Goal: Communication & Community: Answer question/provide support

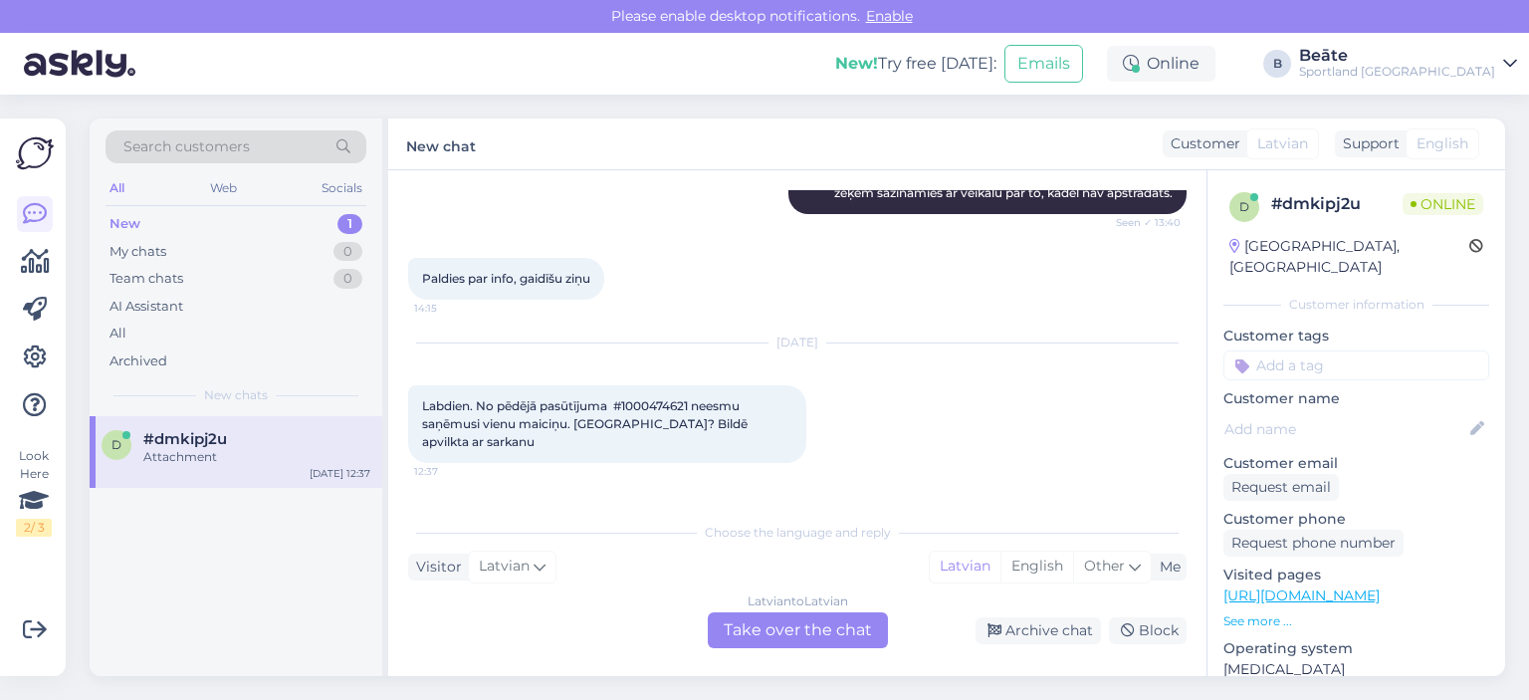
scroll to position [809, 0]
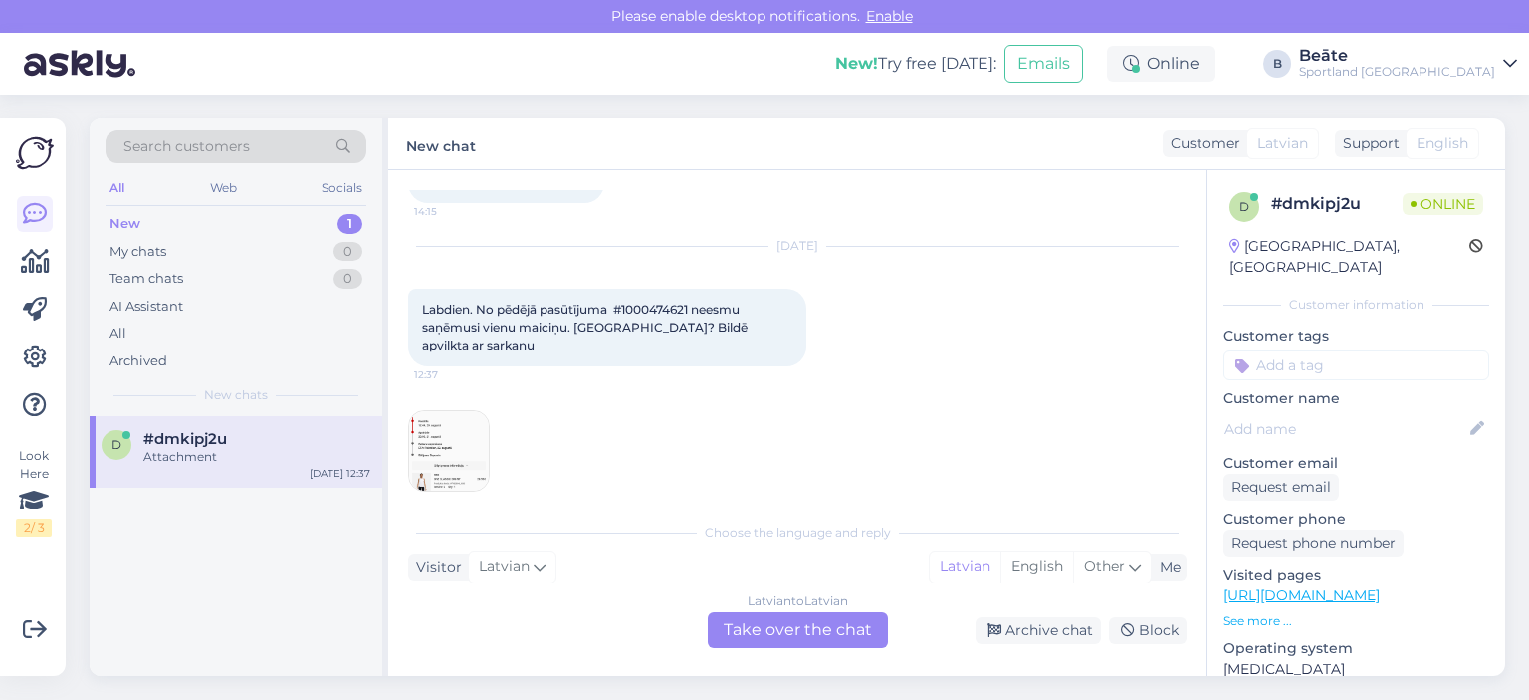
click at [808, 624] on div "Latvian to Latvian Take over the chat" at bounding box center [798, 630] width 180 height 36
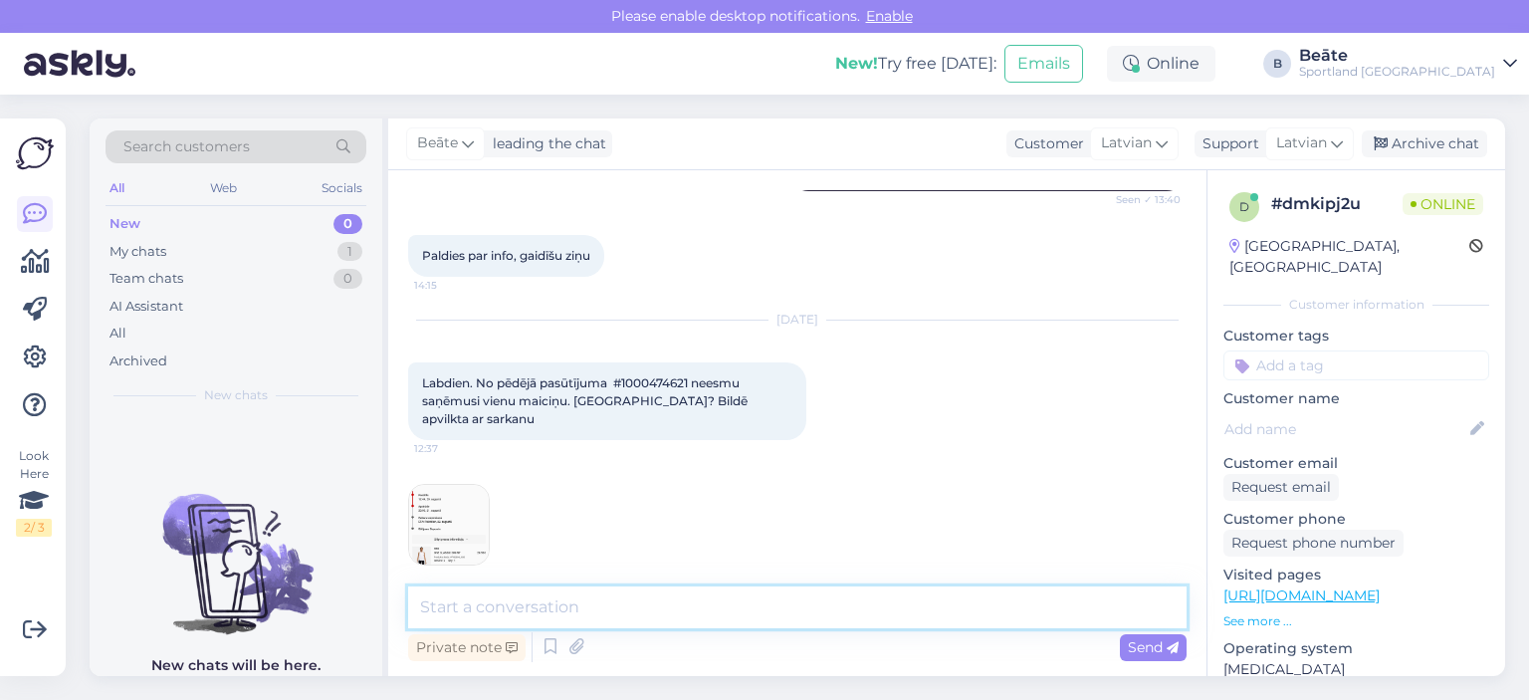
click at [808, 624] on textarea at bounding box center [797, 607] width 779 height 42
type textarea "Sveiki, pārbaudīsim."
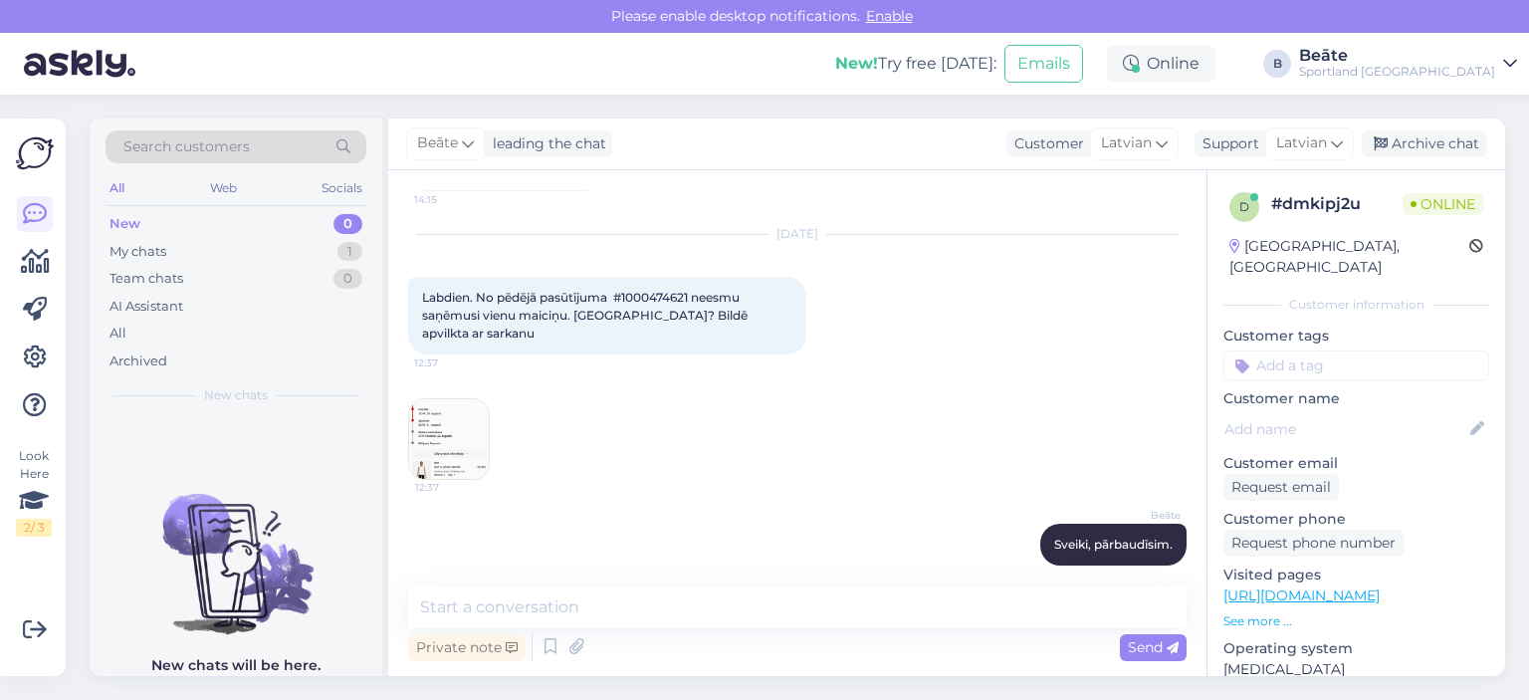
click at [467, 411] on img at bounding box center [449, 439] width 80 height 80
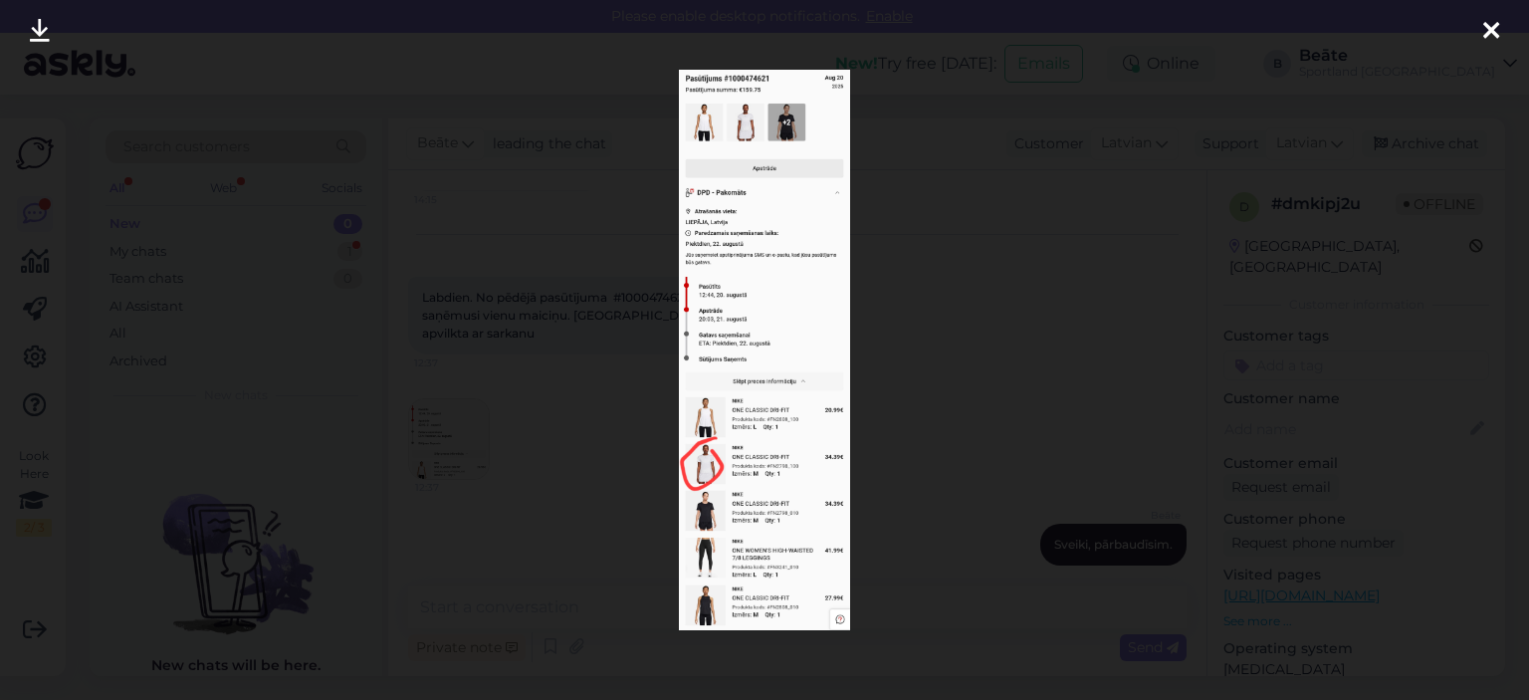
scroll to position [1050, 0]
click at [864, 472] on div at bounding box center [764, 350] width 1529 height 700
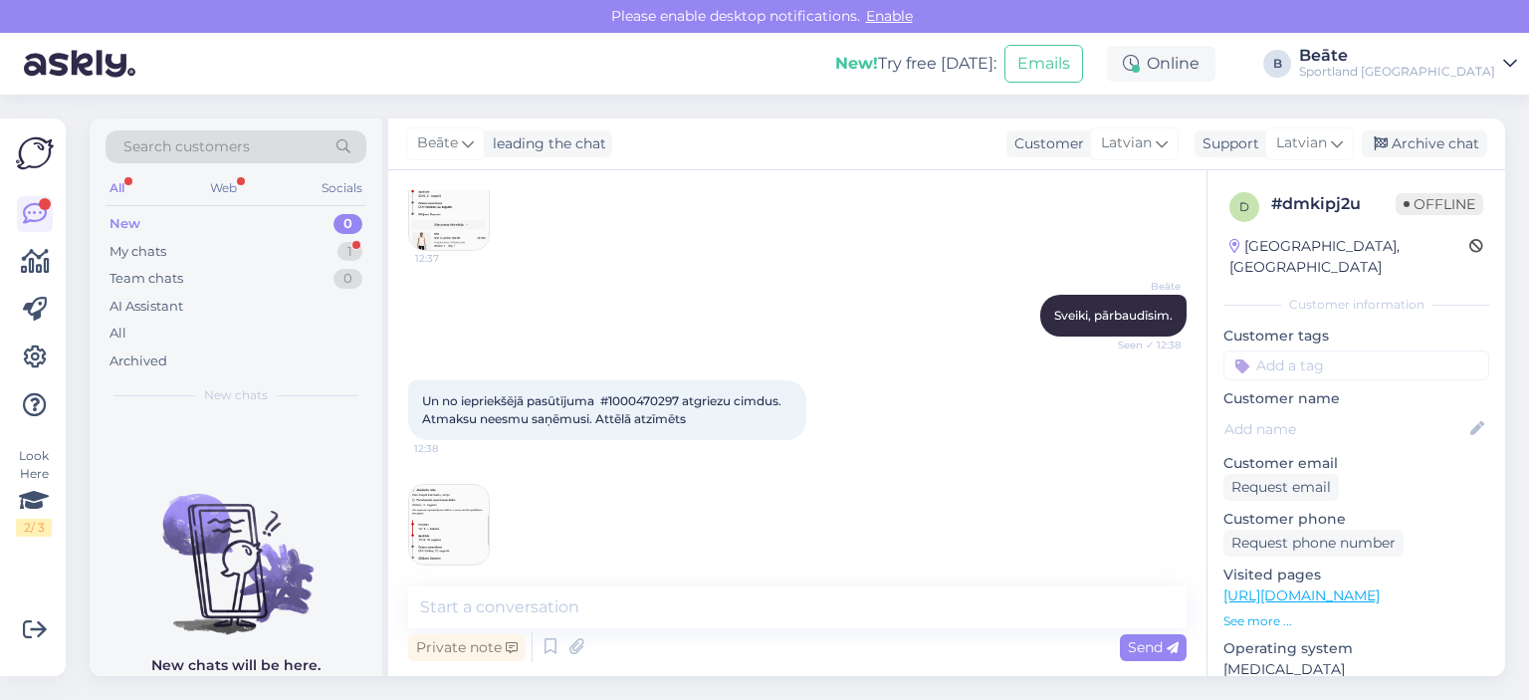
scroll to position [1049, 0]
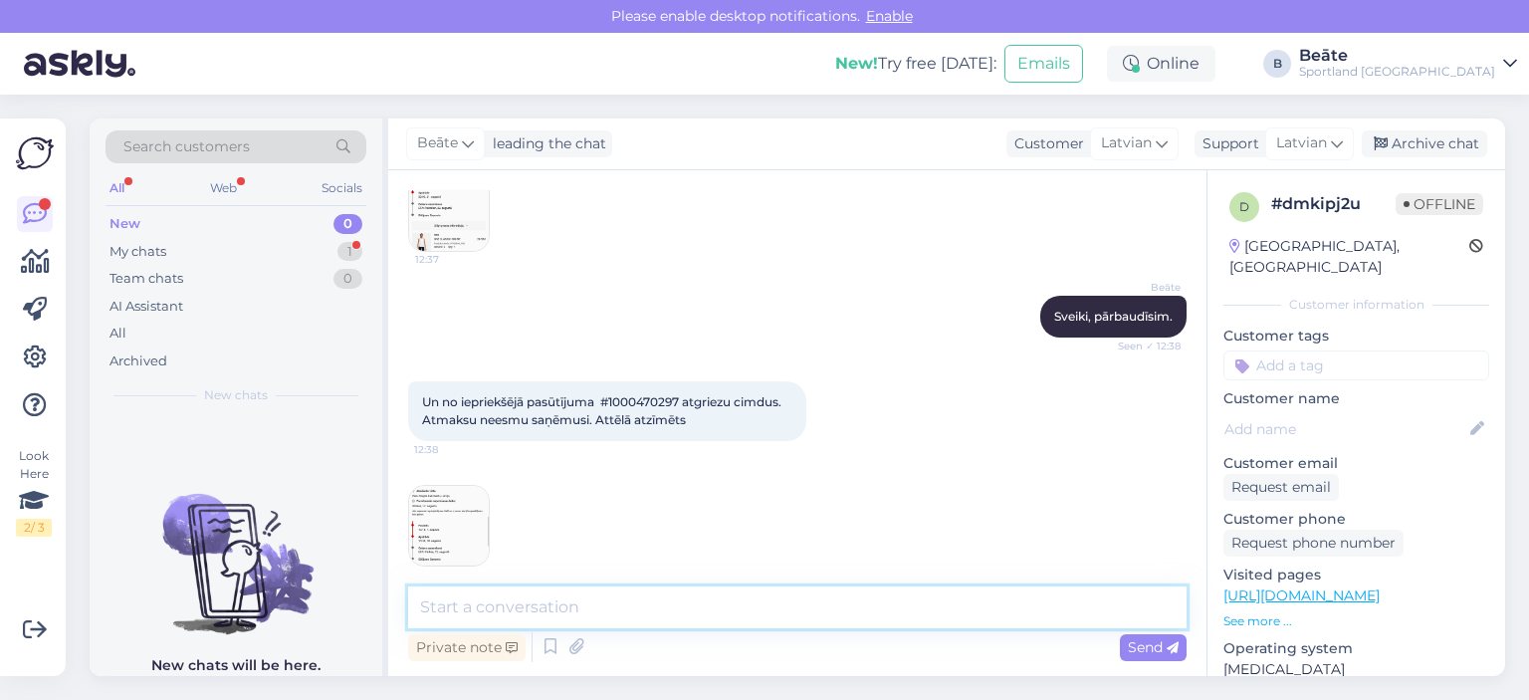
click at [749, 588] on textarea at bounding box center [797, 607] width 779 height 42
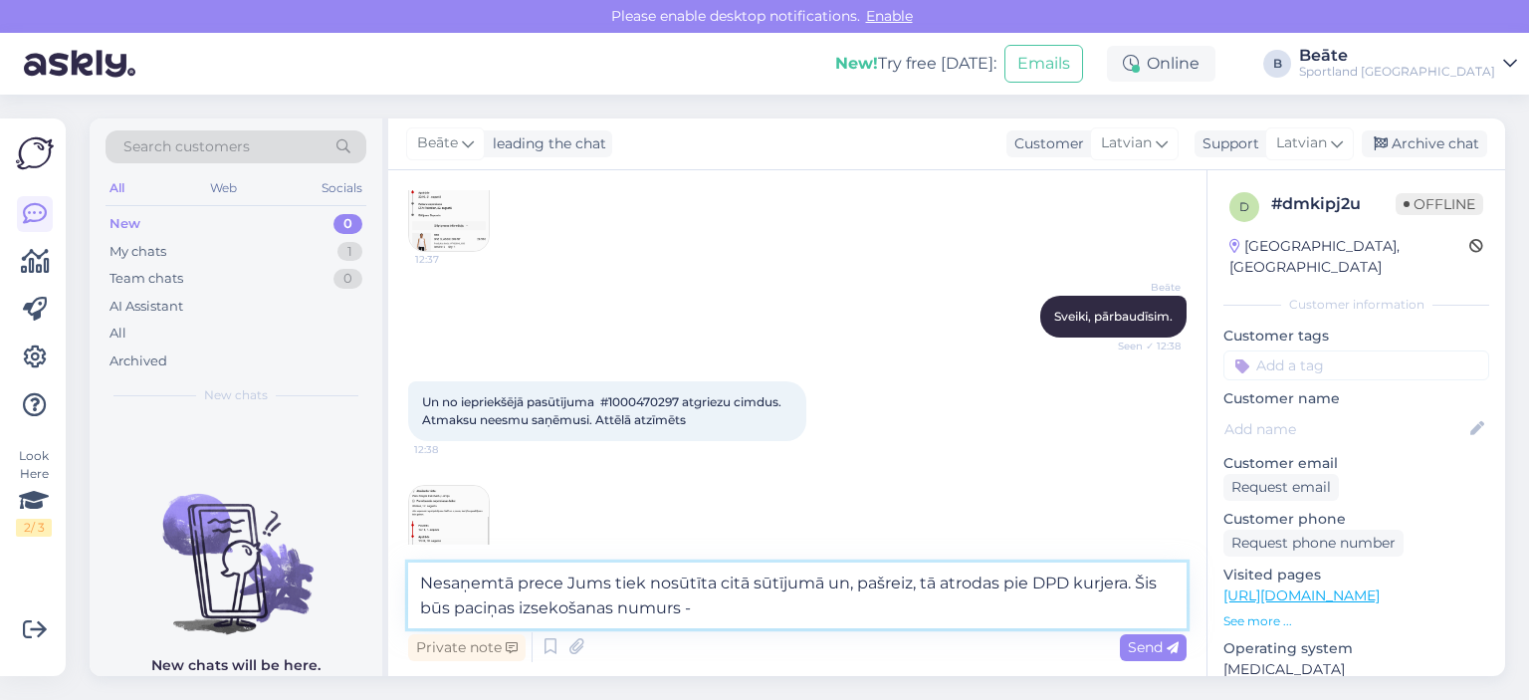
paste textarea "05757995522108"
type textarea "Nesaņemtā prece Jums tiek nosūtīta citā sūtījumā un, pašreiz, tā atrodas pie DP…"
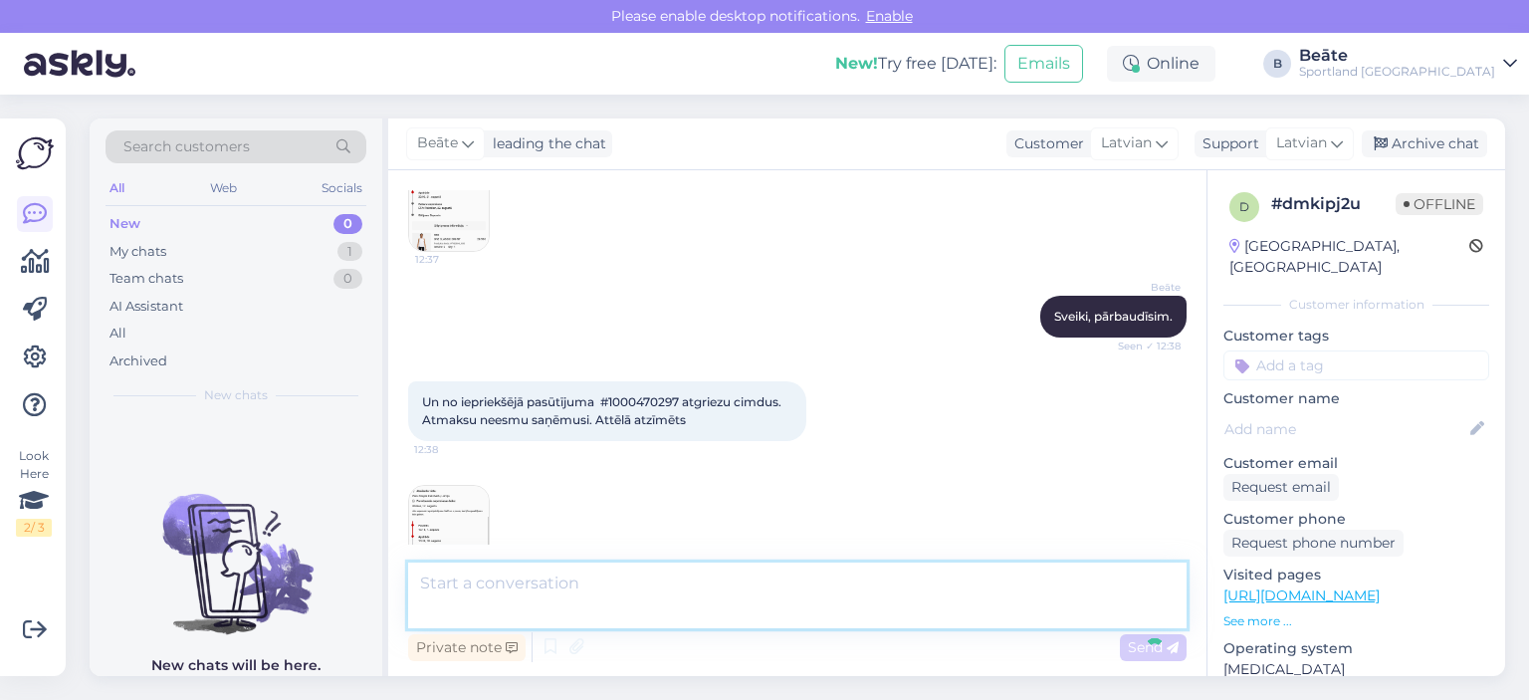
scroll to position [1171, 0]
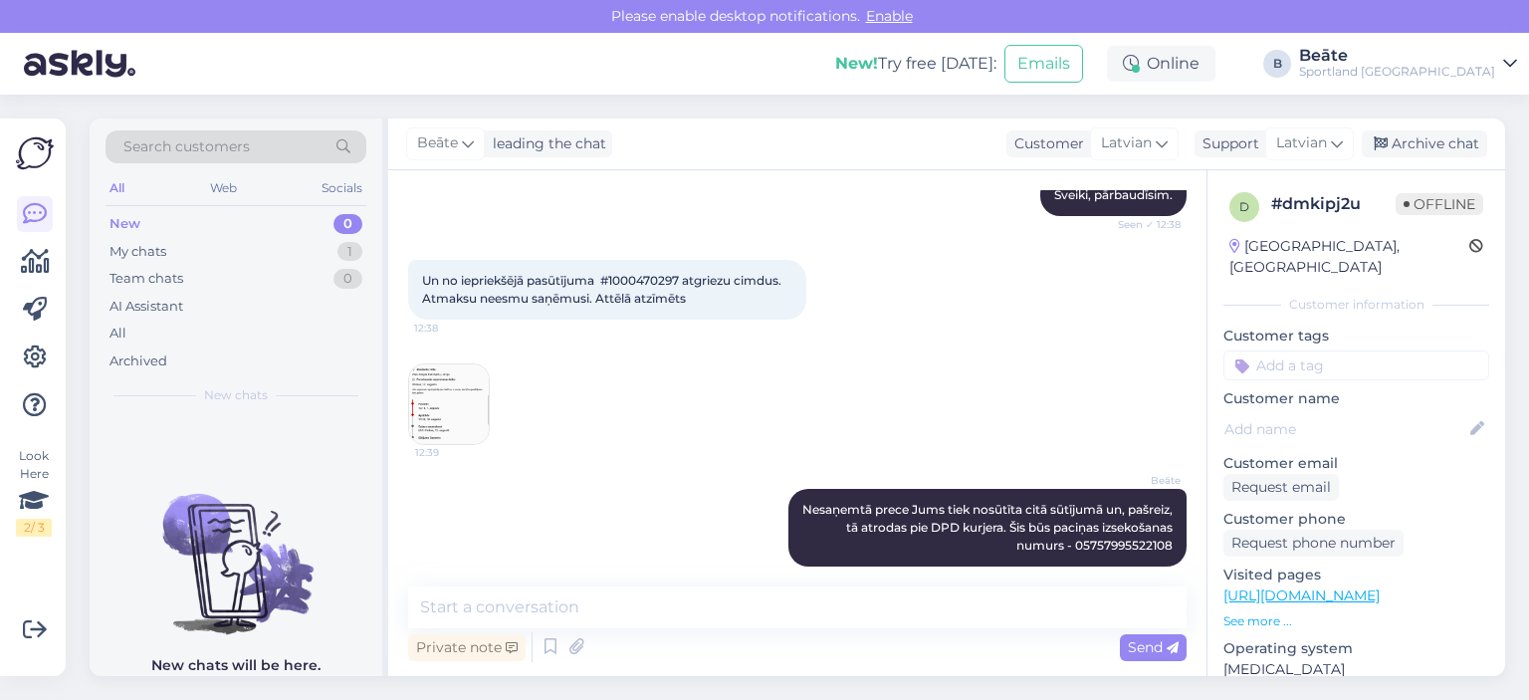
click at [637, 273] on span "Un no iepriekšējā pasūtījuma #1000470297 atgriezu cimdus. Atmaksu neesmu saņēmu…" at bounding box center [603, 289] width 362 height 33
copy span "1000470297"
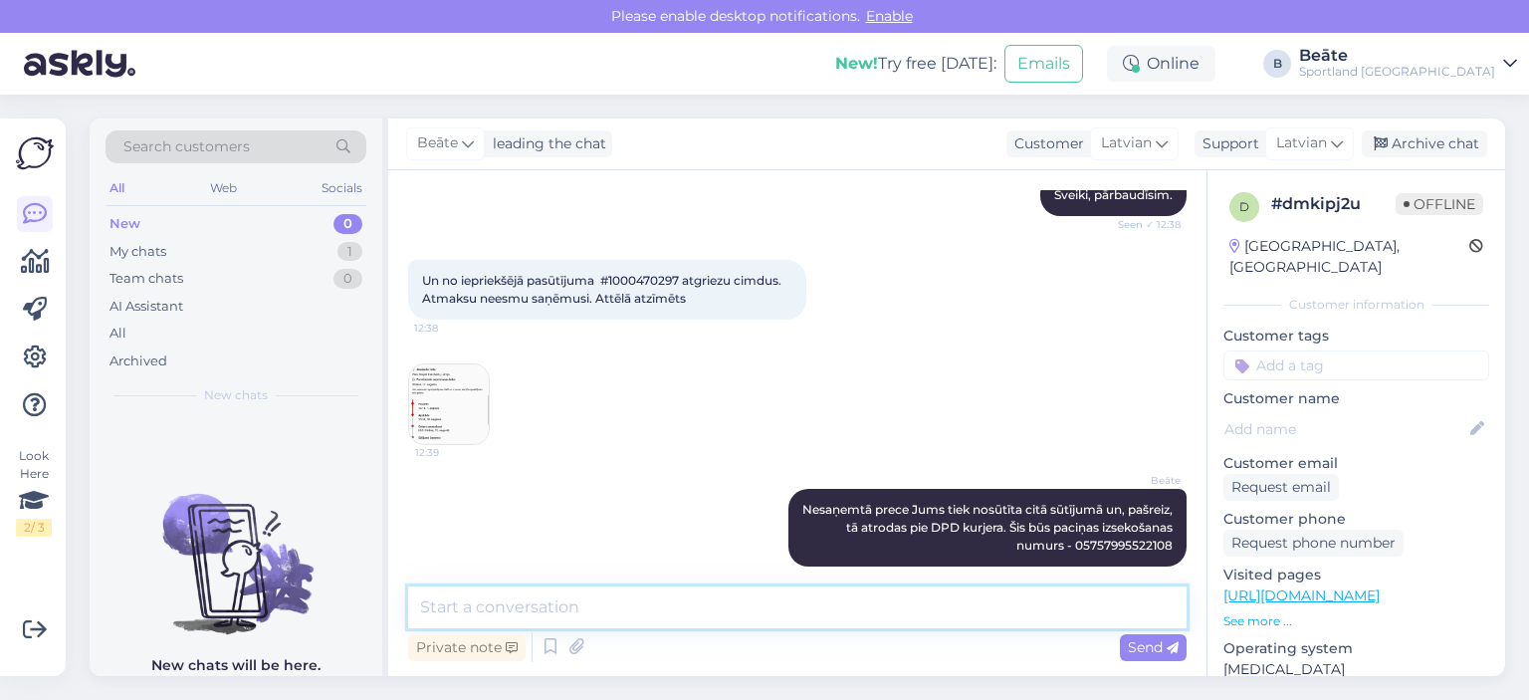
click at [688, 596] on textarea at bounding box center [797, 607] width 779 height 42
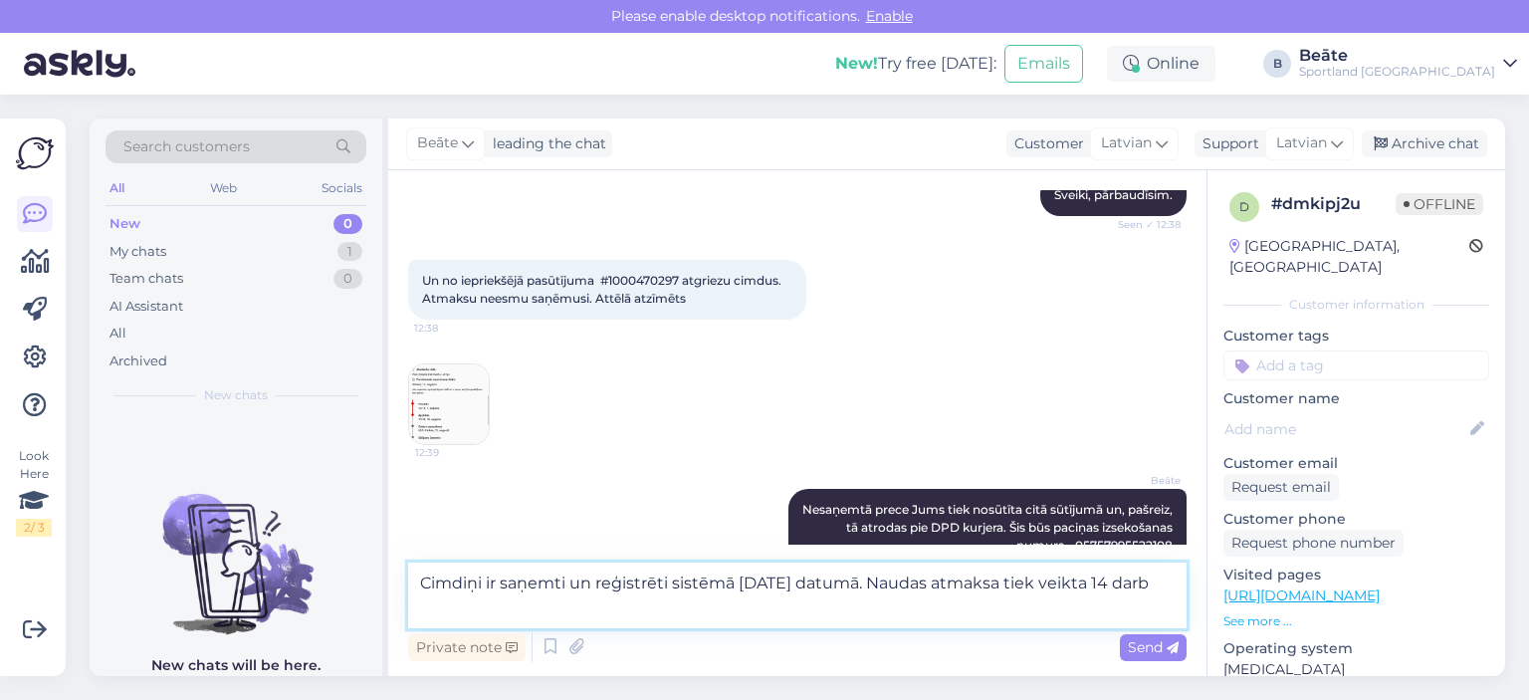
scroll to position [1195, 0]
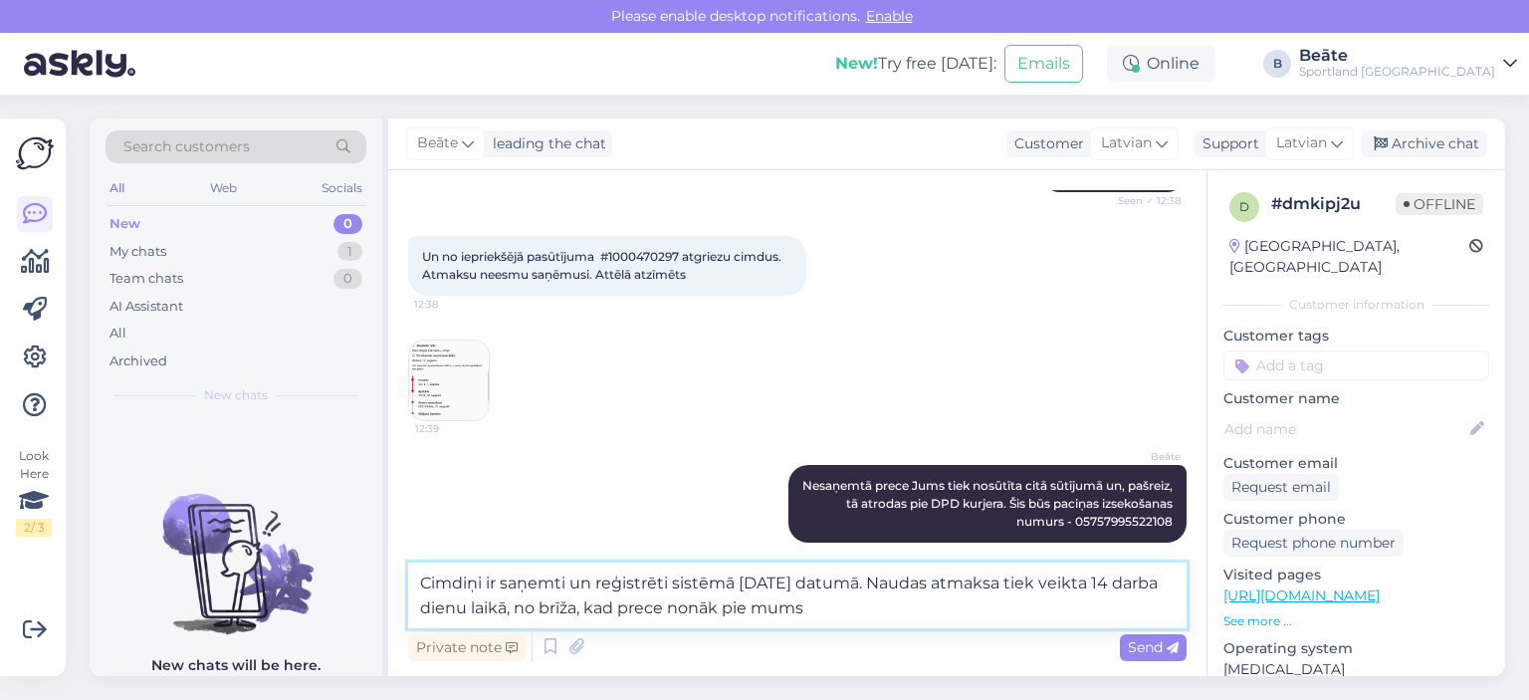
type textarea "Cimdiņi ir saņemti un reģistrēti sistēmā [DATE] datumā. Naudas atmaksa tiek vei…"
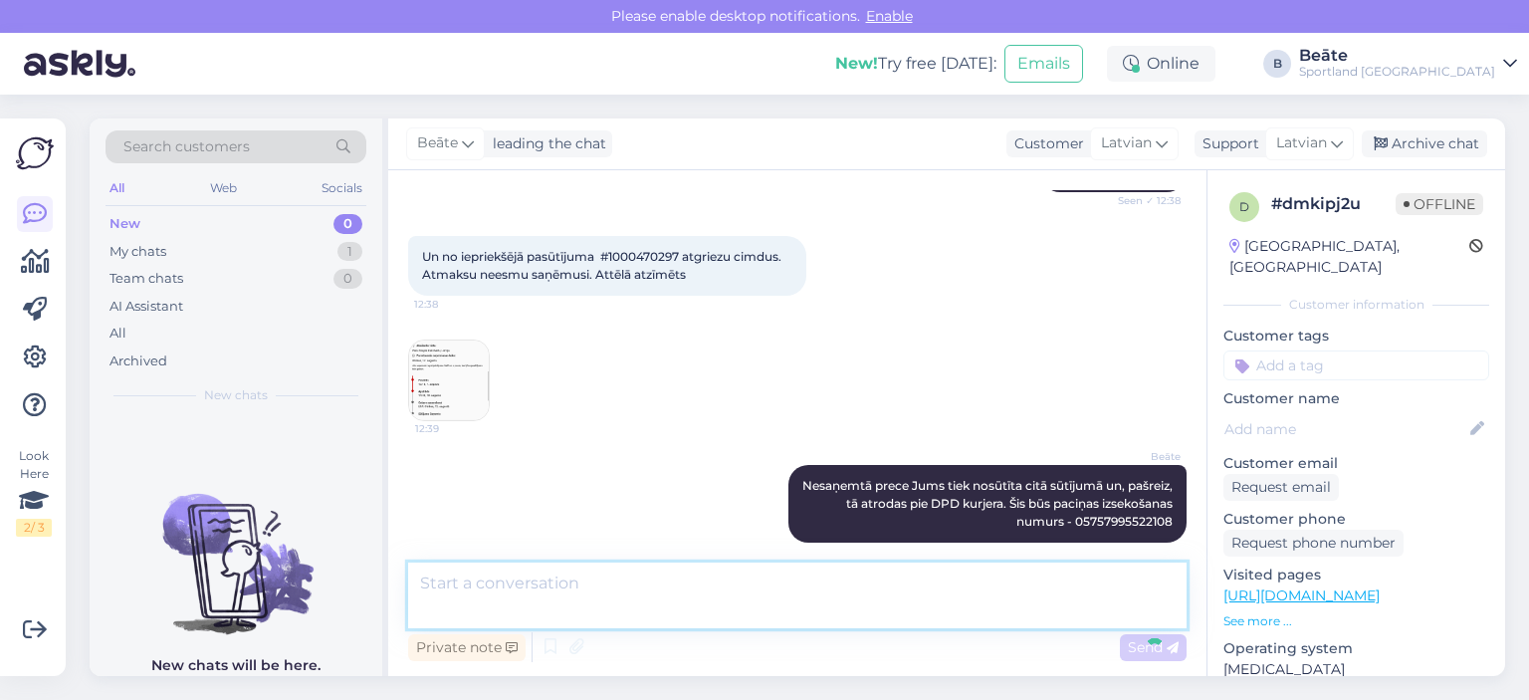
scroll to position [1293, 0]
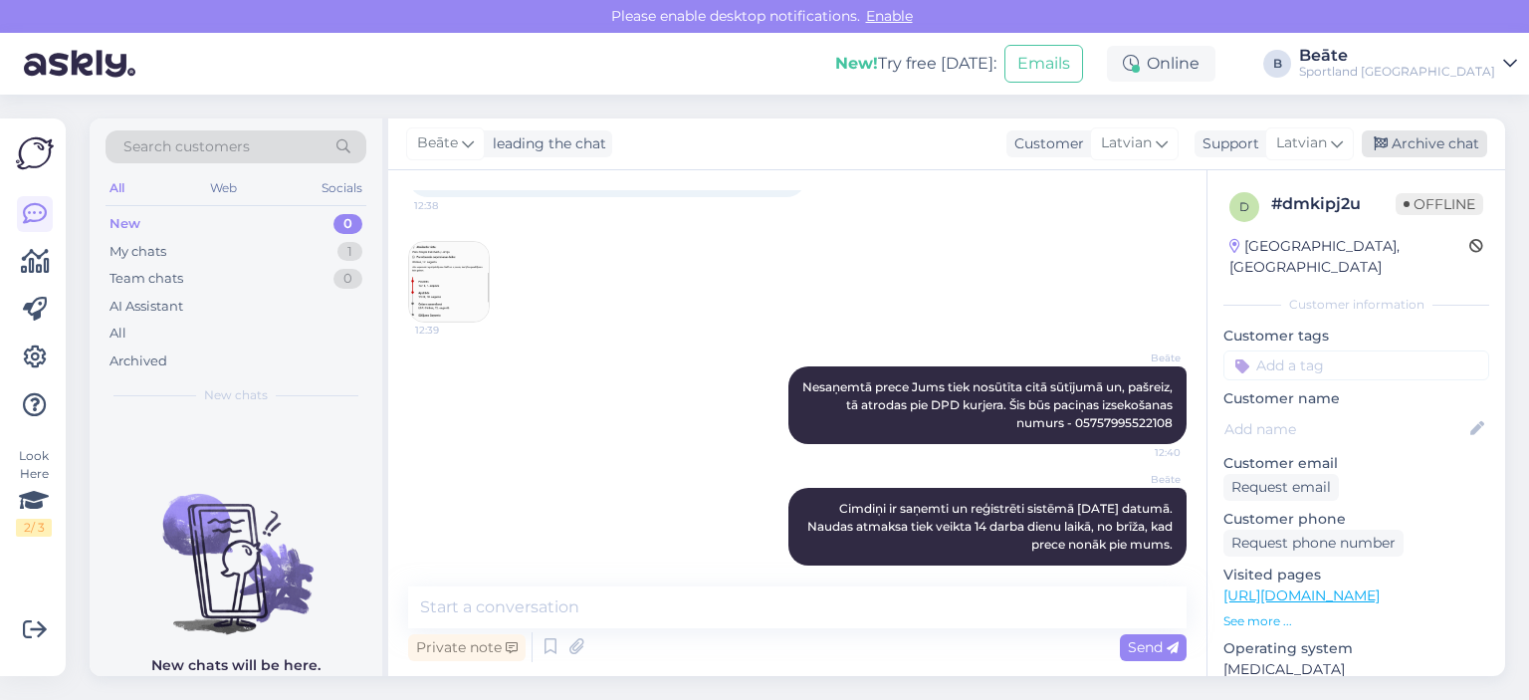
click at [1439, 133] on div "Archive chat" at bounding box center [1424, 143] width 125 height 27
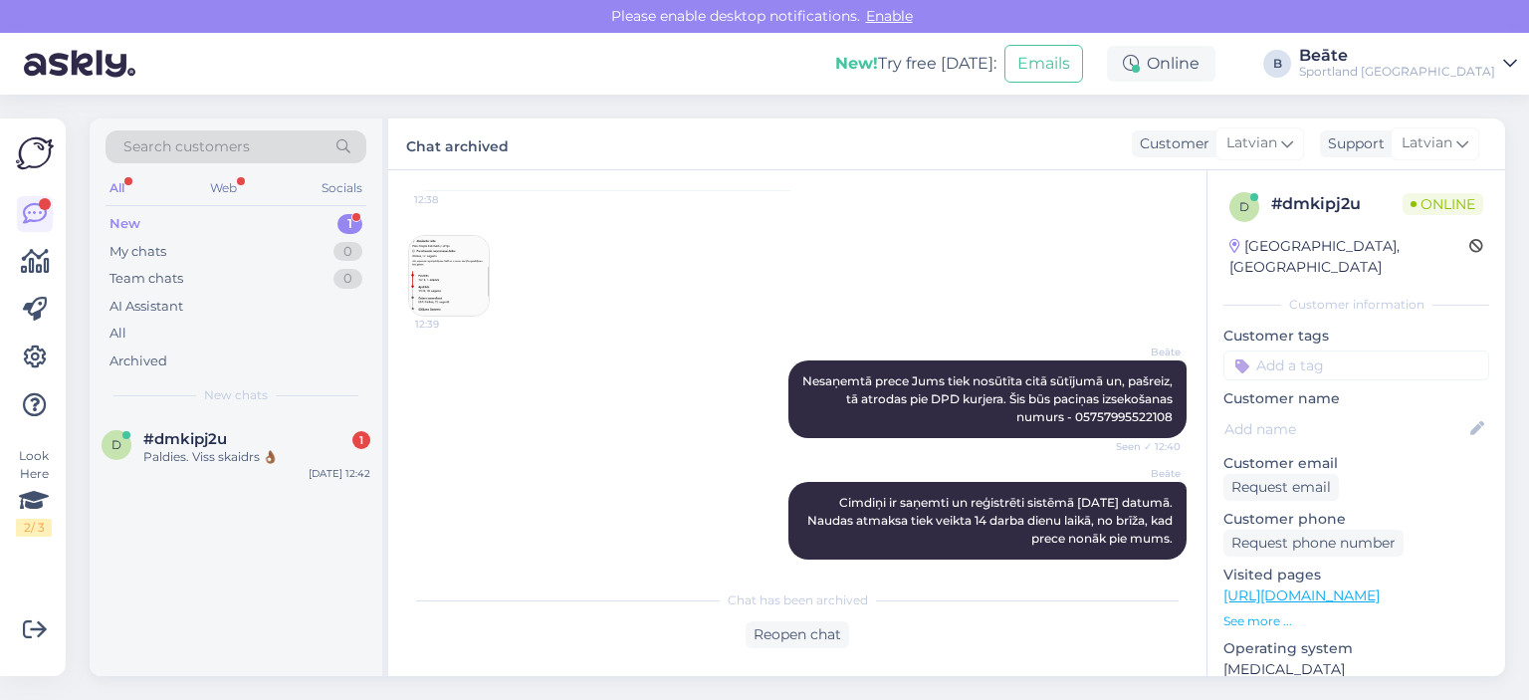
scroll to position [1385, 0]
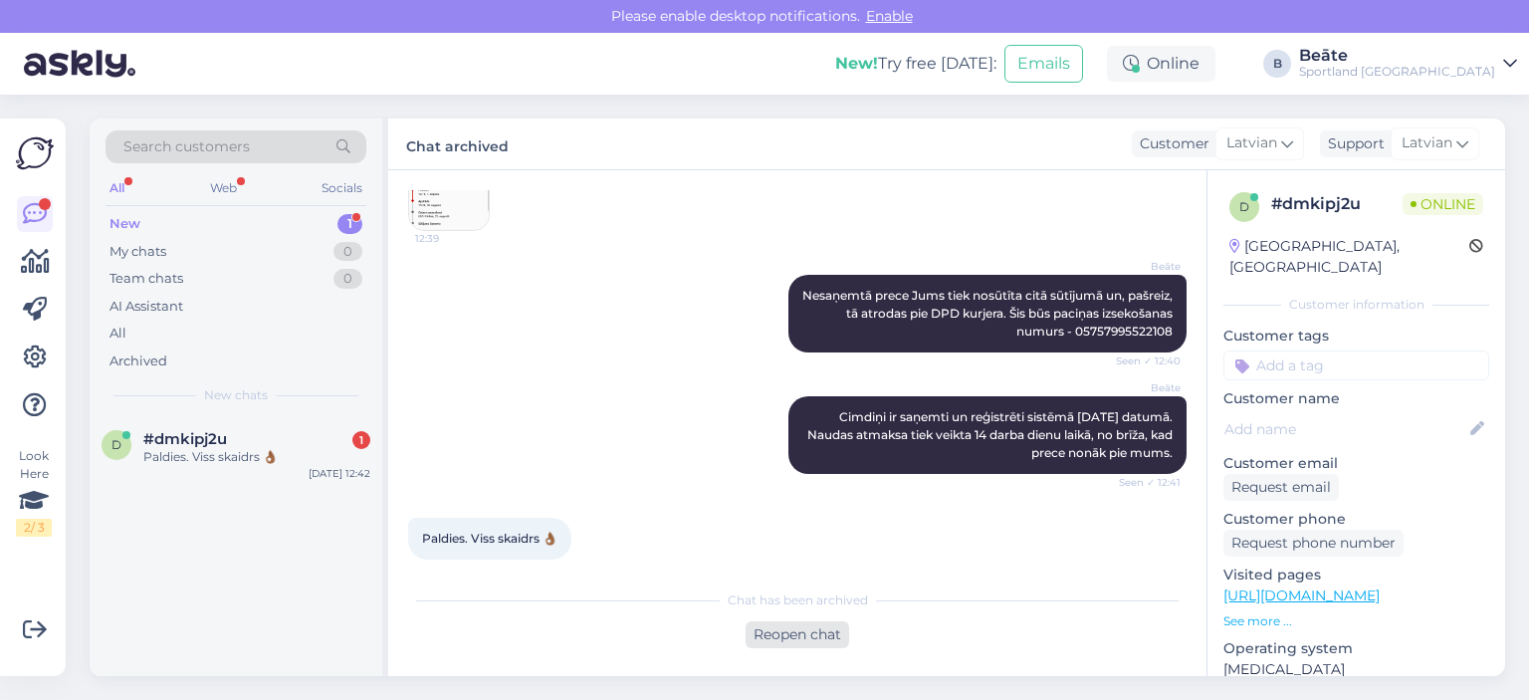
click at [819, 640] on div "Reopen chat" at bounding box center [798, 634] width 104 height 27
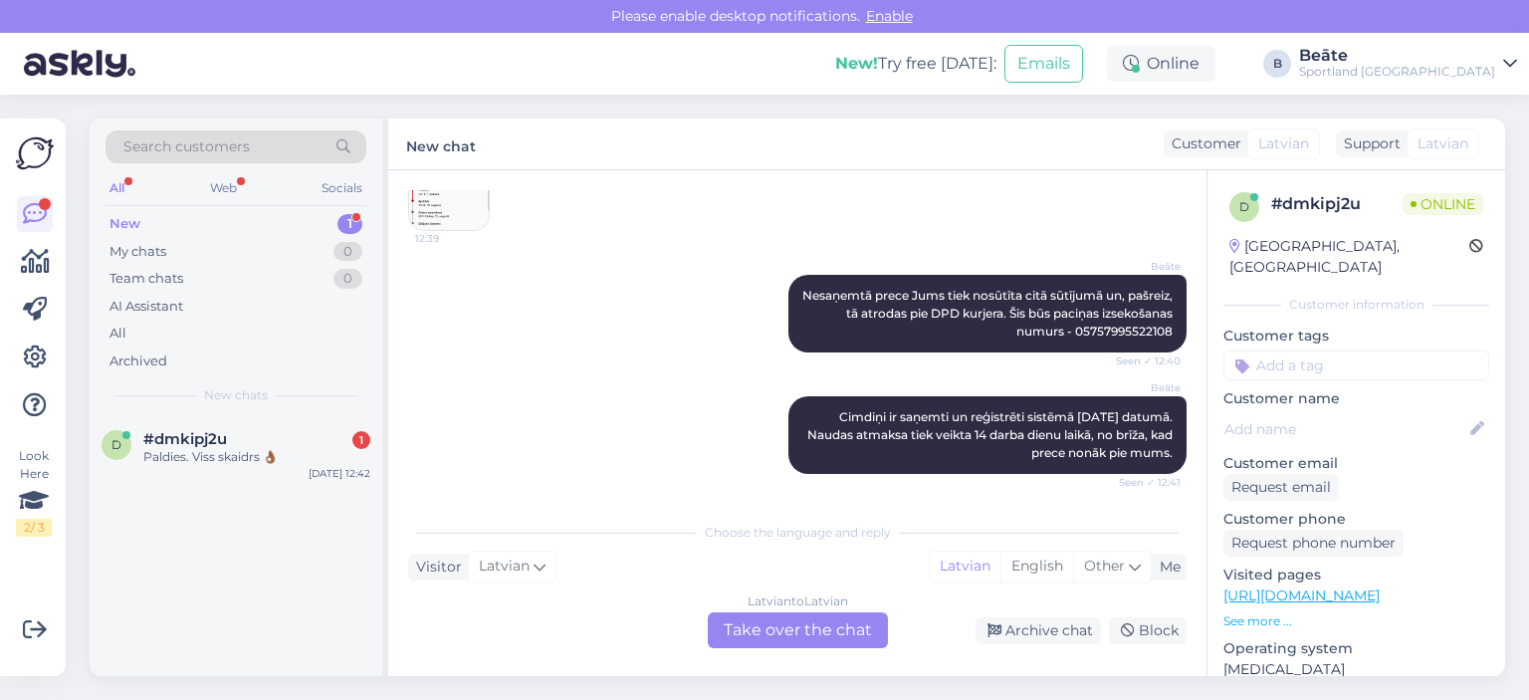
click at [785, 628] on div "Latvian to Latvian Take over the chat" at bounding box center [798, 630] width 180 height 36
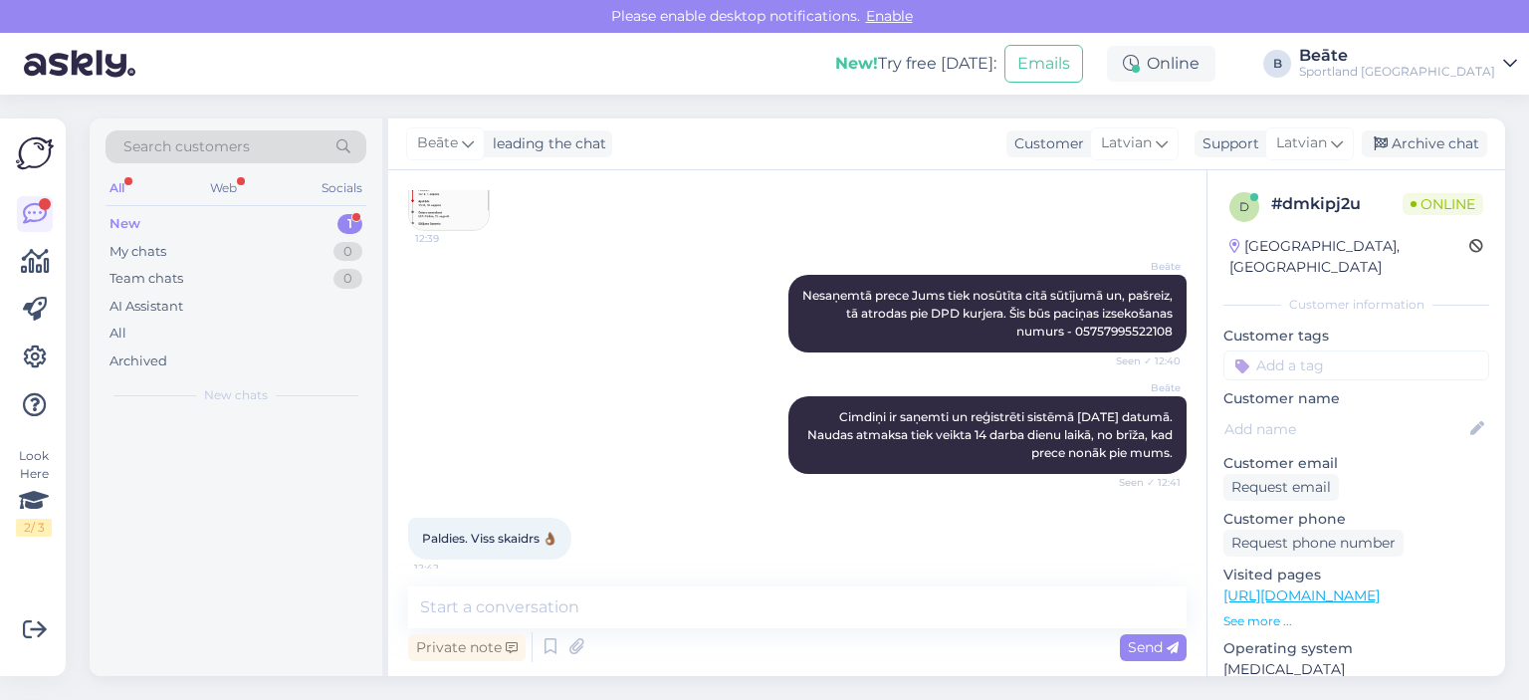
scroll to position [1378, 0]
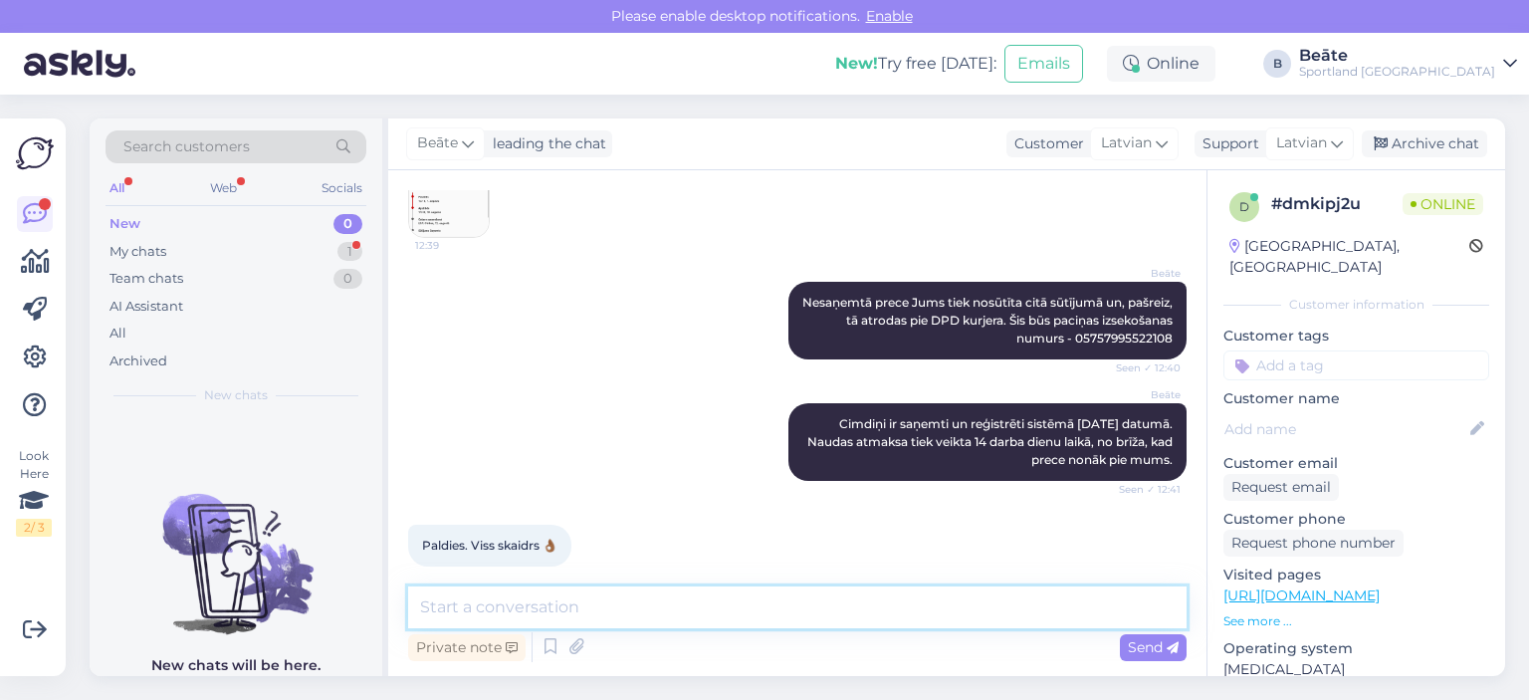
click at [792, 608] on textarea at bounding box center [797, 607] width 779 height 42
type textarea "Jauku Jums dienu! :)"
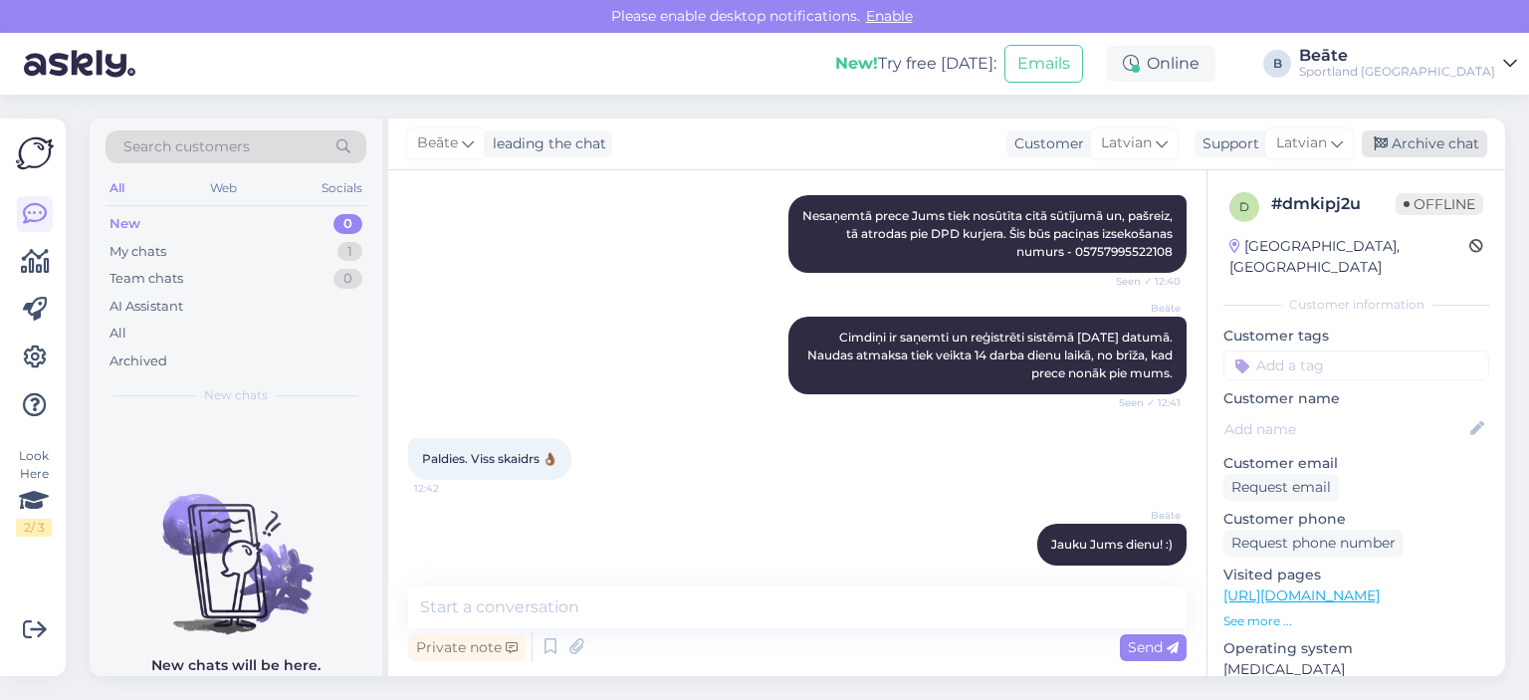
click at [1458, 135] on div "Archive chat" at bounding box center [1424, 143] width 125 height 27
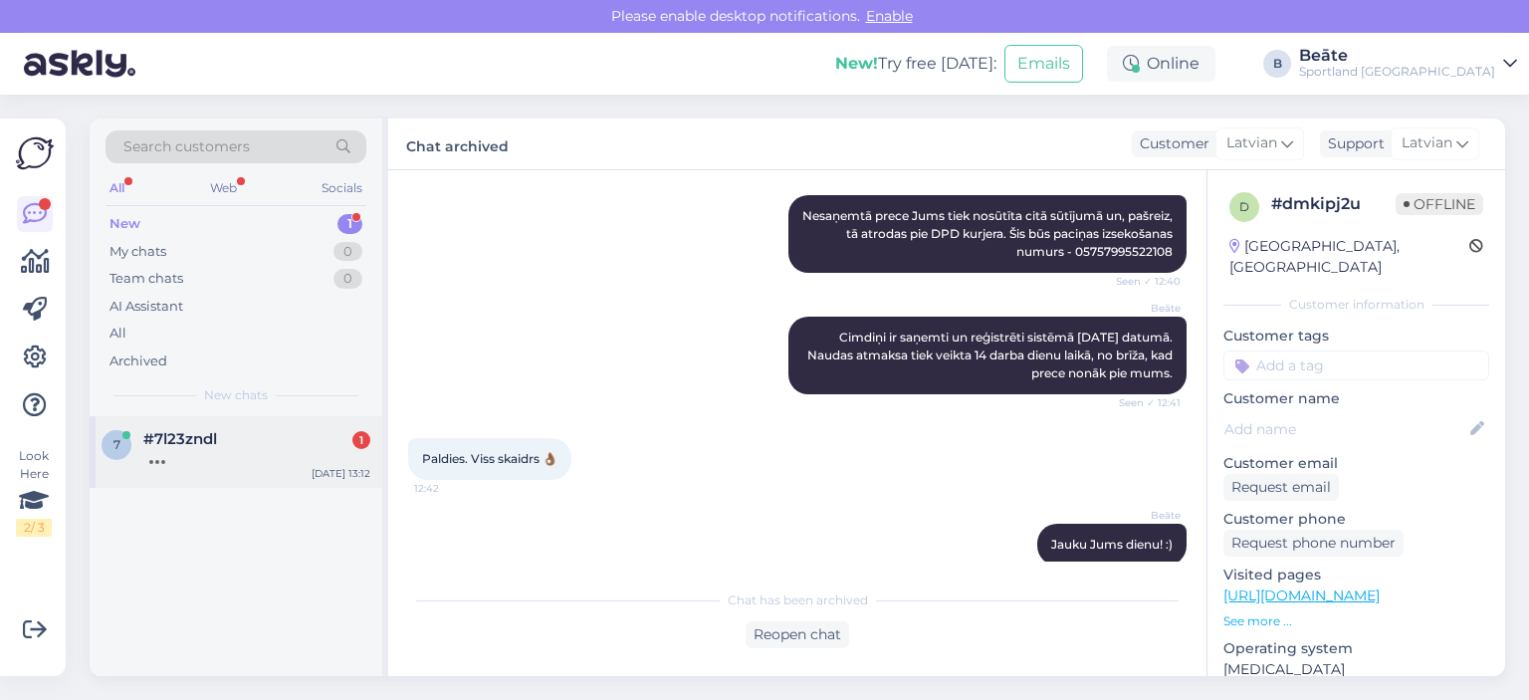
click at [247, 451] on div at bounding box center [256, 457] width 227 height 18
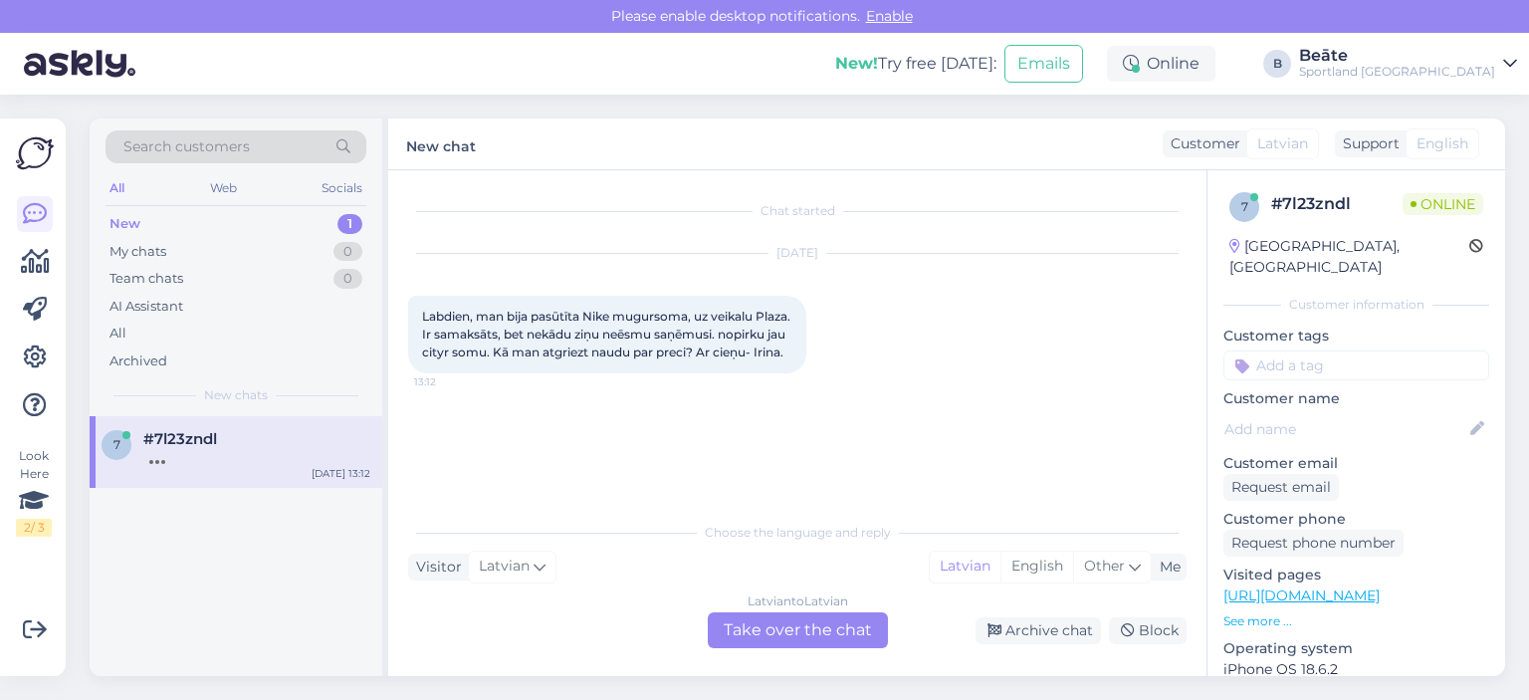
scroll to position [0, 0]
click at [788, 619] on div "Latvian to Latvian Take over the chat" at bounding box center [798, 630] width 180 height 36
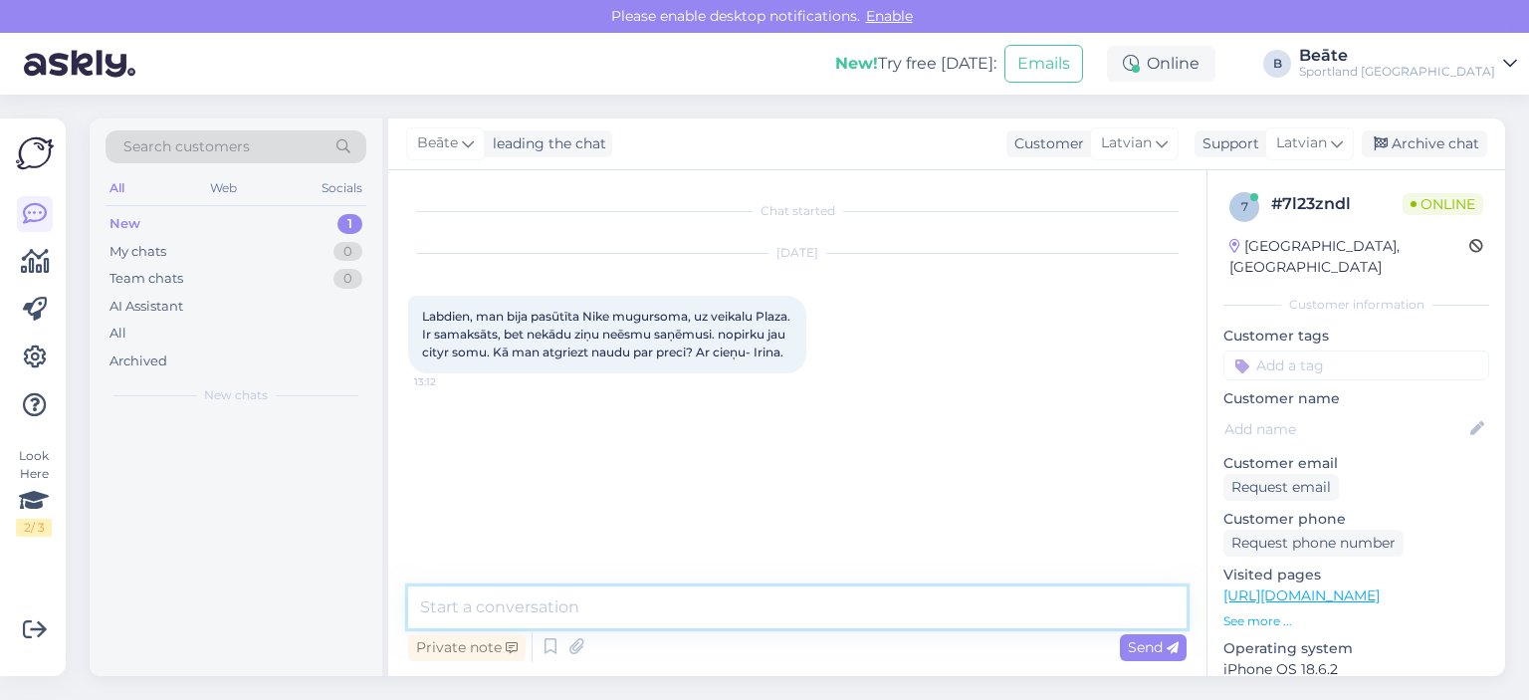
click at [788, 619] on textarea at bounding box center [797, 607] width 779 height 42
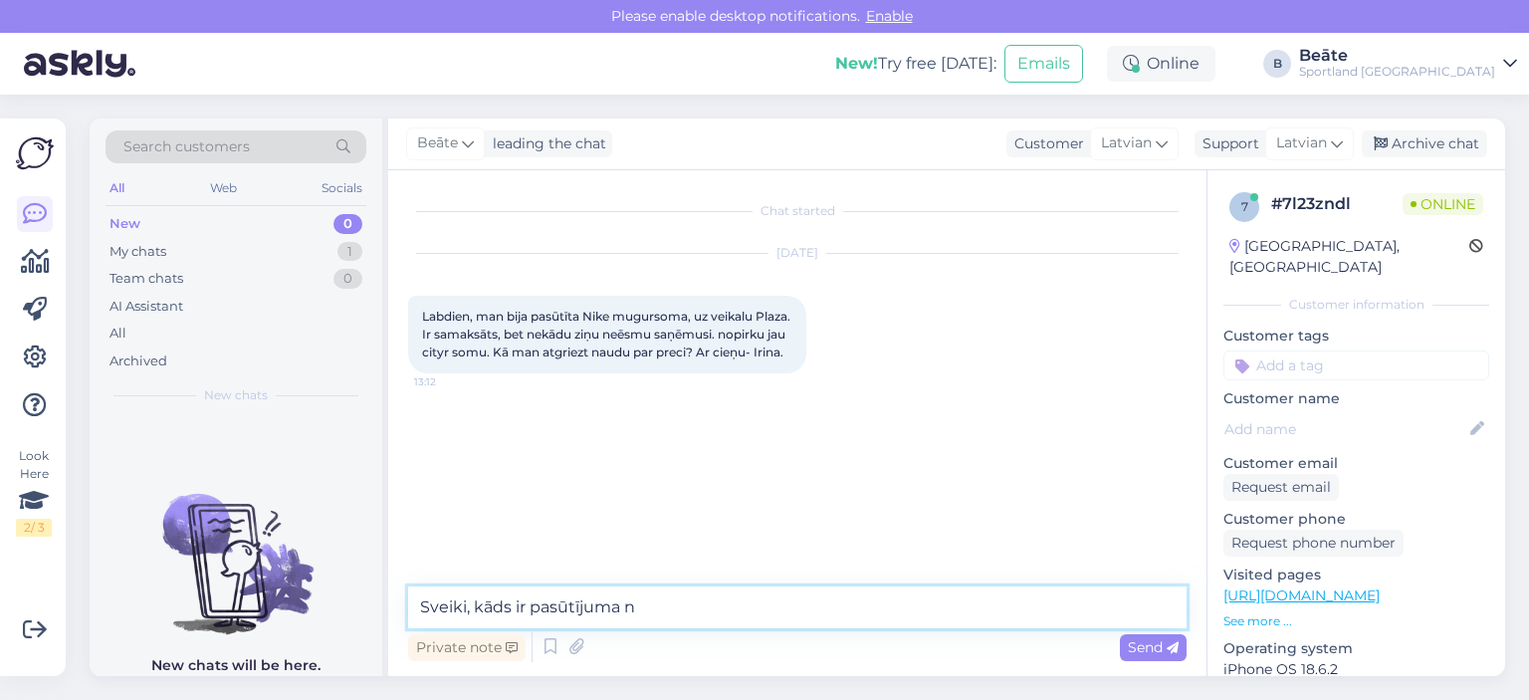
scroll to position [56, 0]
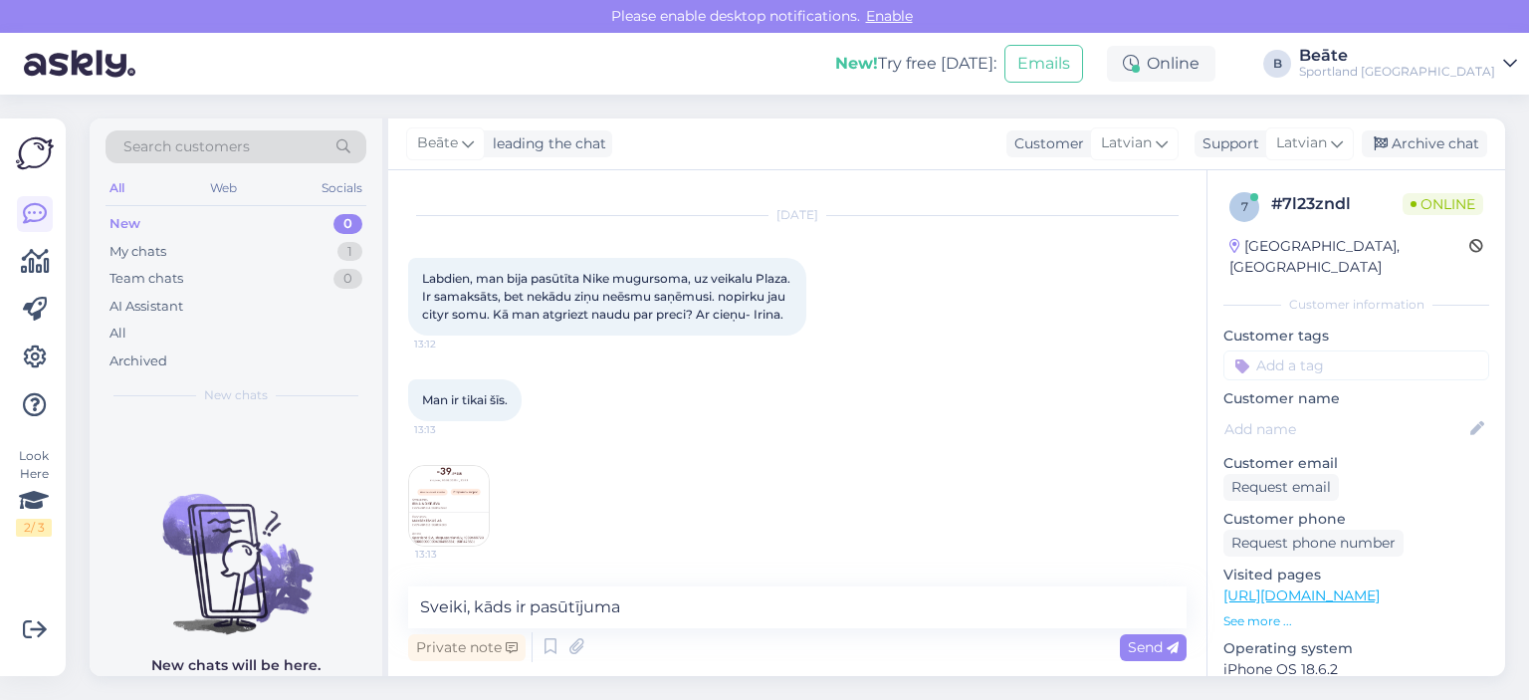
click at [451, 502] on img at bounding box center [449, 506] width 80 height 80
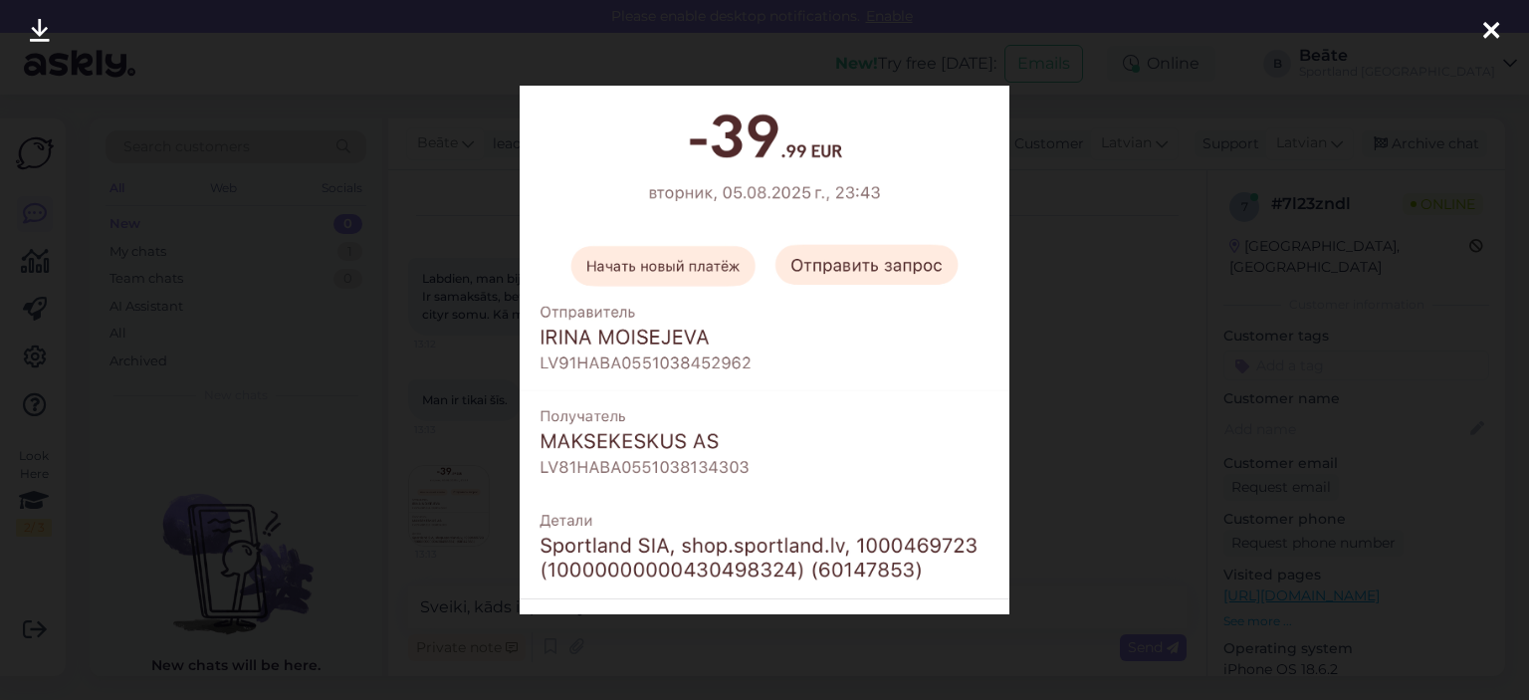
click at [1074, 360] on div at bounding box center [764, 350] width 1529 height 700
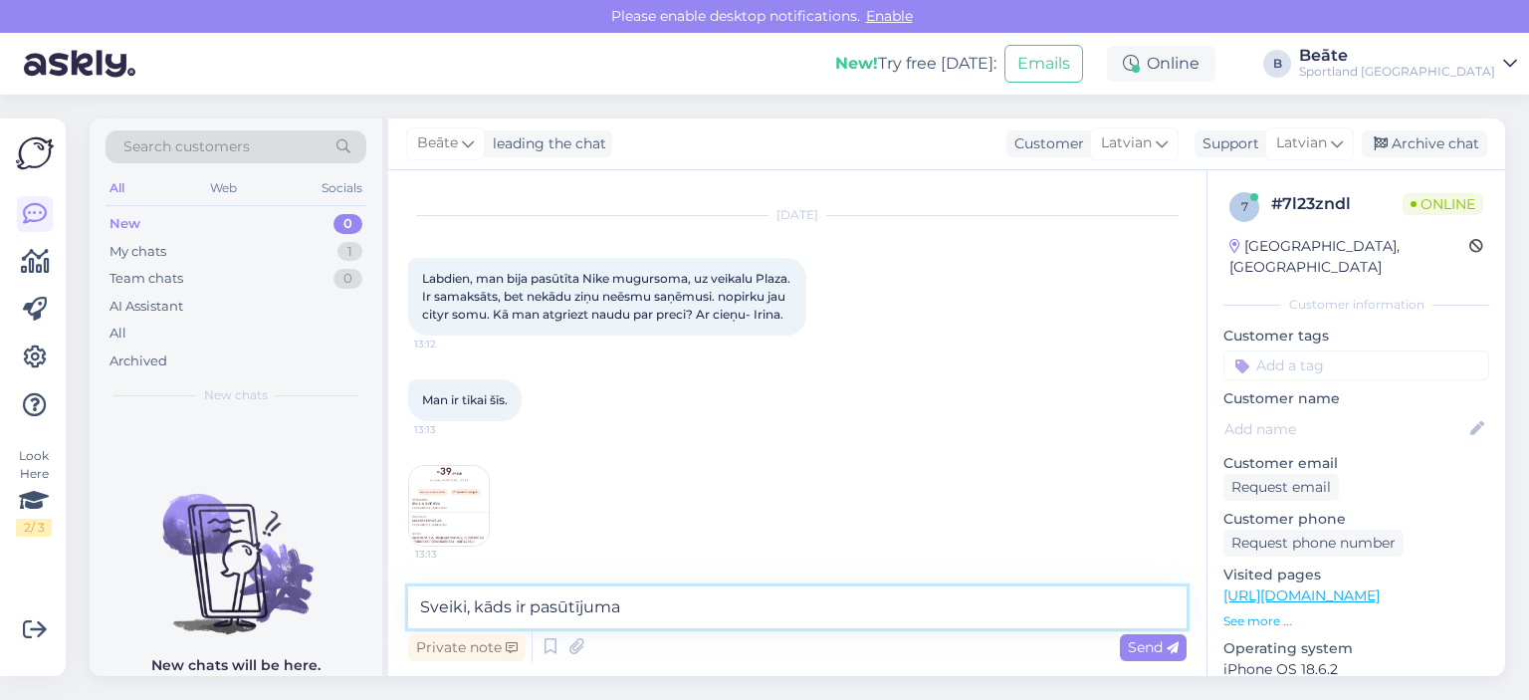
drag, startPoint x: 680, startPoint y: 609, endPoint x: 480, endPoint y: 619, distance: 200.4
click at [480, 619] on textarea "Sveiki, kāds ir pasūtījuma" at bounding box center [797, 607] width 779 height 42
drag, startPoint x: 643, startPoint y: 612, endPoint x: 474, endPoint y: 614, distance: 169.3
click at [474, 614] on textarea "Sveiki, kāds ir pasūtījuma" at bounding box center [797, 607] width 779 height 42
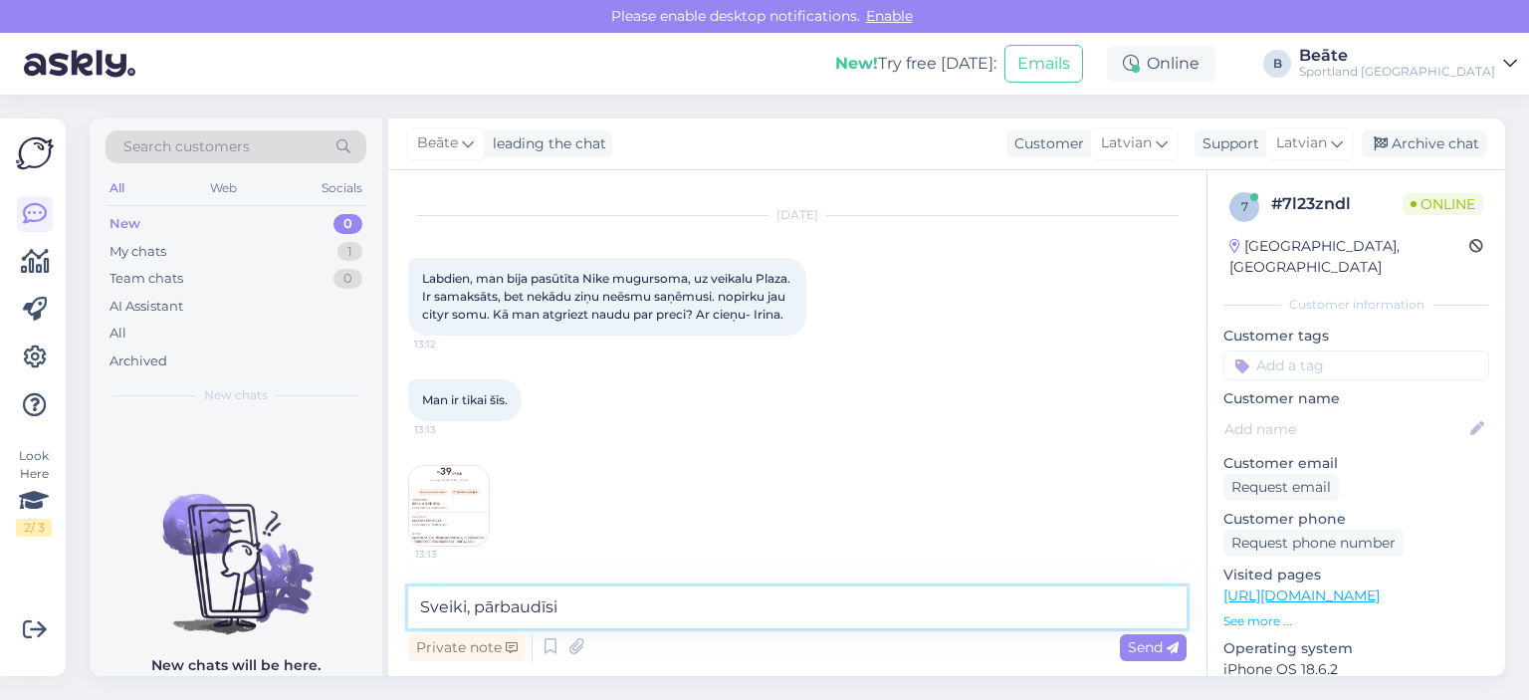
type textarea "Sveiki, pārbaudīsim"
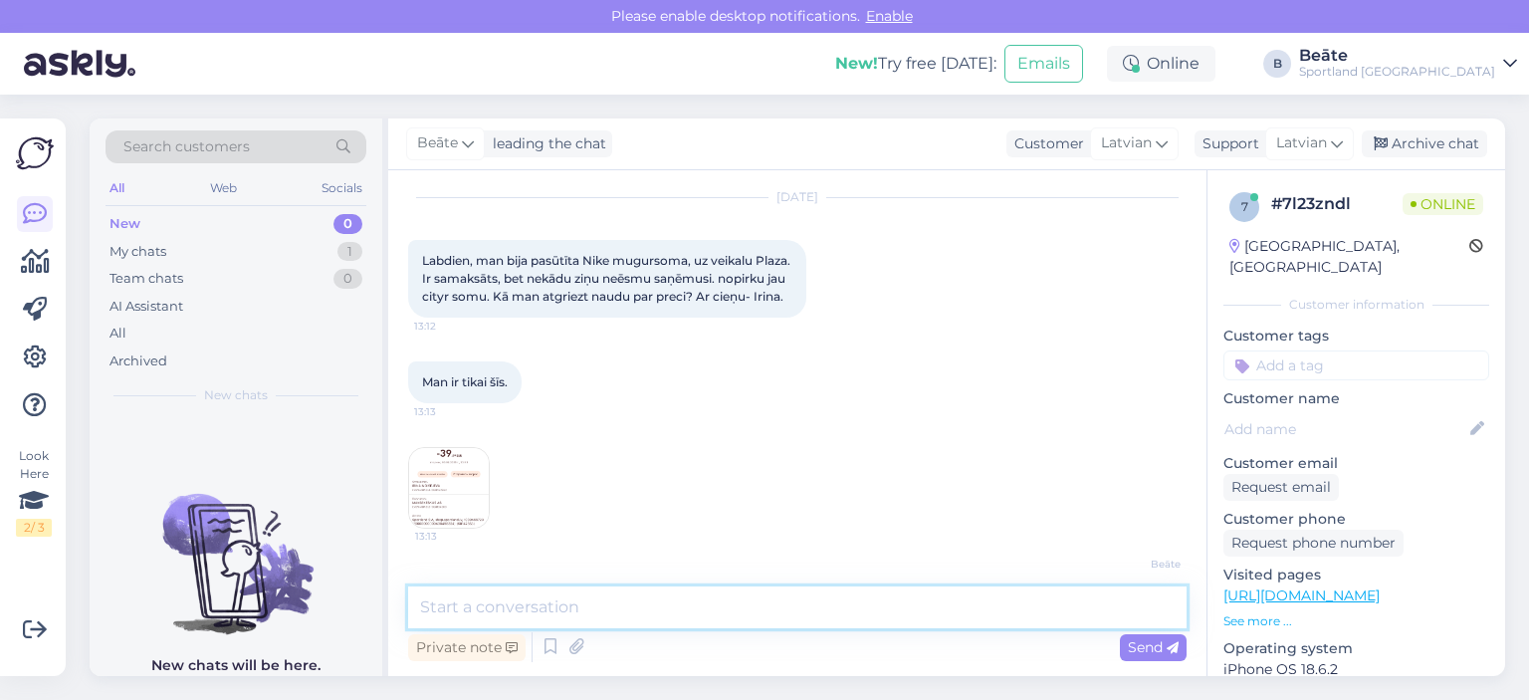
scroll to position [140, 0]
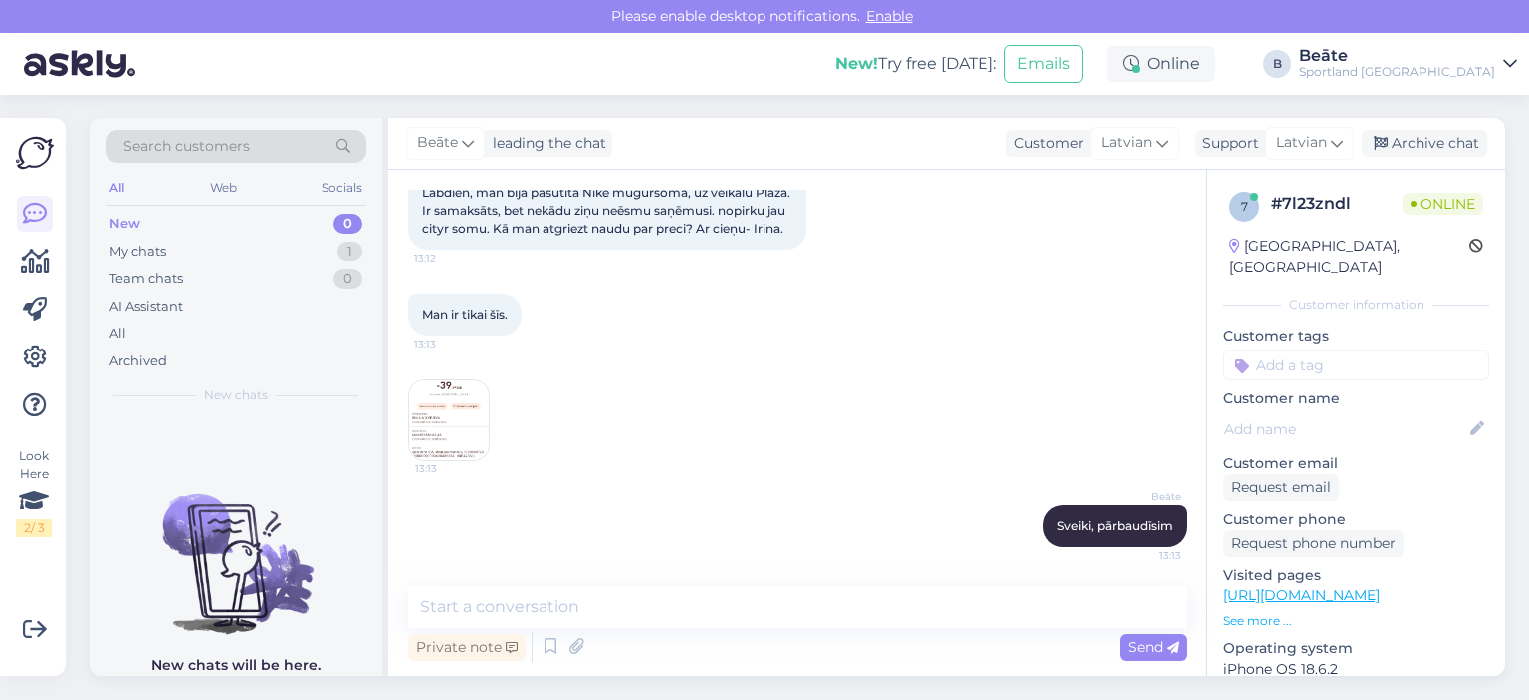
click at [442, 421] on img at bounding box center [449, 420] width 80 height 80
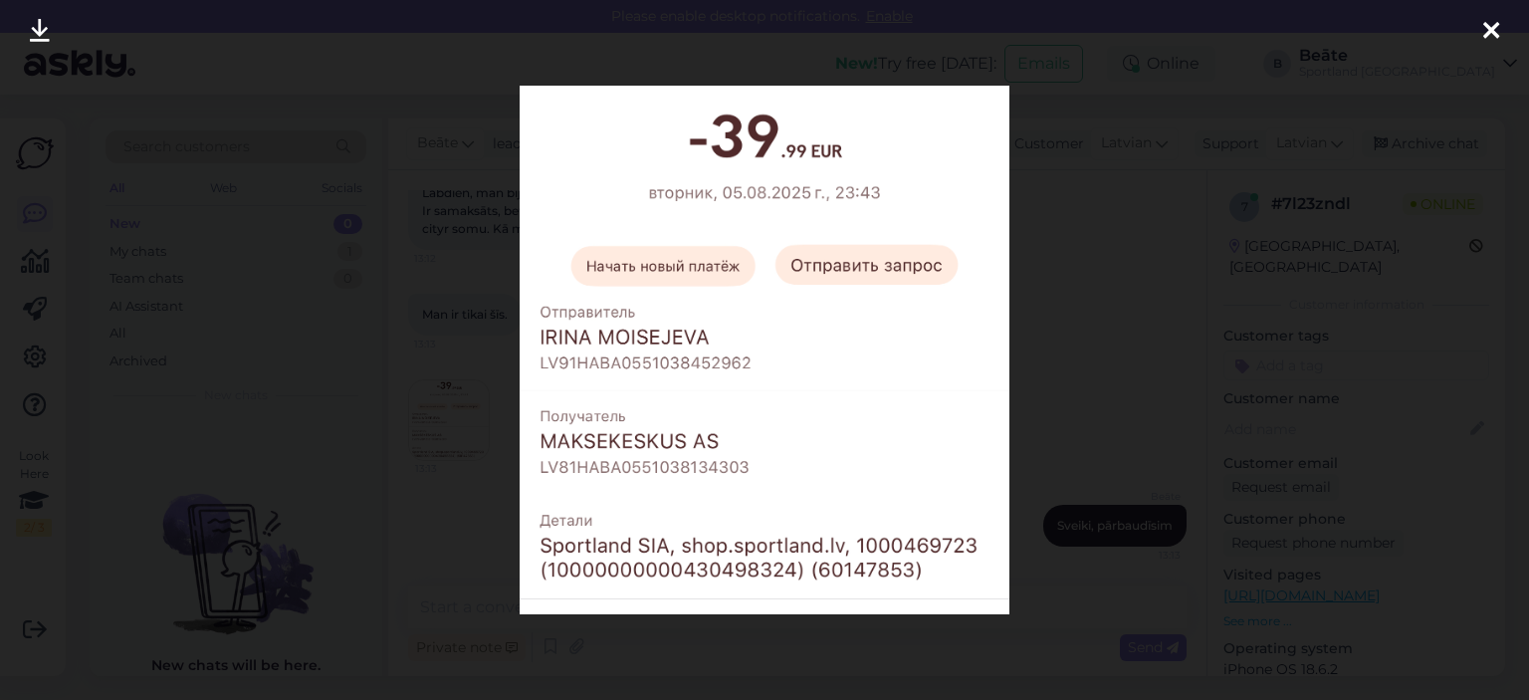
click at [1033, 403] on div at bounding box center [764, 350] width 1529 height 700
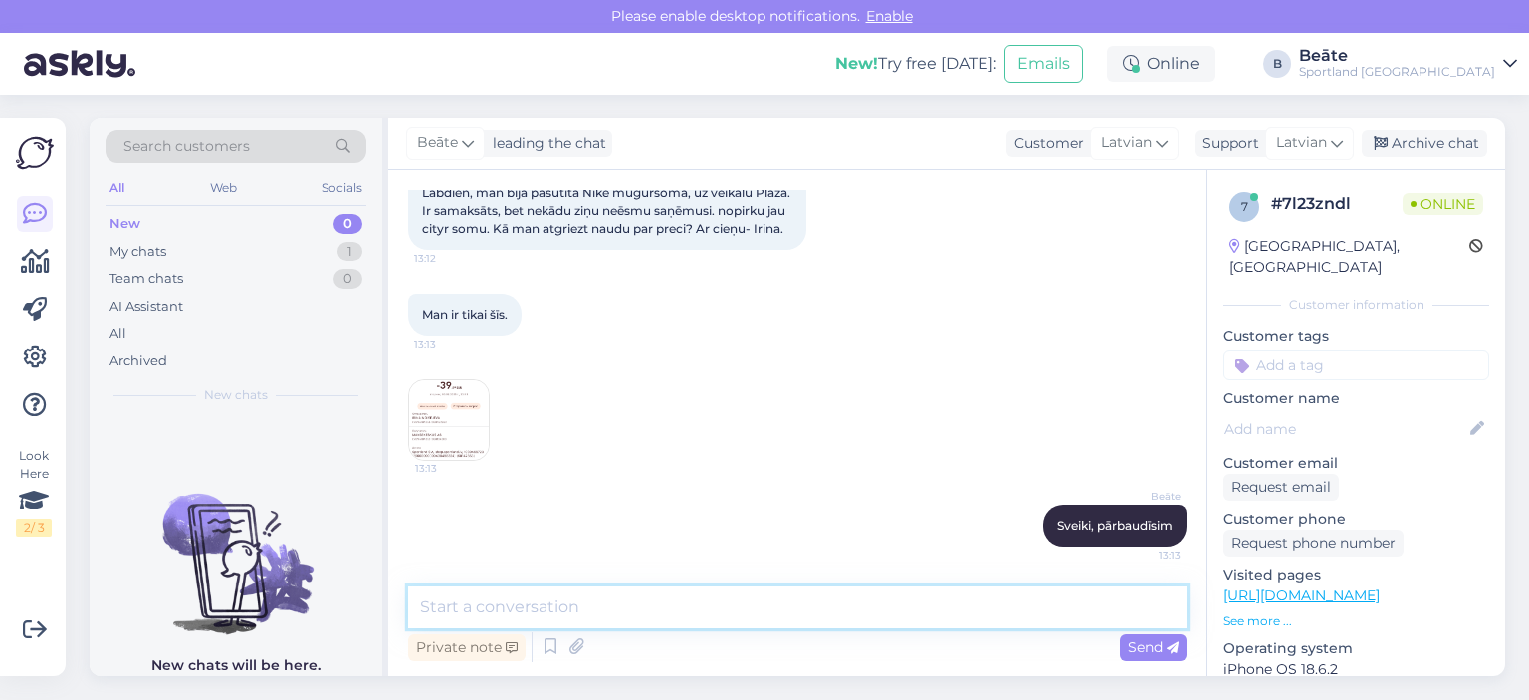
click at [908, 600] on textarea at bounding box center [797, 607] width 779 height 42
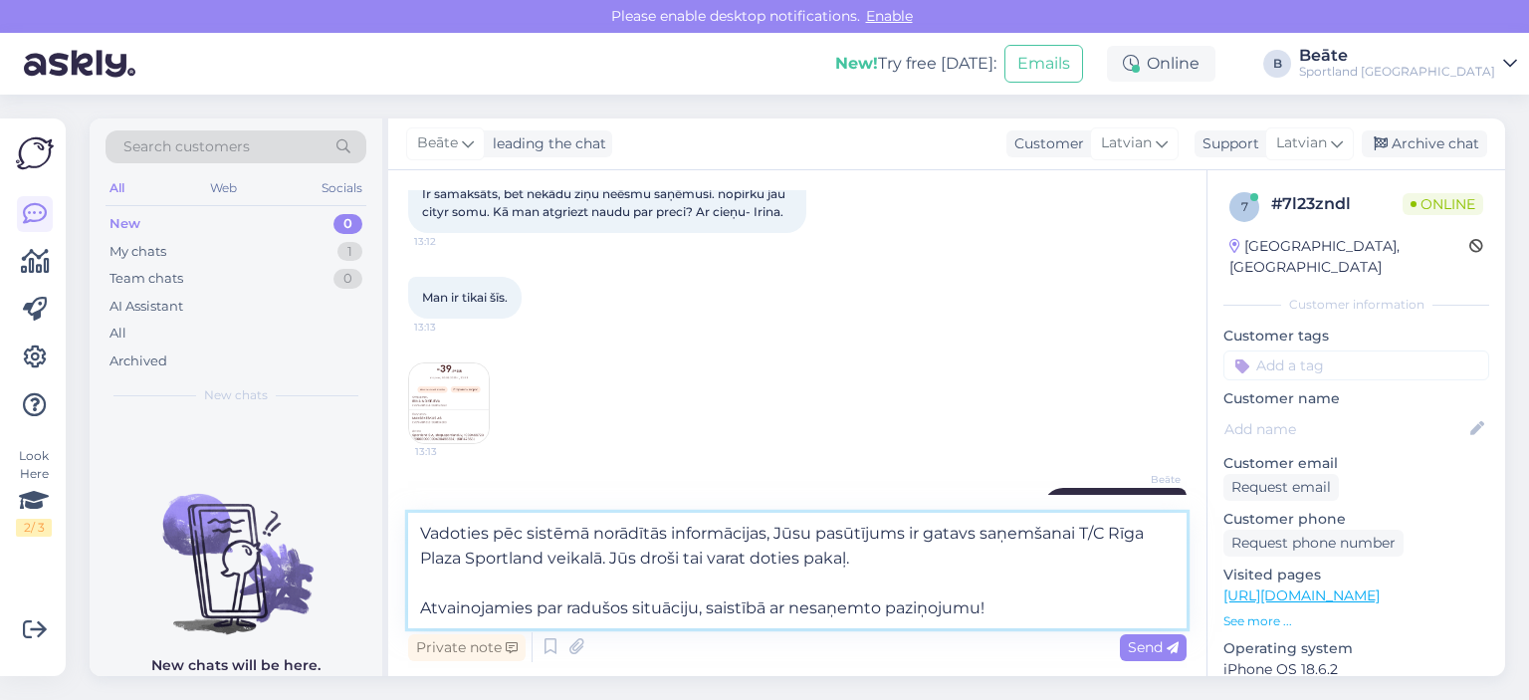
type textarea "Vadoties pēc sistēmā norādītās informācijas, Jūsu pasūtījums ir gatavs saņemšan…"
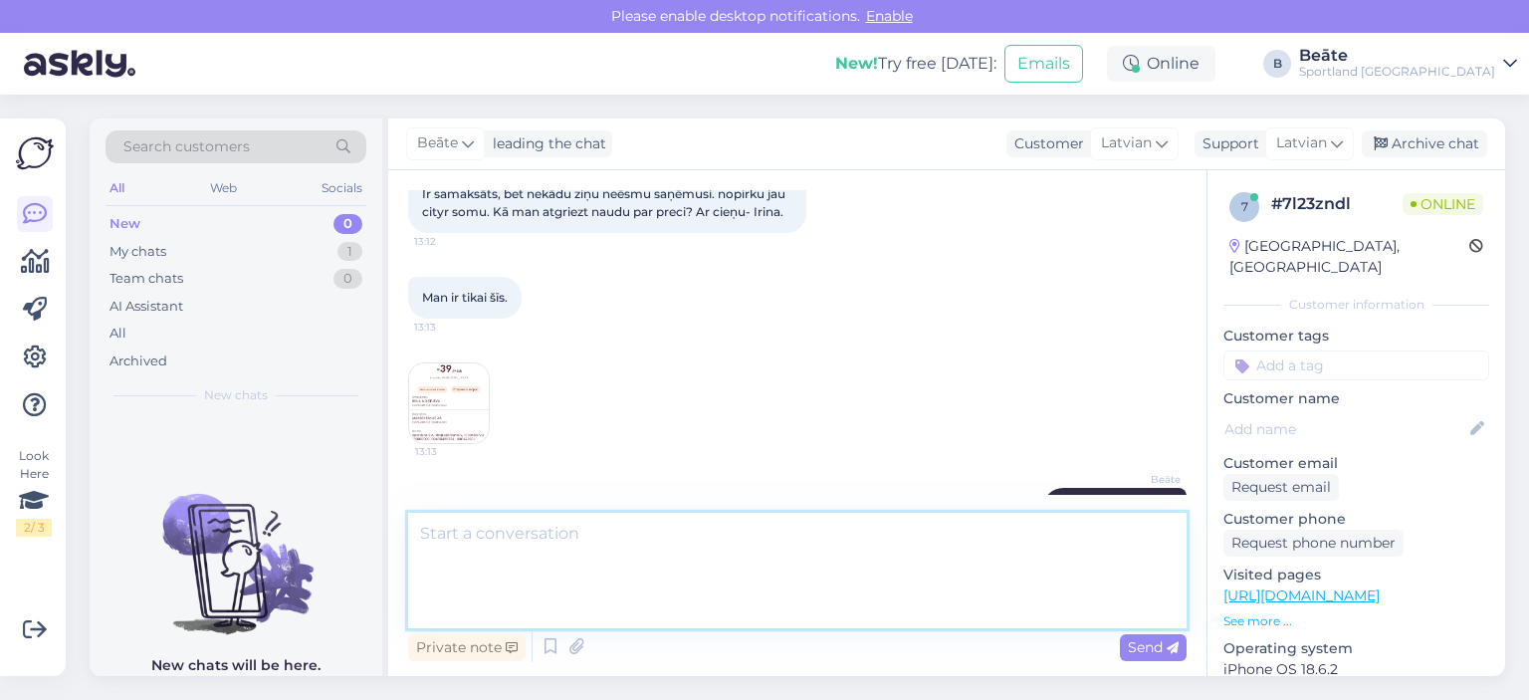
scroll to position [316, 0]
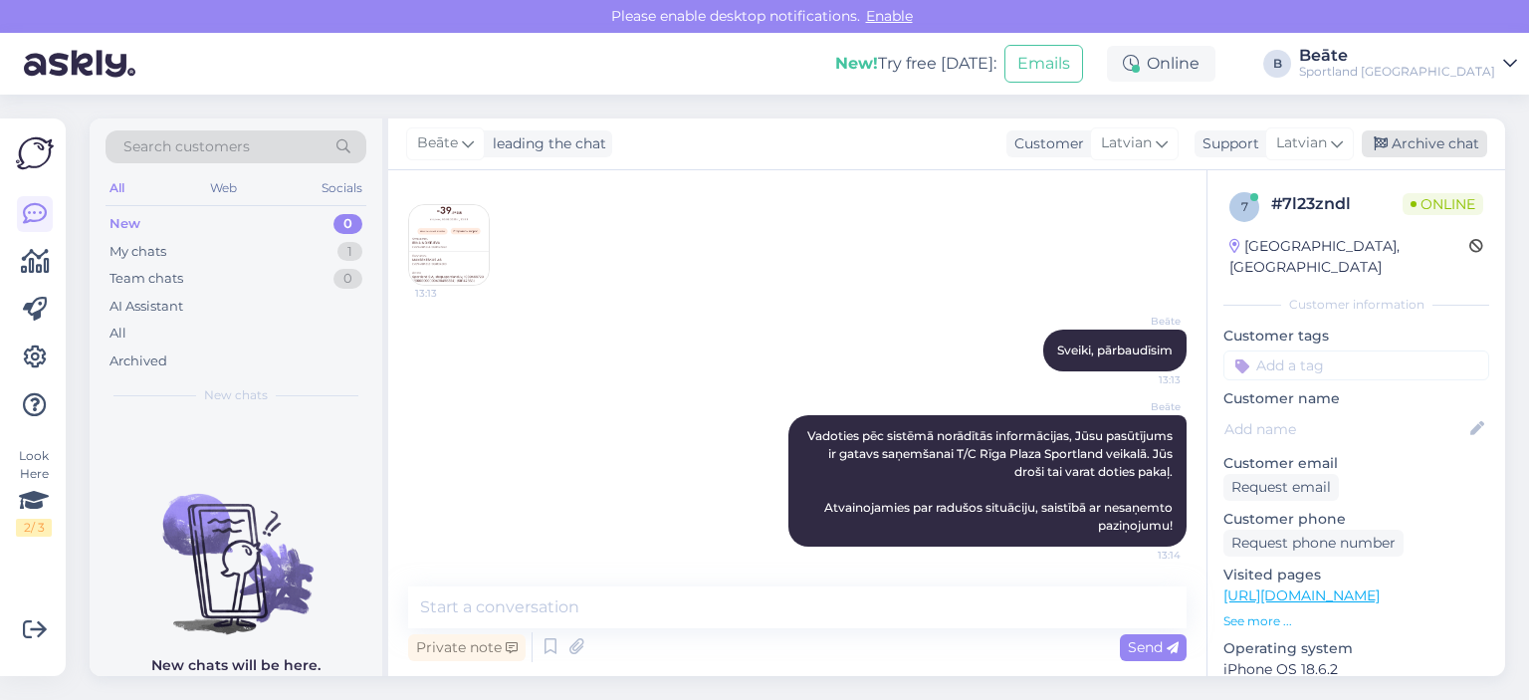
click at [1465, 140] on div "Archive chat" at bounding box center [1424, 143] width 125 height 27
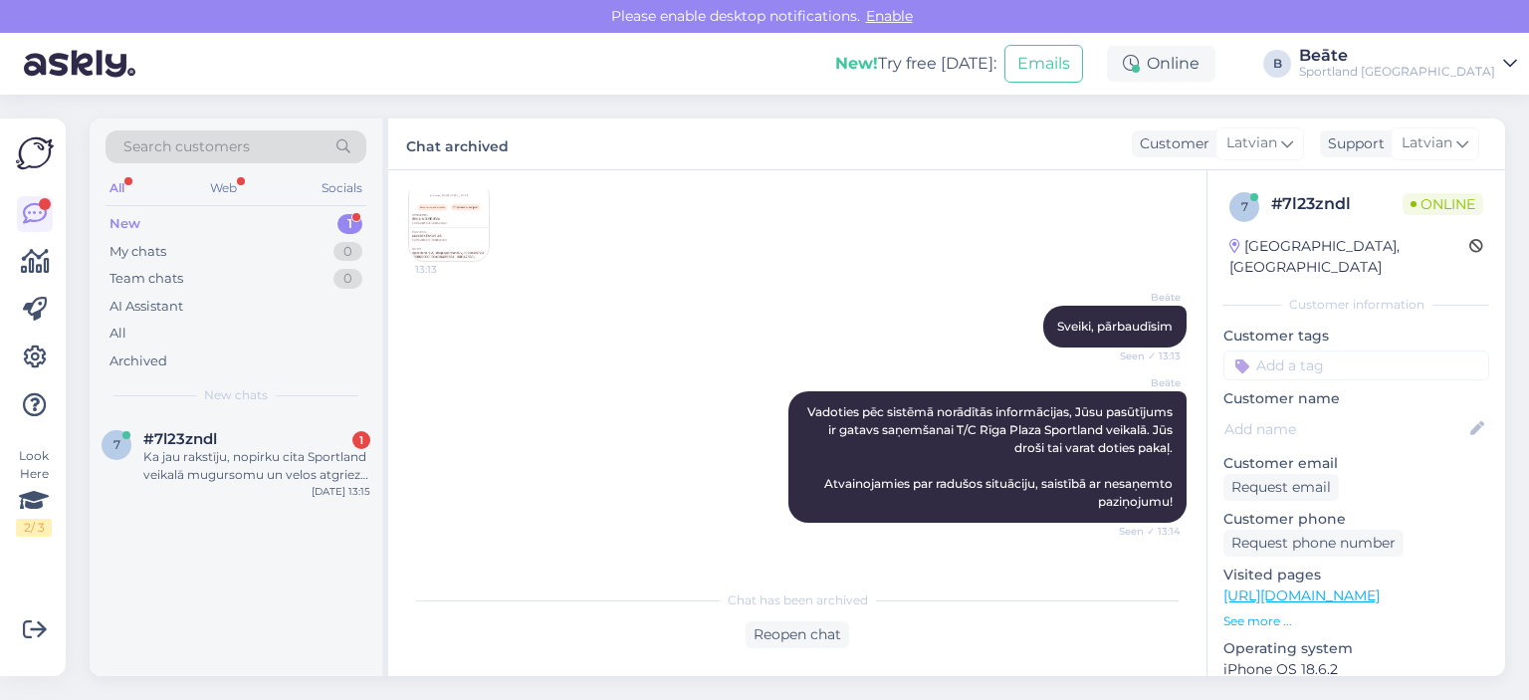
scroll to position [426, 0]
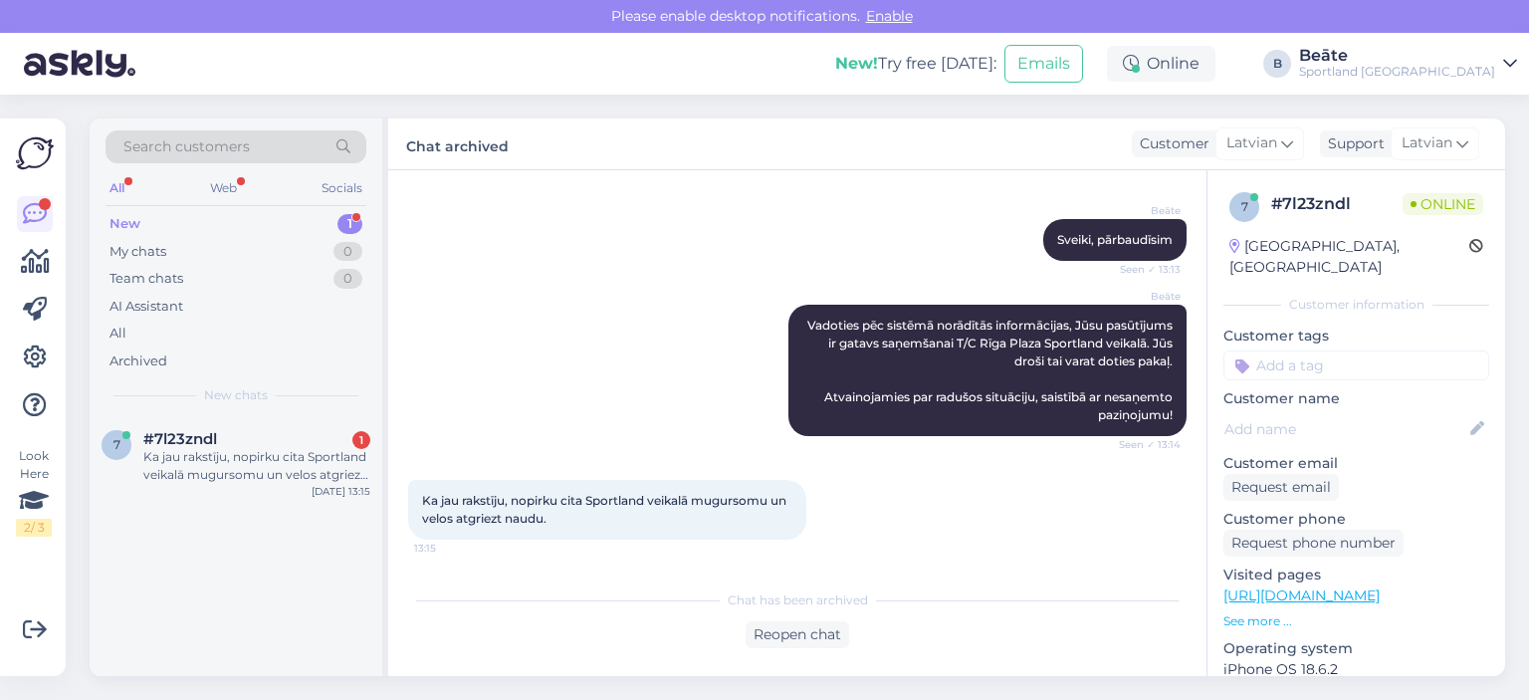
click at [664, 440] on div "[PERSON_NAME] Vadoties pēc sistēmā norādītās informācijas, Jūsu pasūtījums ir g…" at bounding box center [797, 370] width 779 height 175
click at [792, 638] on div "Reopen chat" at bounding box center [798, 634] width 104 height 27
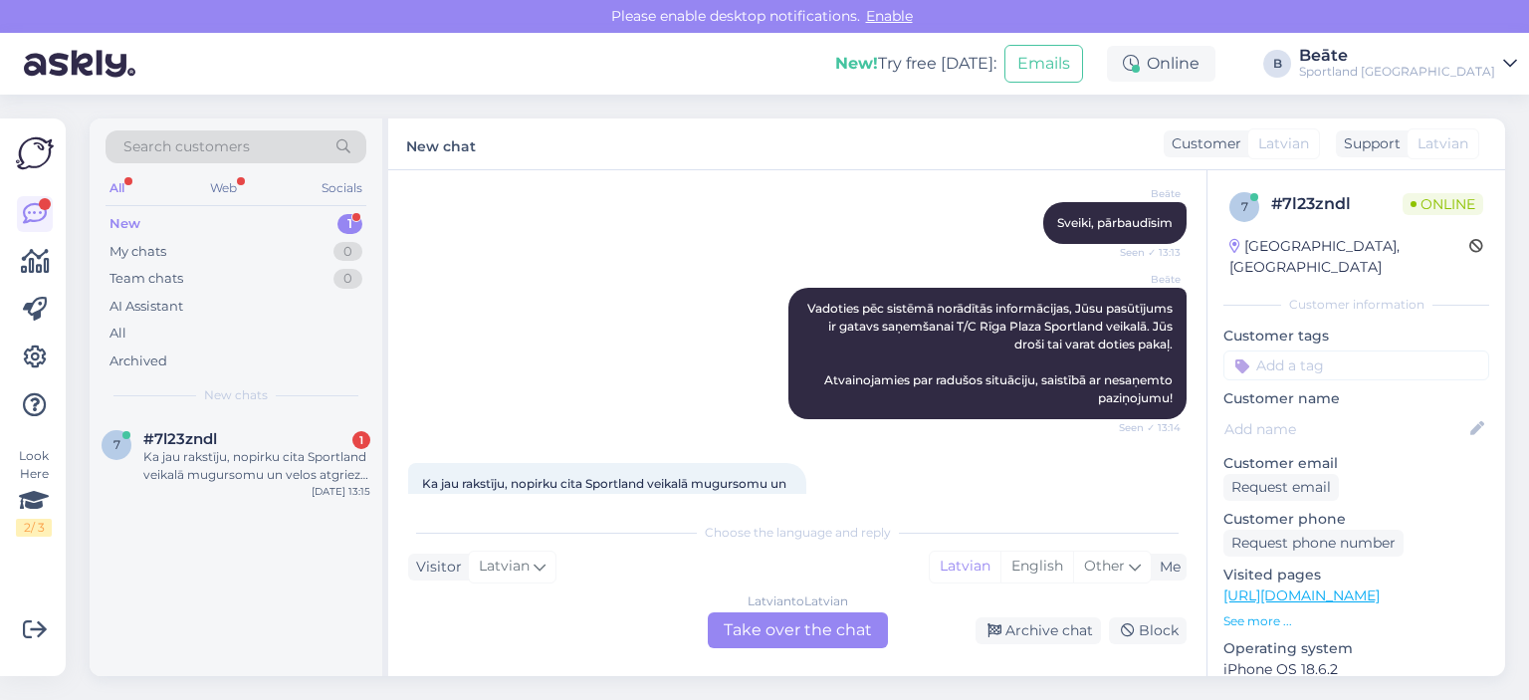
click at [779, 620] on div "Latvian to Latvian Take over the chat" at bounding box center [798, 630] width 180 height 36
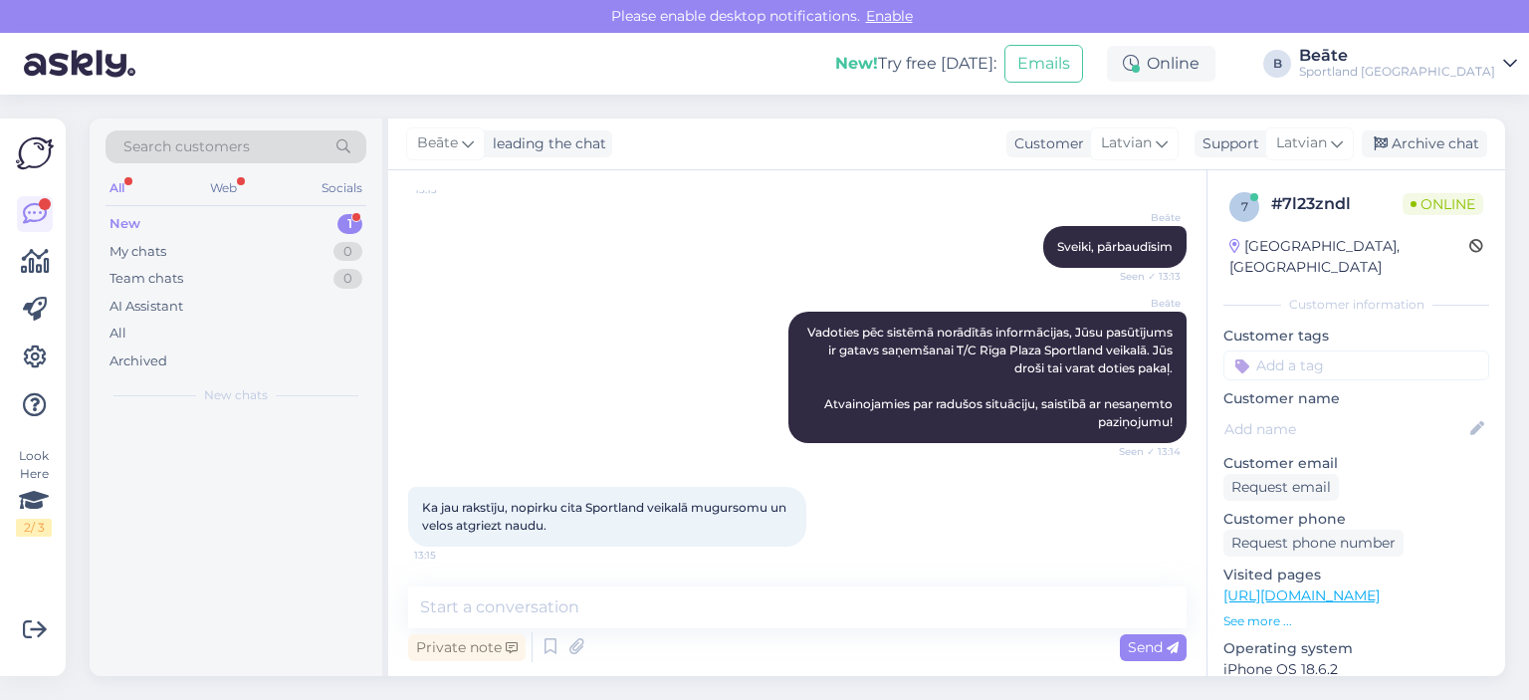
scroll to position [419, 0]
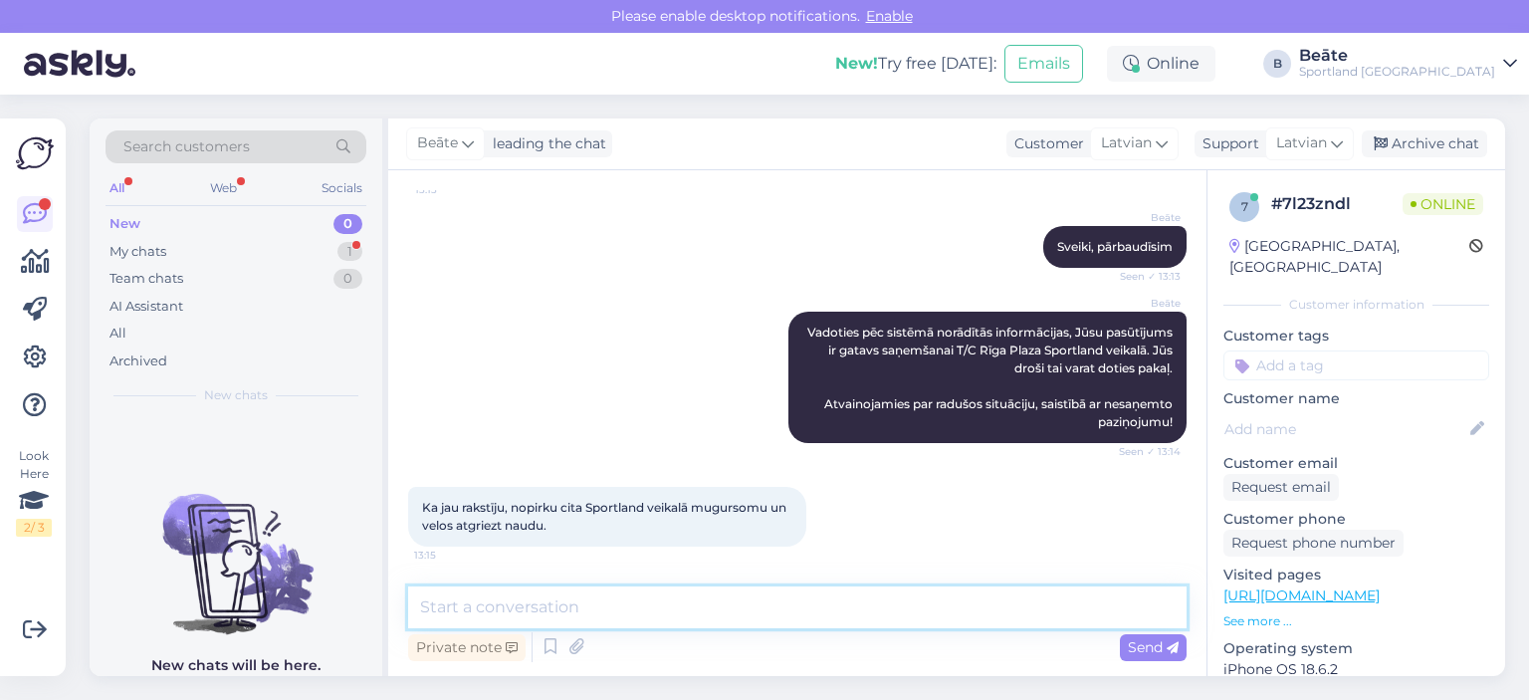
click at [781, 616] on textarea at bounding box center [797, 607] width 779 height 42
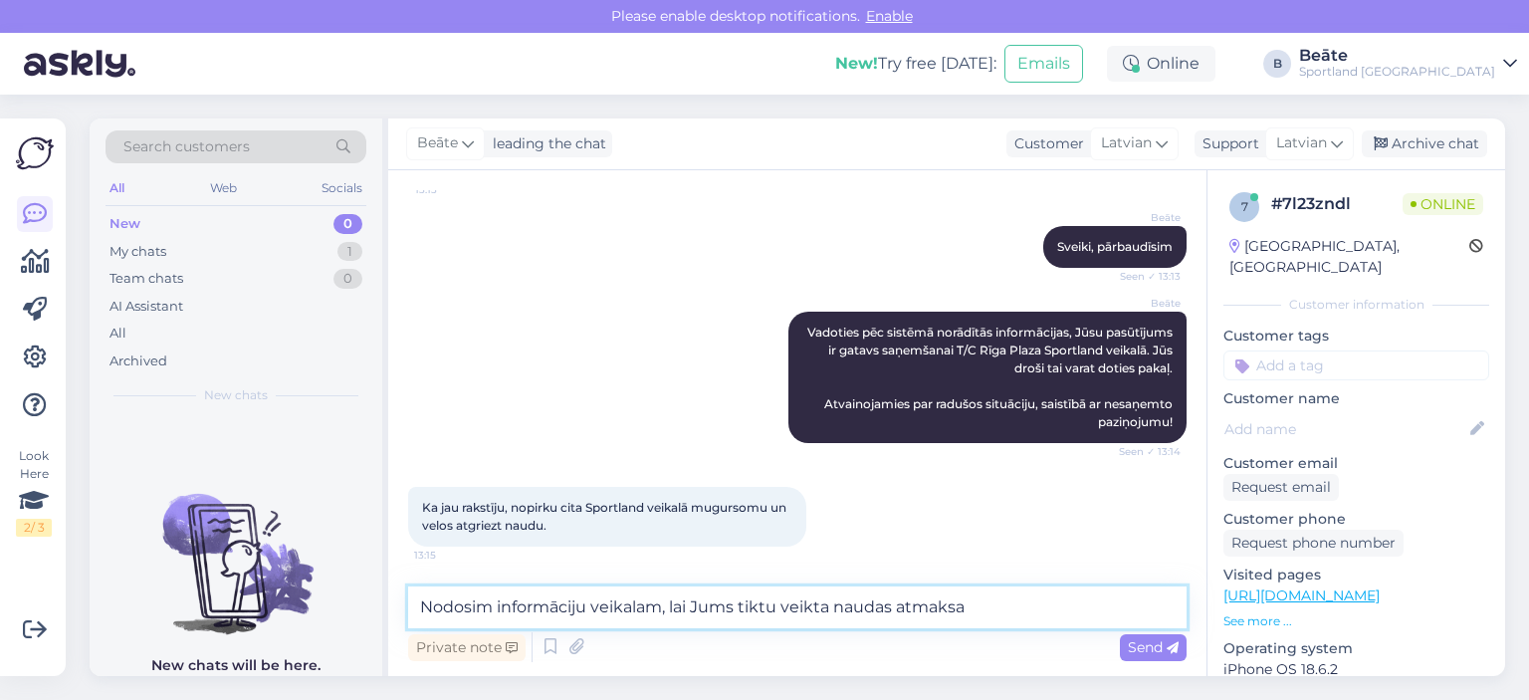
type textarea "Nodosim informāciju veikalam, lai Jums tiktu veikta naudas atmaksa."
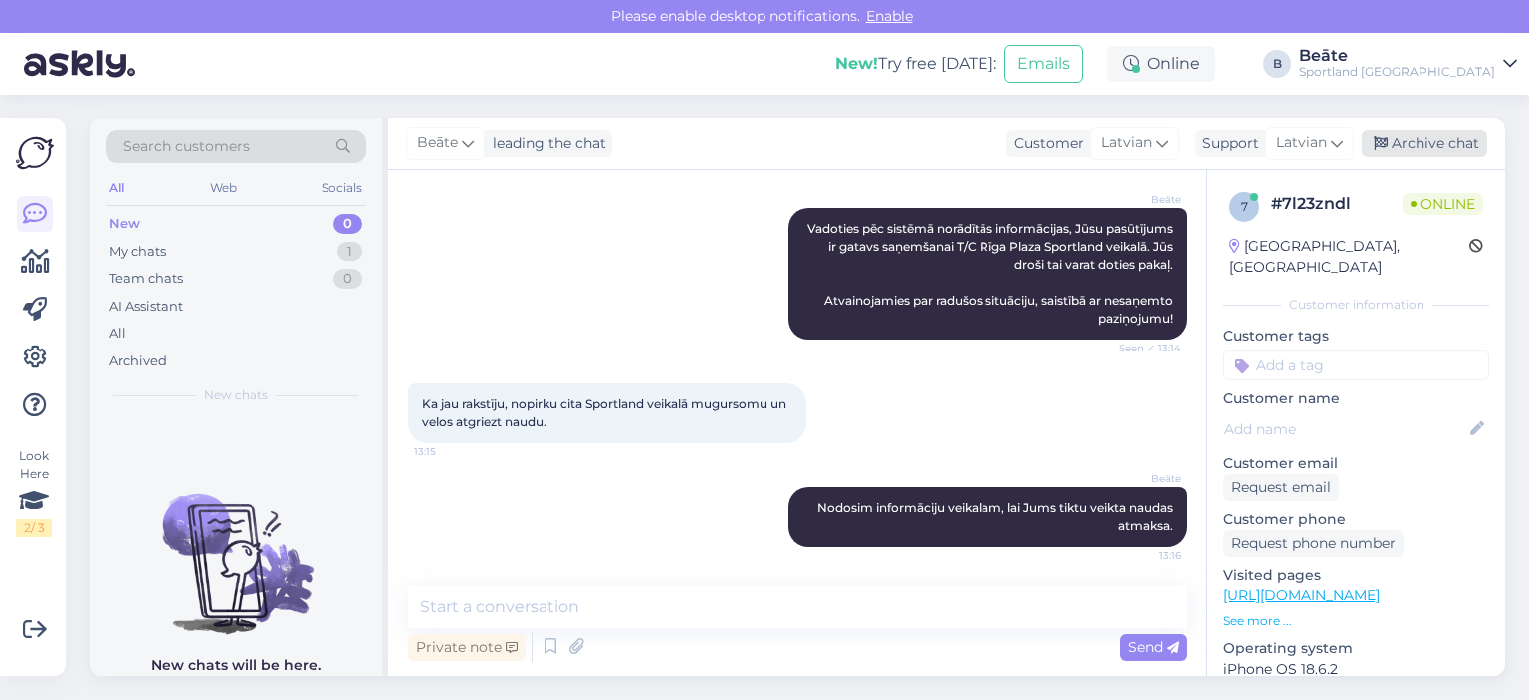
click at [1385, 134] on div "Archive chat" at bounding box center [1424, 143] width 125 height 27
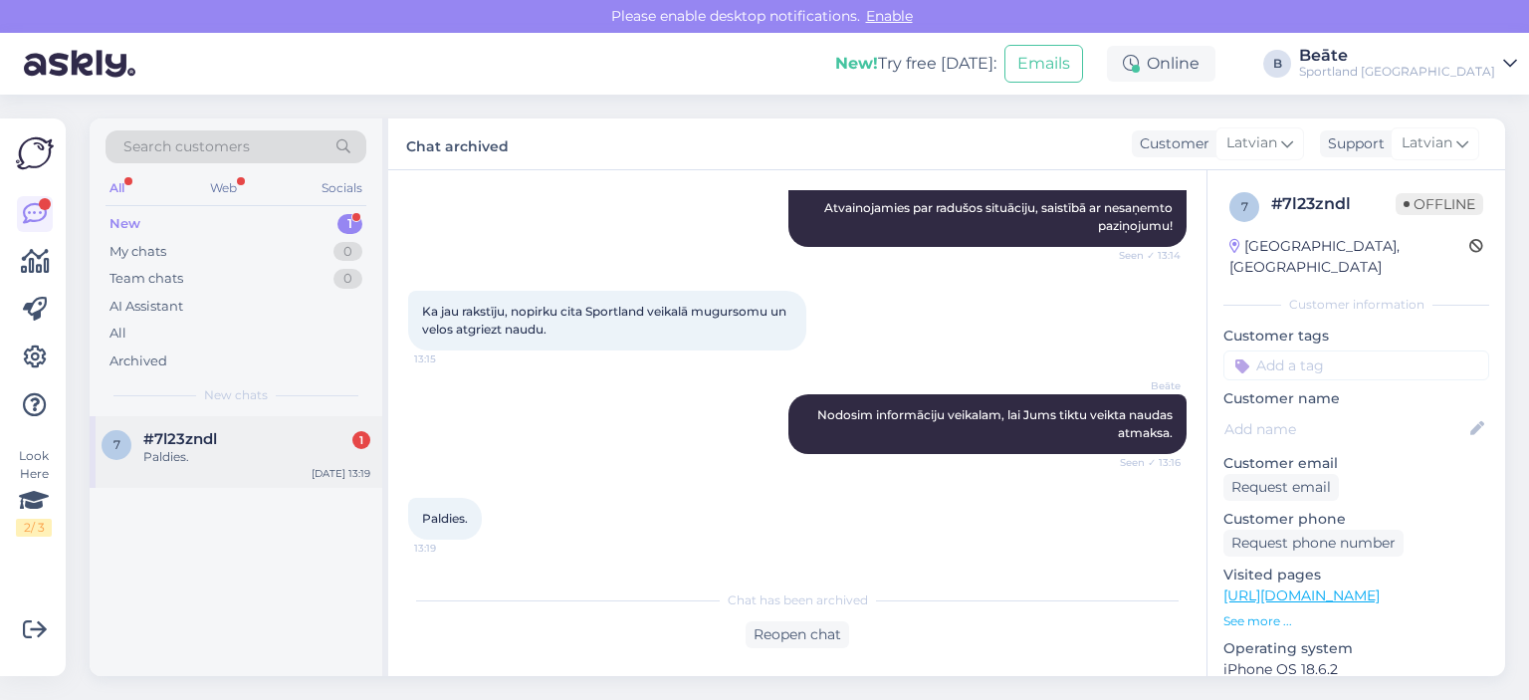
click at [223, 460] on div "Paldies." at bounding box center [256, 457] width 227 height 18
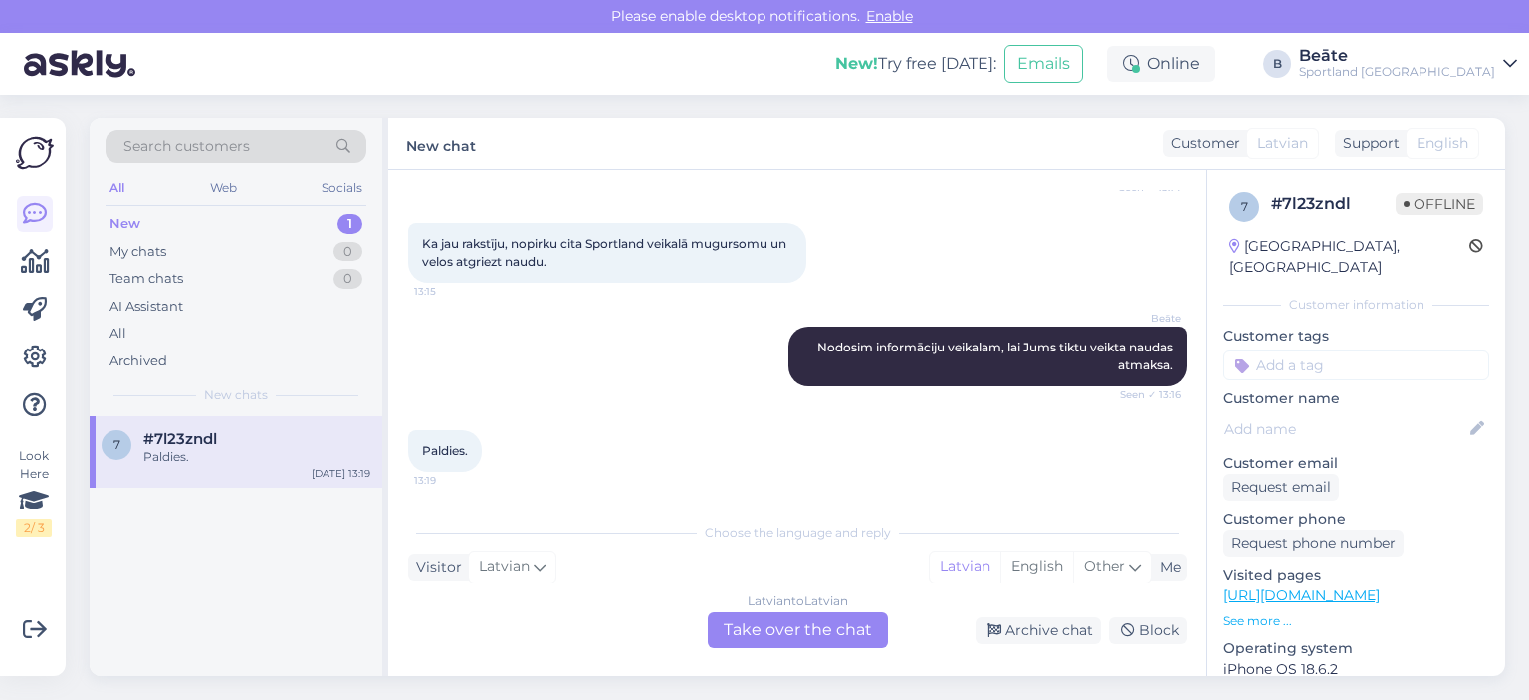
click at [816, 628] on div "Latvian to Latvian Take over the chat" at bounding box center [798, 630] width 180 height 36
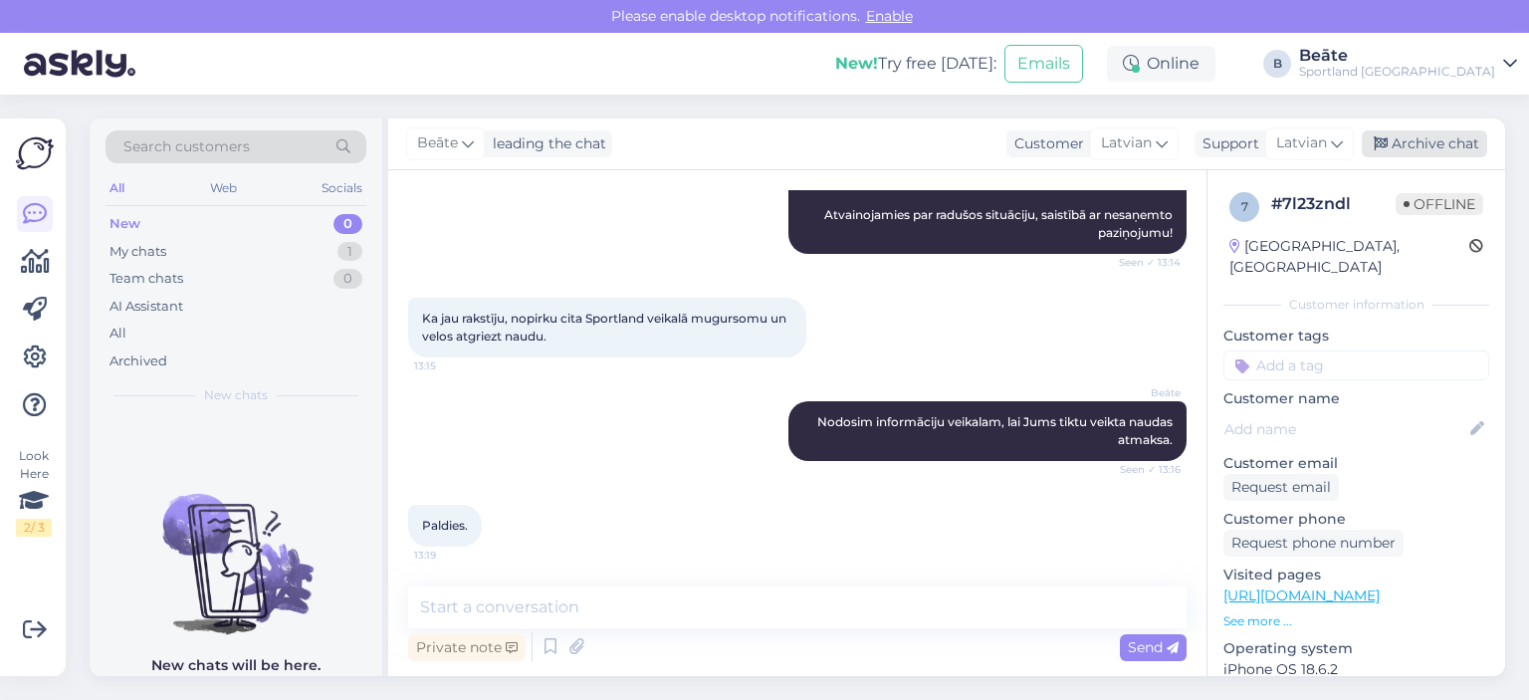
click at [1439, 143] on div "Archive chat" at bounding box center [1424, 143] width 125 height 27
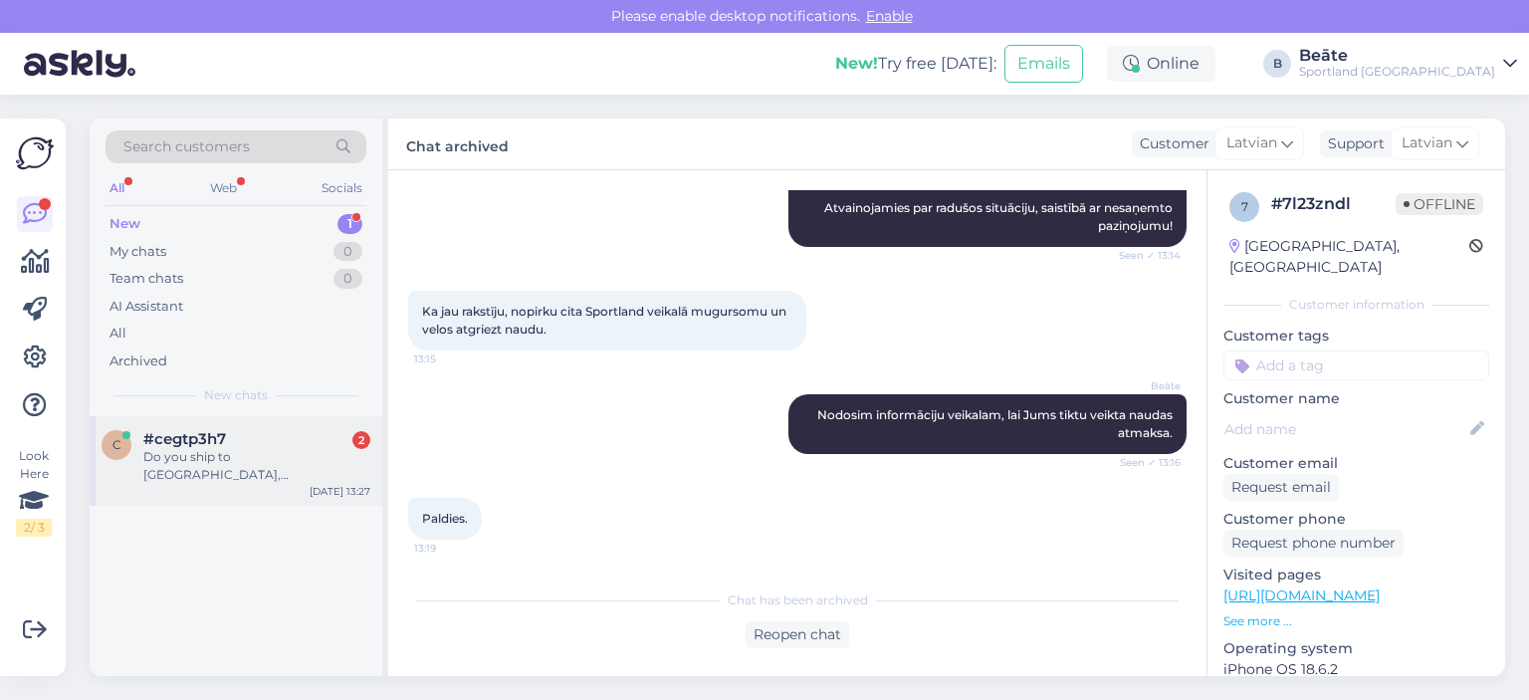
click at [240, 449] on div "Do you ship to [GEOGRAPHIC_DATA], [GEOGRAPHIC_DATA]" at bounding box center [256, 466] width 227 height 36
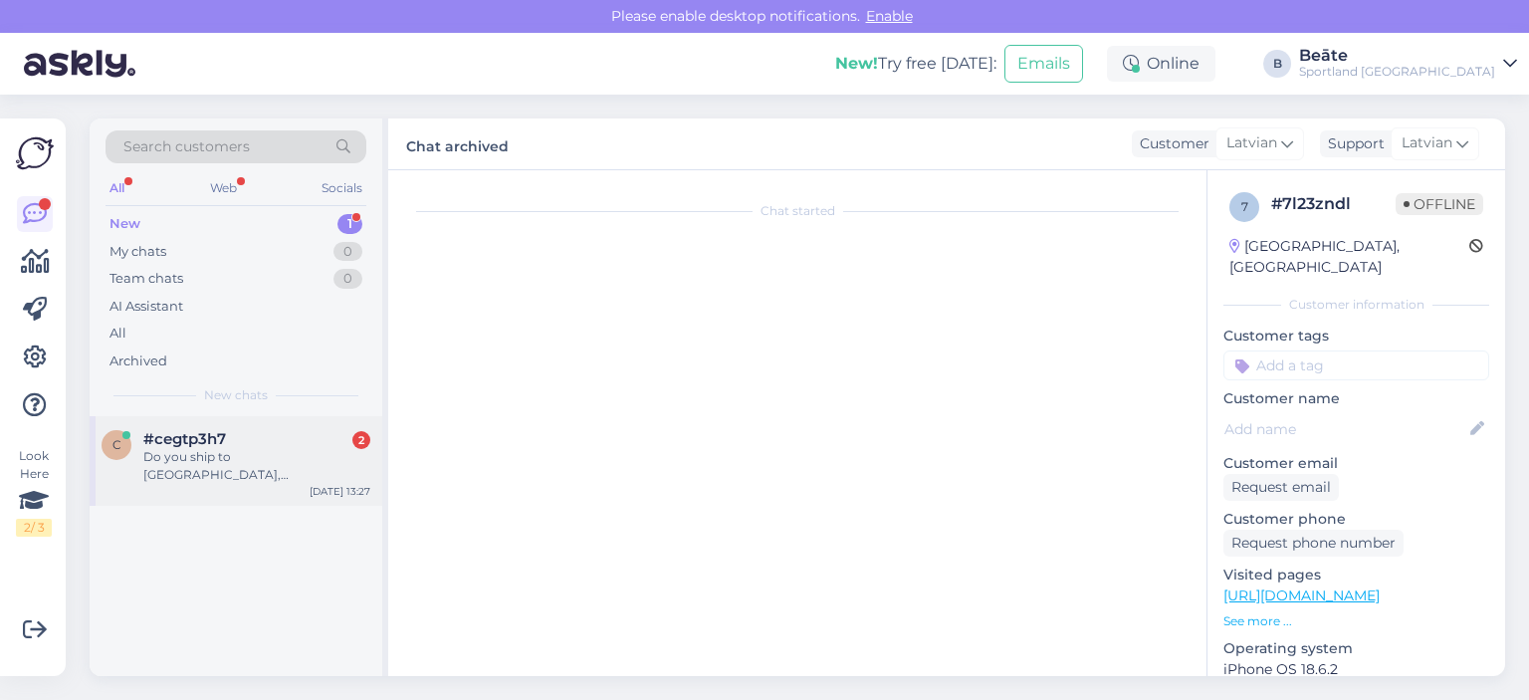
scroll to position [0, 0]
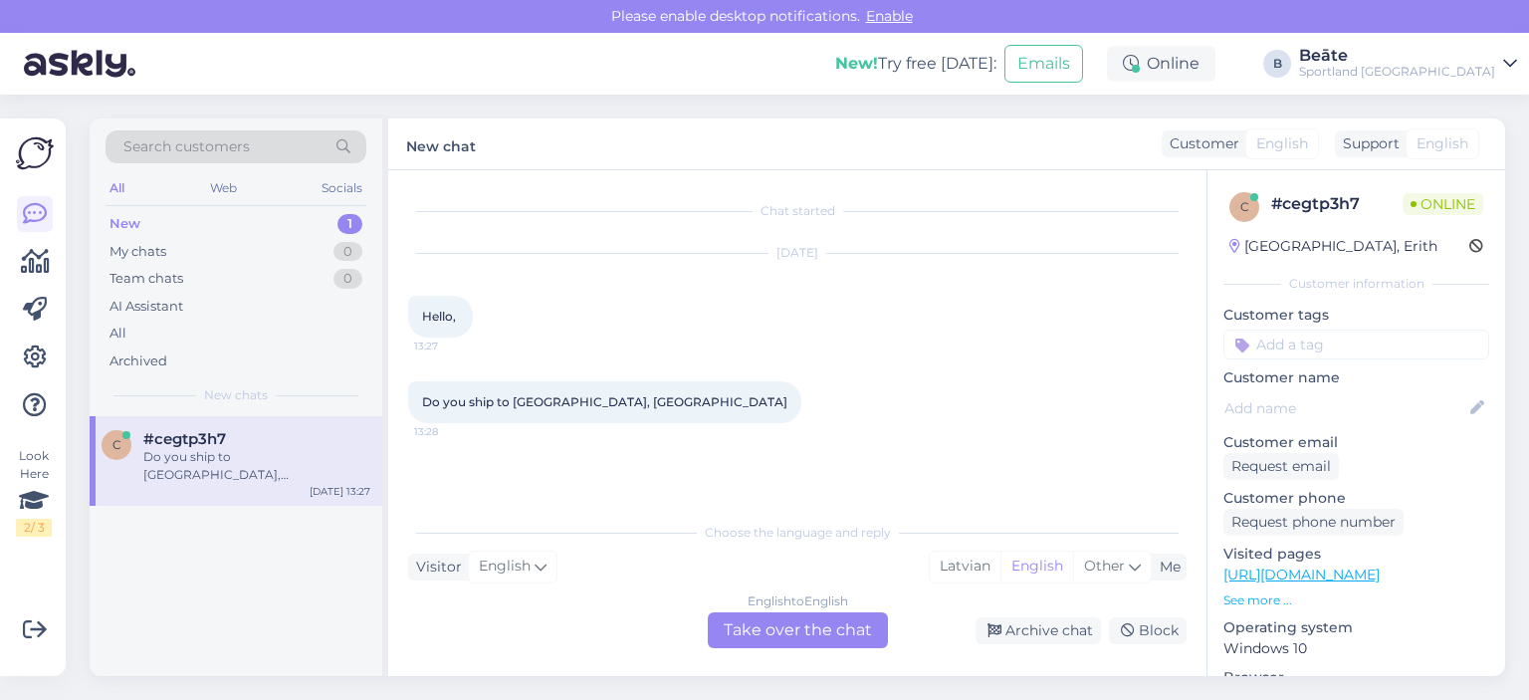
click at [799, 636] on div "English to English Take over the chat" at bounding box center [798, 630] width 180 height 36
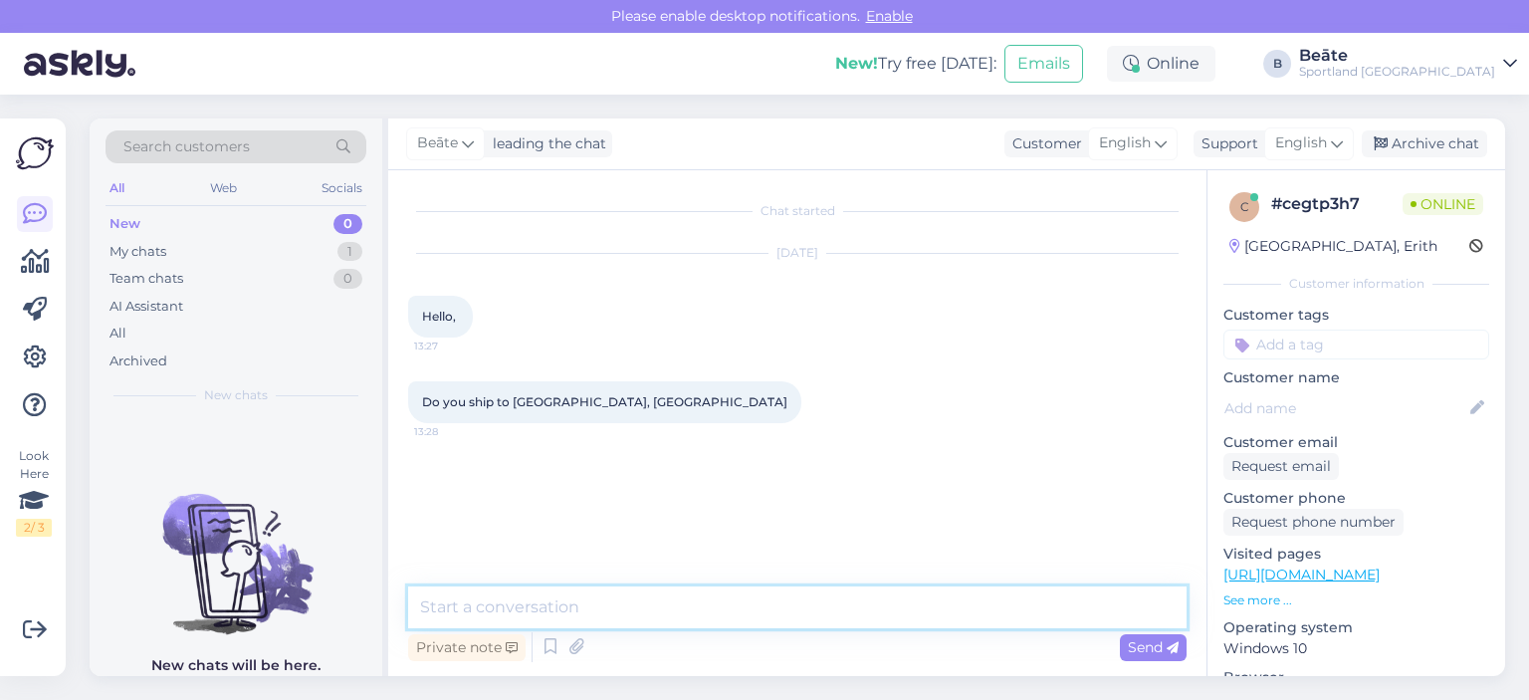
click at [796, 620] on textarea at bounding box center [797, 607] width 779 height 42
click at [1298, 142] on span "English" at bounding box center [1301, 143] width 52 height 22
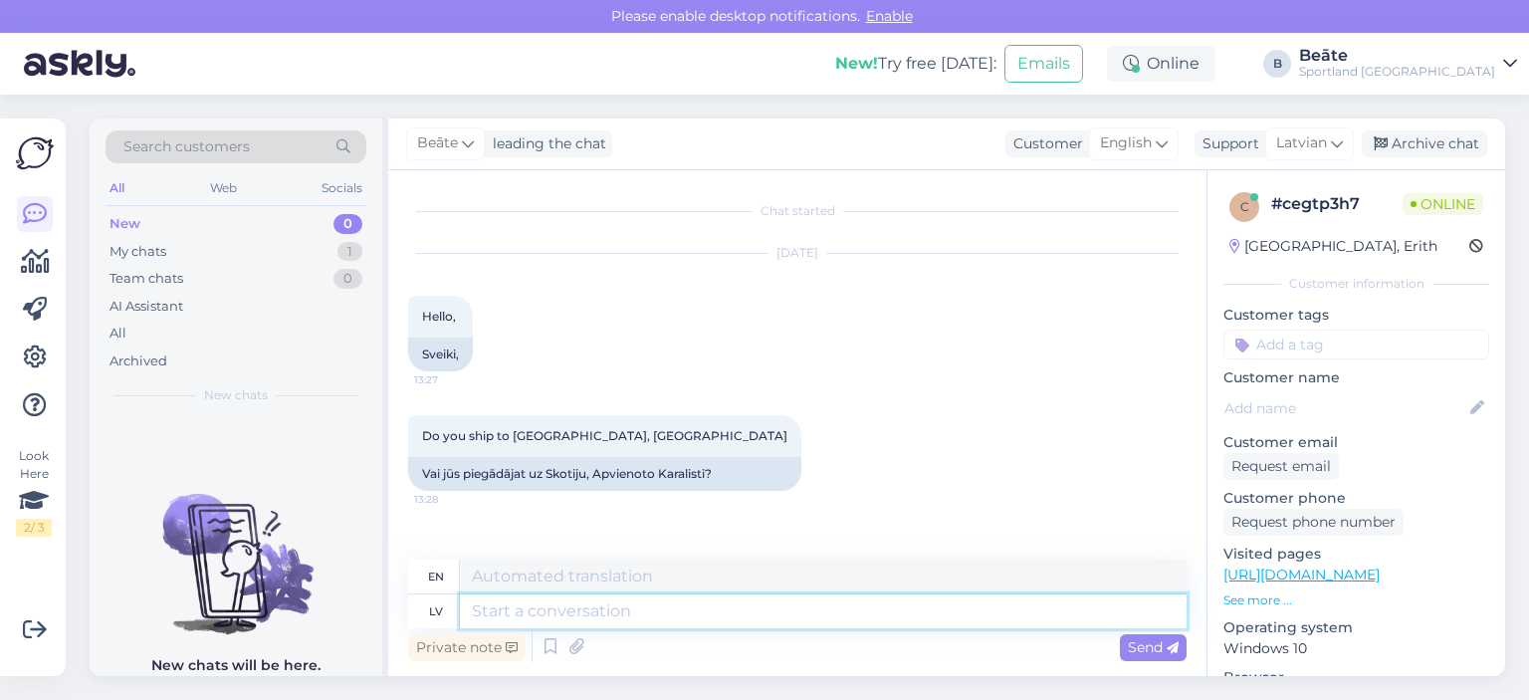
click at [801, 607] on textarea at bounding box center [823, 611] width 727 height 34
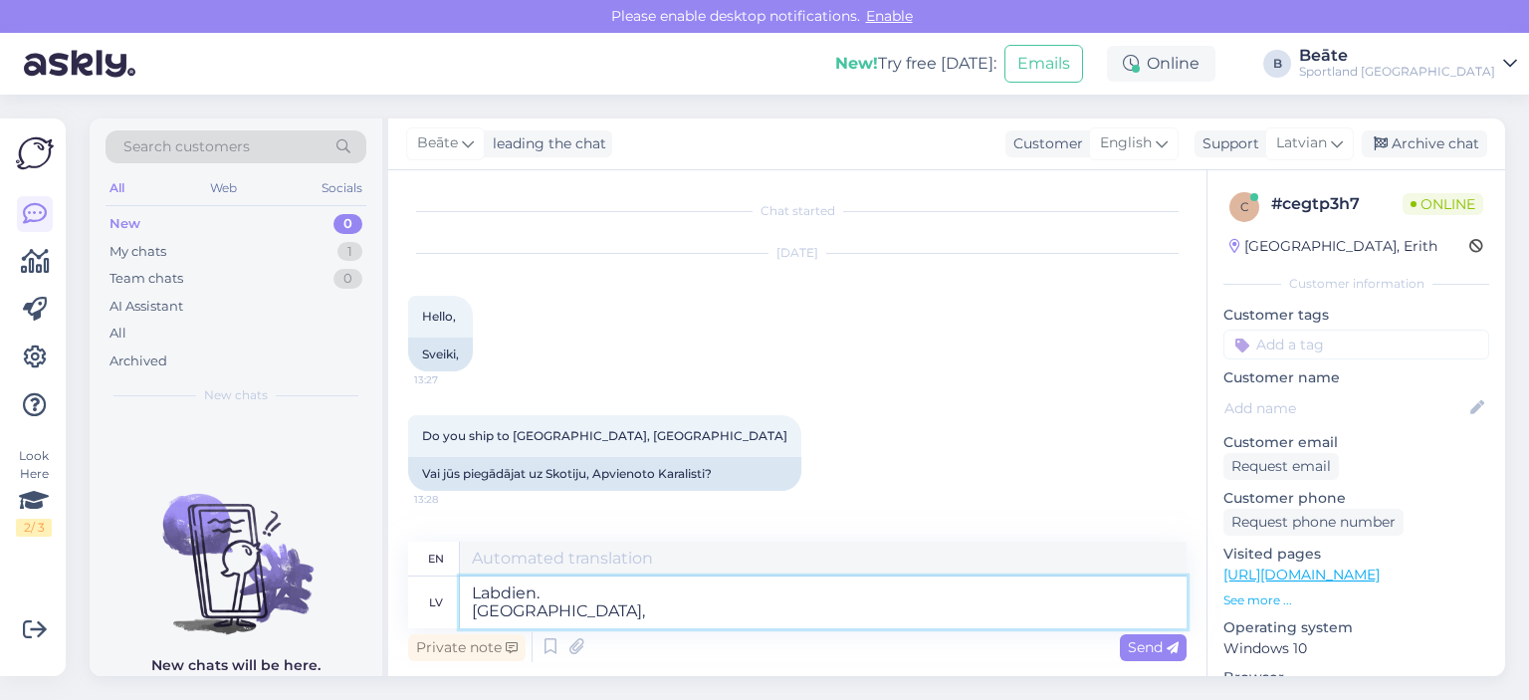
type textarea "Labdien. [GEOGRAPHIC_DATA],"
type textarea "Hello. Unfortunately,"
type textarea "Labdien. Diemžēl, veicam"
type textarea "Hello. Unfortunately, we are doing"
type textarea "Labdien. [GEOGRAPHIC_DATA], veicam piegādes ti"
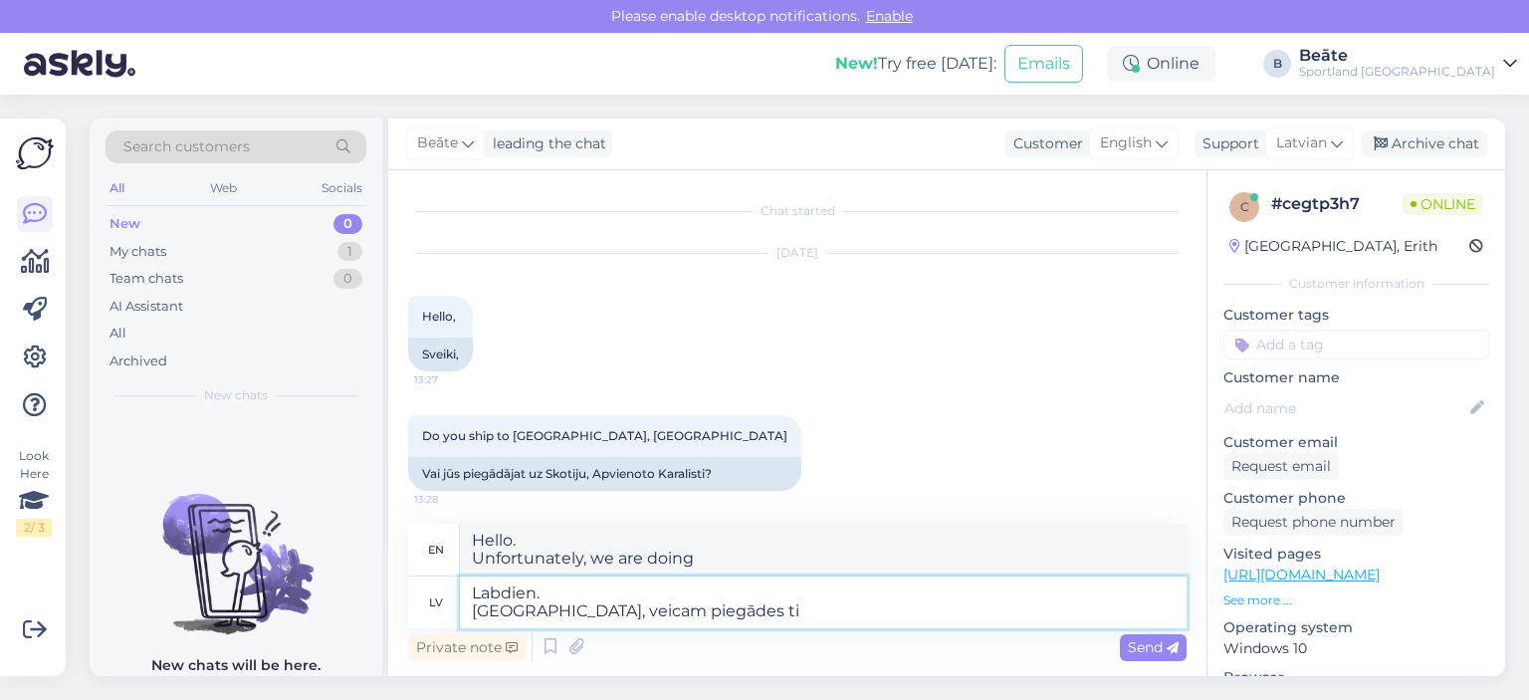
type textarea "Hello. Unfortunately, we are making deliveries"
type textarea "Labdien. Diemžēl, veicam piegādes tikai E"
type textarea "Hello. Unfortunately, we only deliver"
type textarea "Labdien. Diemžēl, veicam piegādes tikai Eiropas"
type textarea "Hello. Unfortunately, we only deliver to [GEOGRAPHIC_DATA]."
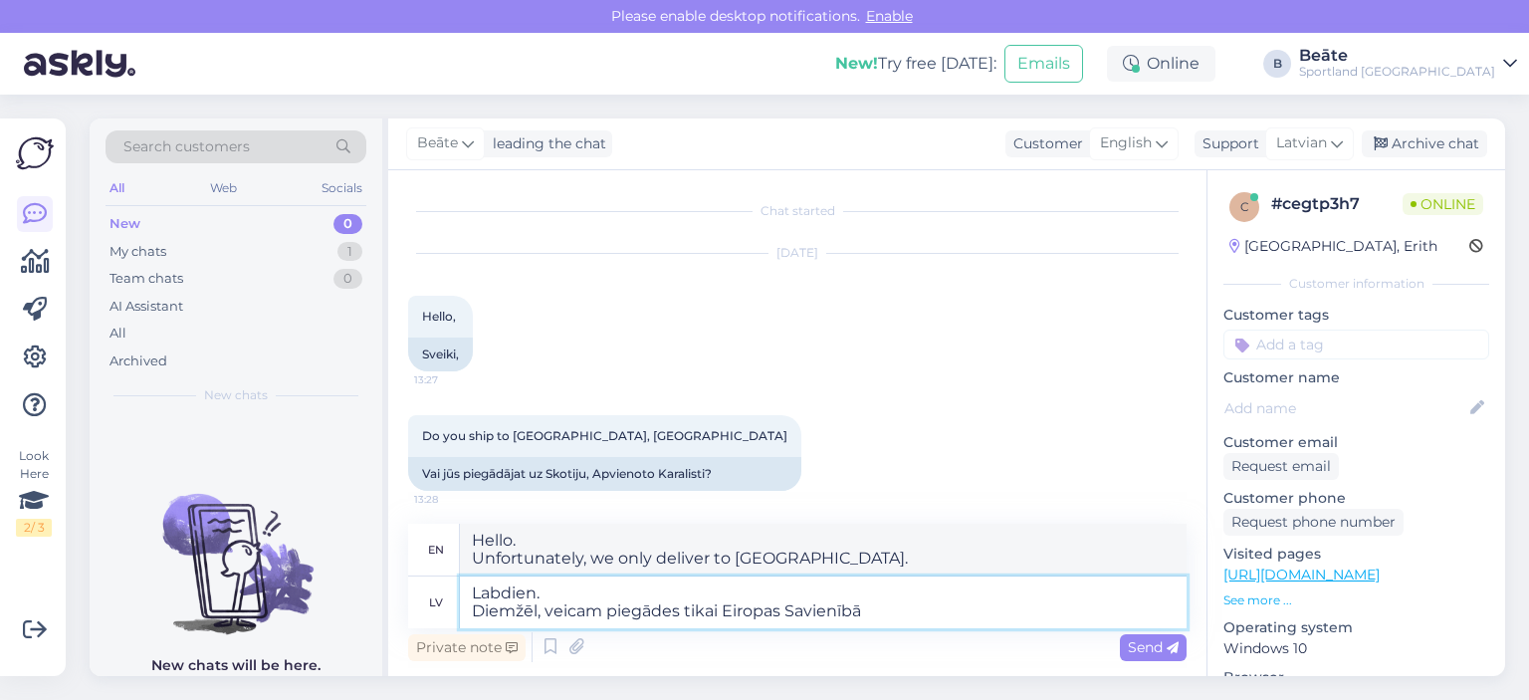
type textarea "Labdien. Diemžēl, veicam piegādes tikai Eiropas Savienībā."
type textarea "Hello. Unfortunately, we only deliver within the [GEOGRAPHIC_DATA]."
type textarea "Labdien. Diemžēl, veicam piegādes tikai Eiropas Savienībā."
click at [1147, 650] on span "Send" at bounding box center [1153, 647] width 51 height 18
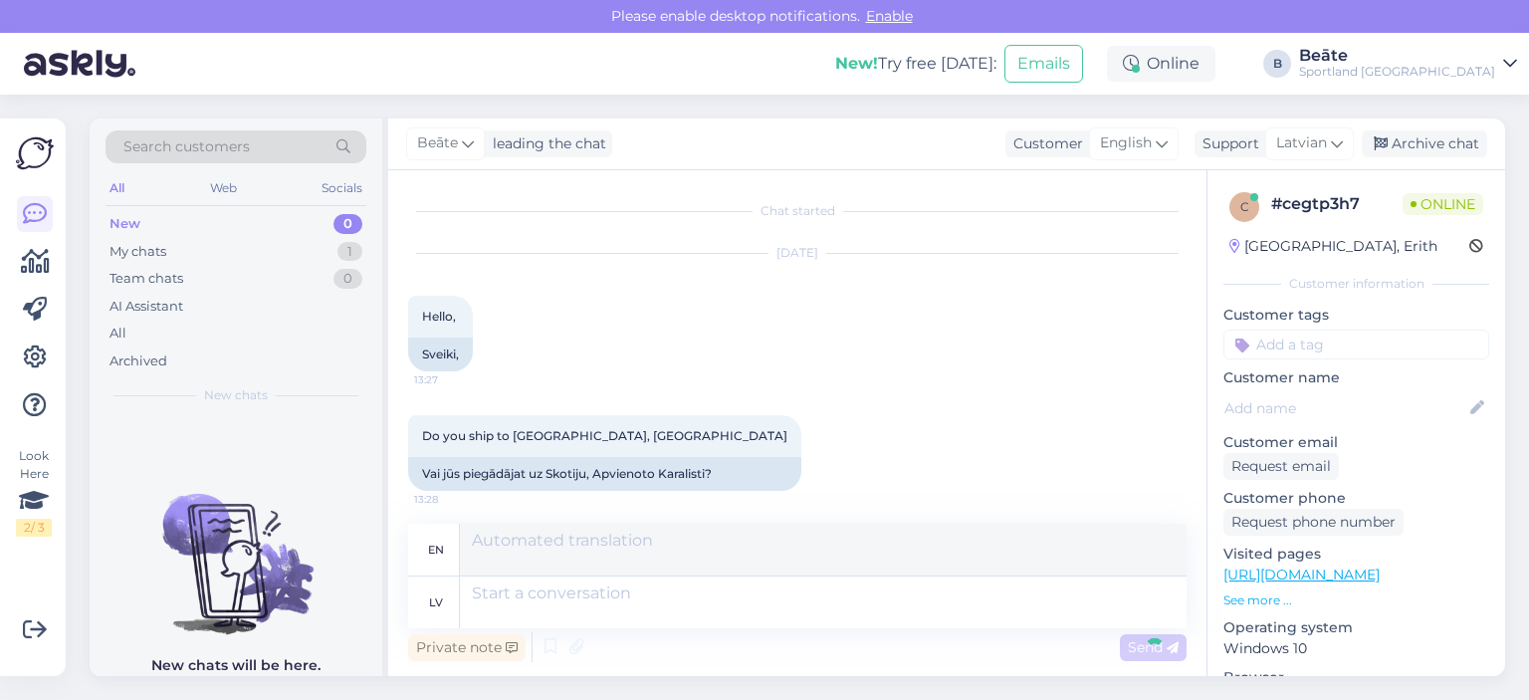
scroll to position [125, 0]
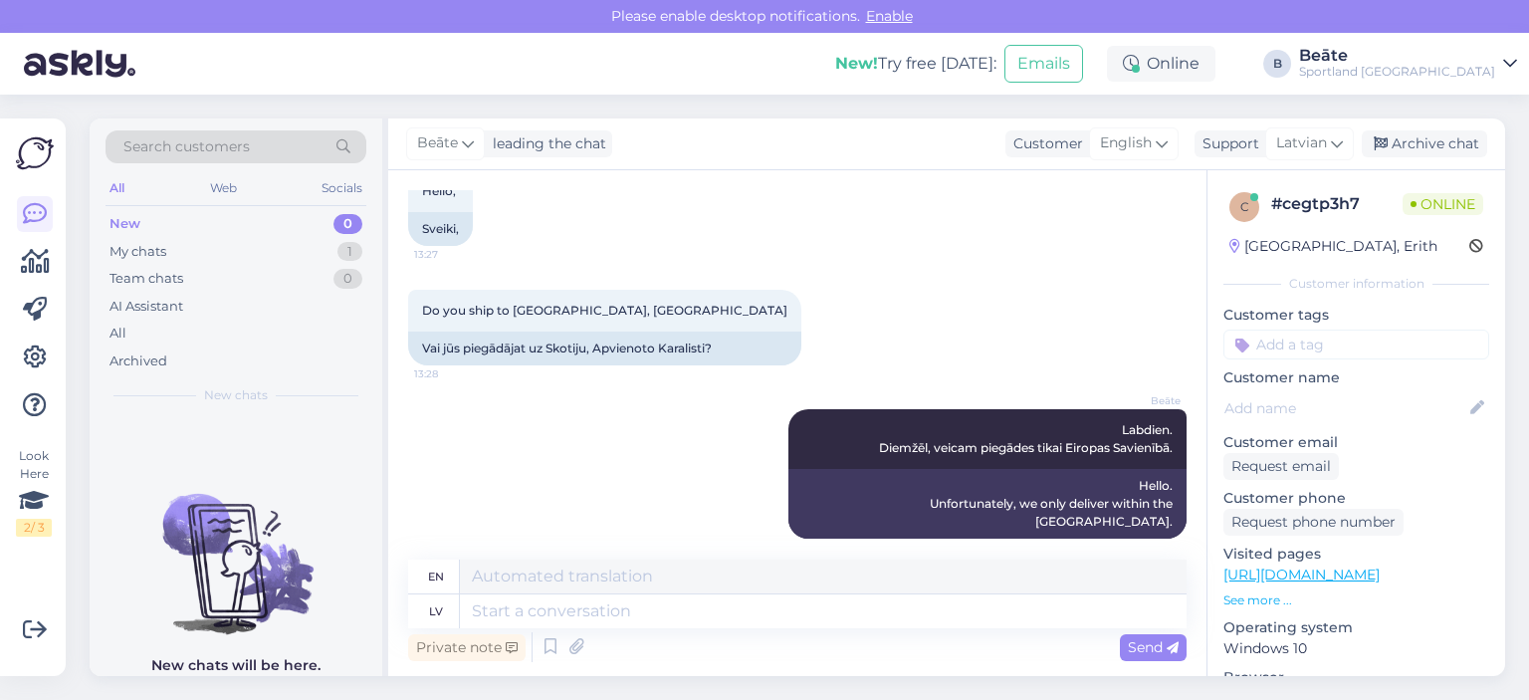
click at [1419, 159] on div "[PERSON_NAME] leading the chat Customer English Support Latvian Arabic Belarusi…" at bounding box center [946, 144] width 1117 height 52
click at [1428, 141] on div "Archive chat" at bounding box center [1424, 143] width 125 height 27
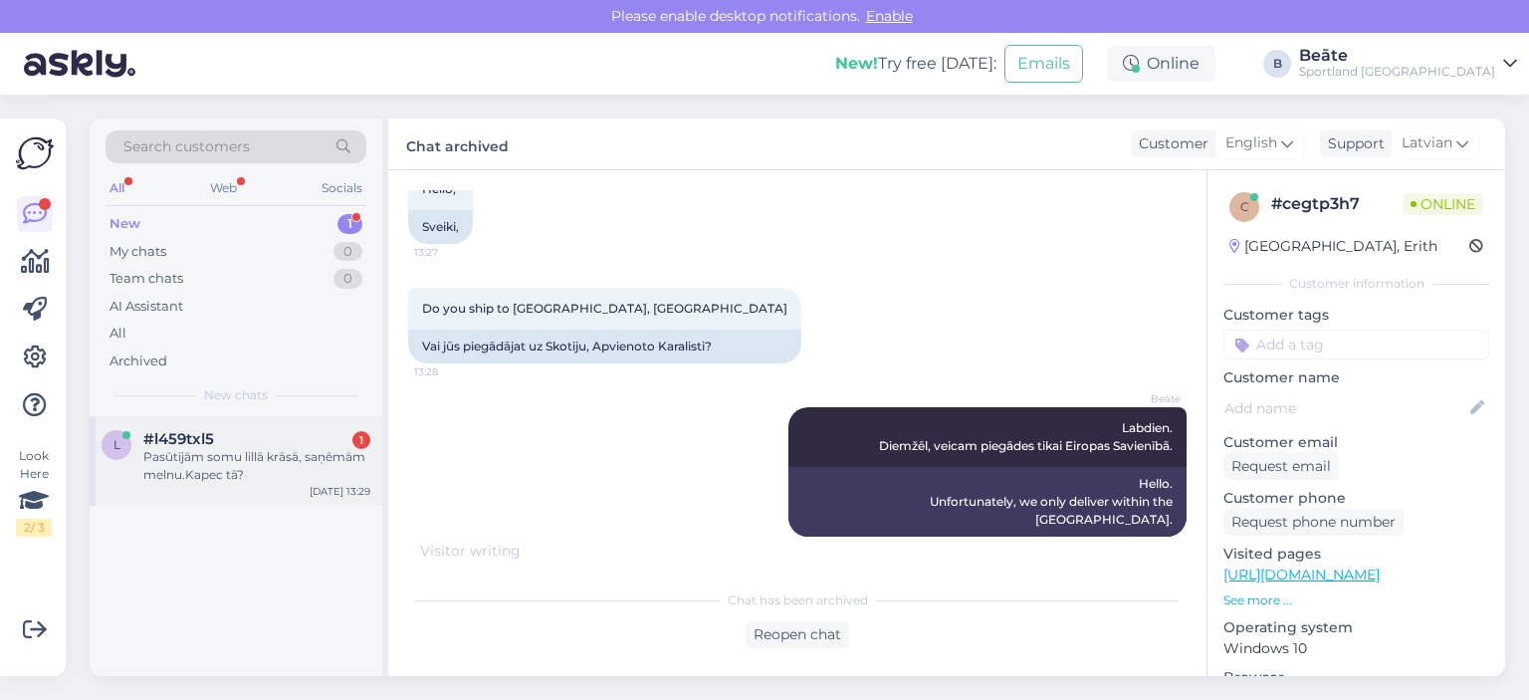
click at [271, 446] on div "#l459txl5 1" at bounding box center [256, 439] width 227 height 18
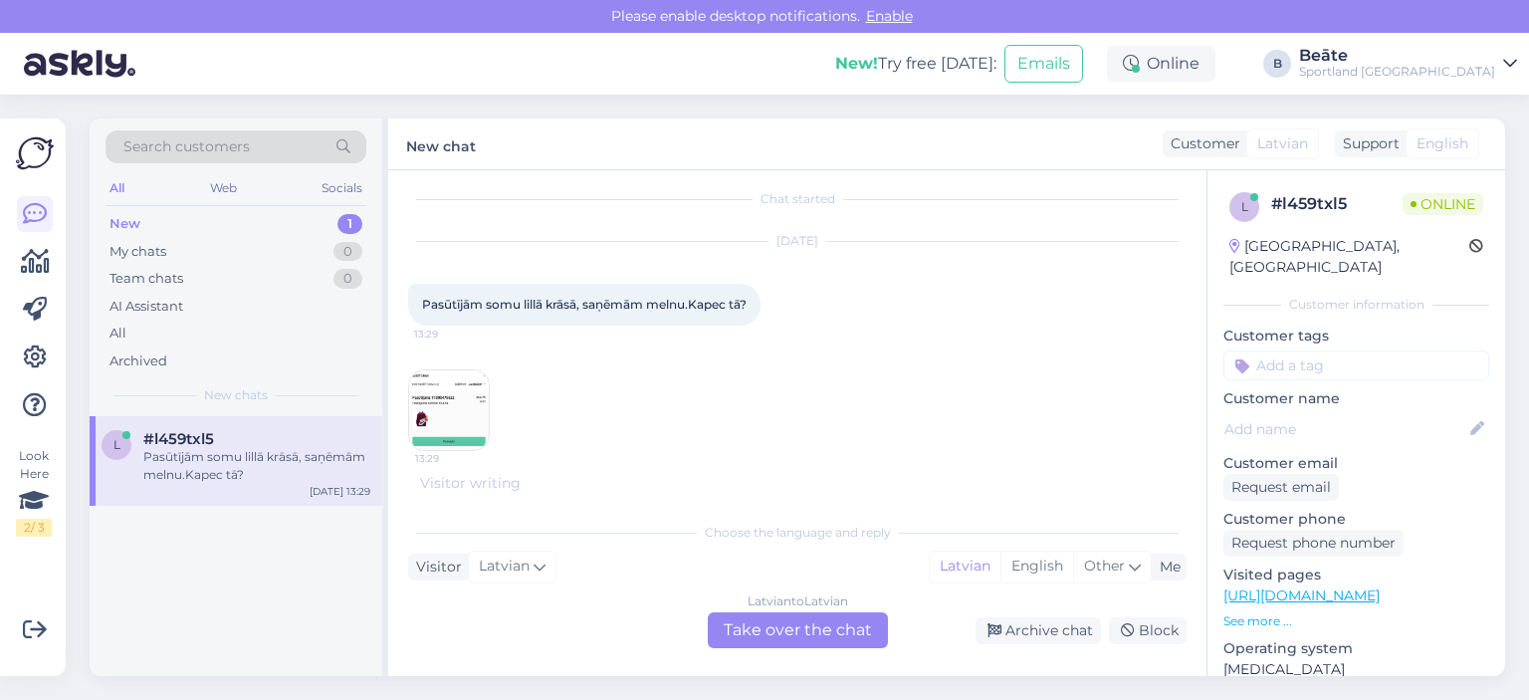
scroll to position [12, 0]
click at [439, 401] on img at bounding box center [449, 410] width 80 height 80
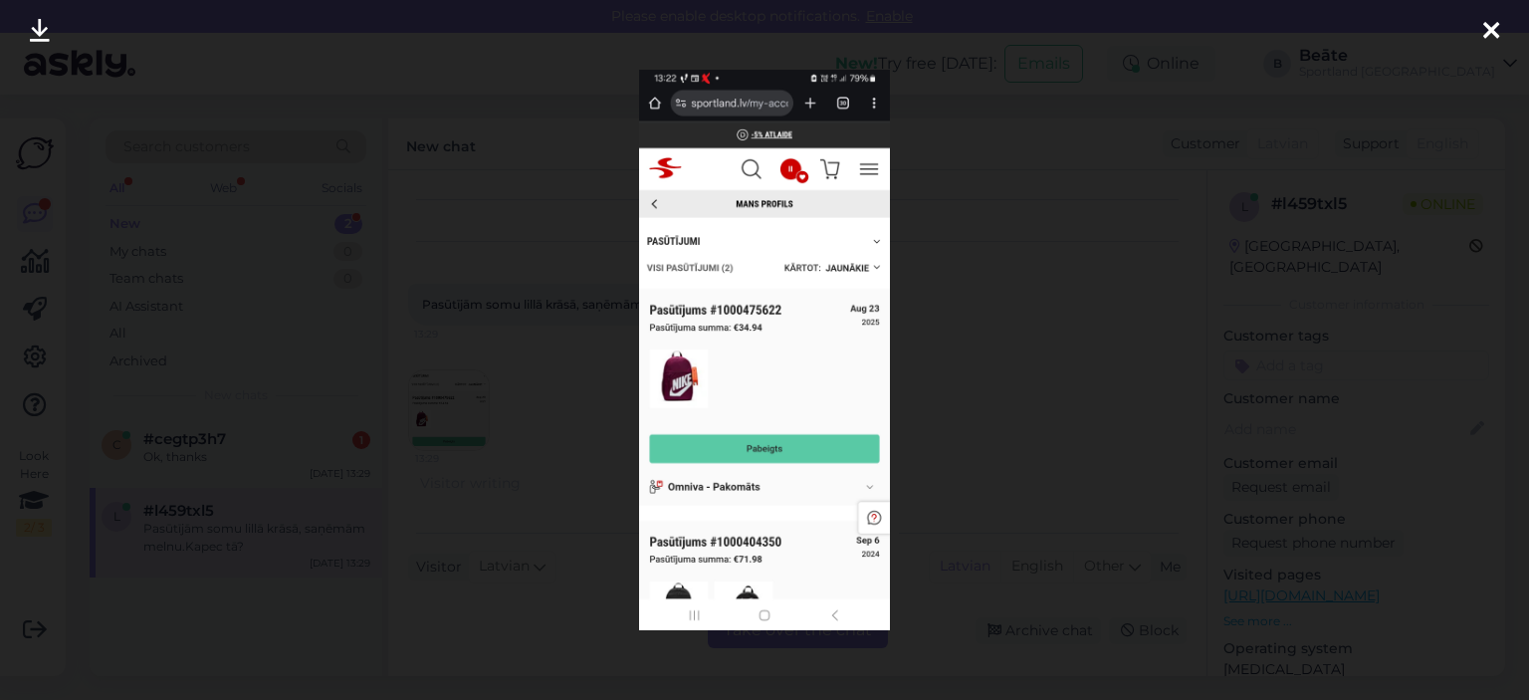
click at [999, 363] on div at bounding box center [764, 350] width 1529 height 700
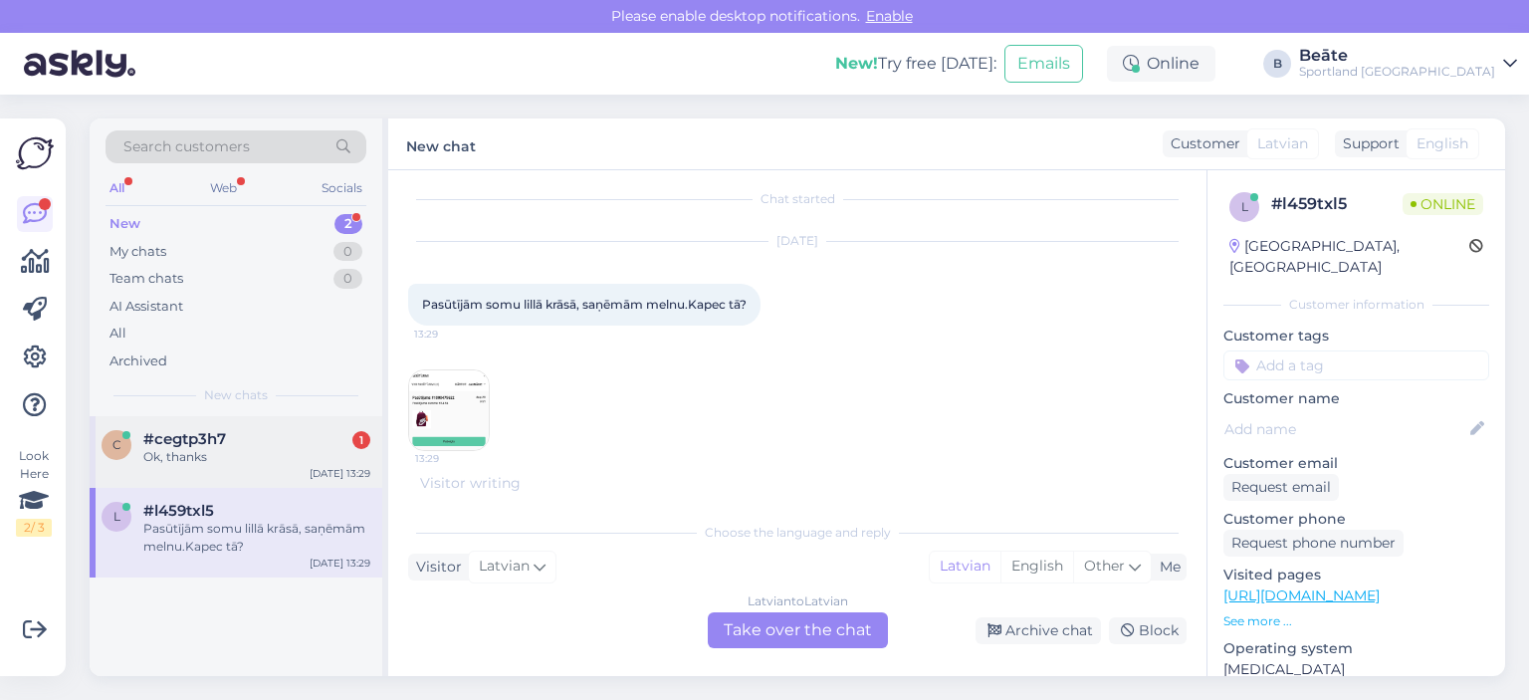
click at [298, 430] on div "#cegtp3h7 1" at bounding box center [256, 439] width 227 height 18
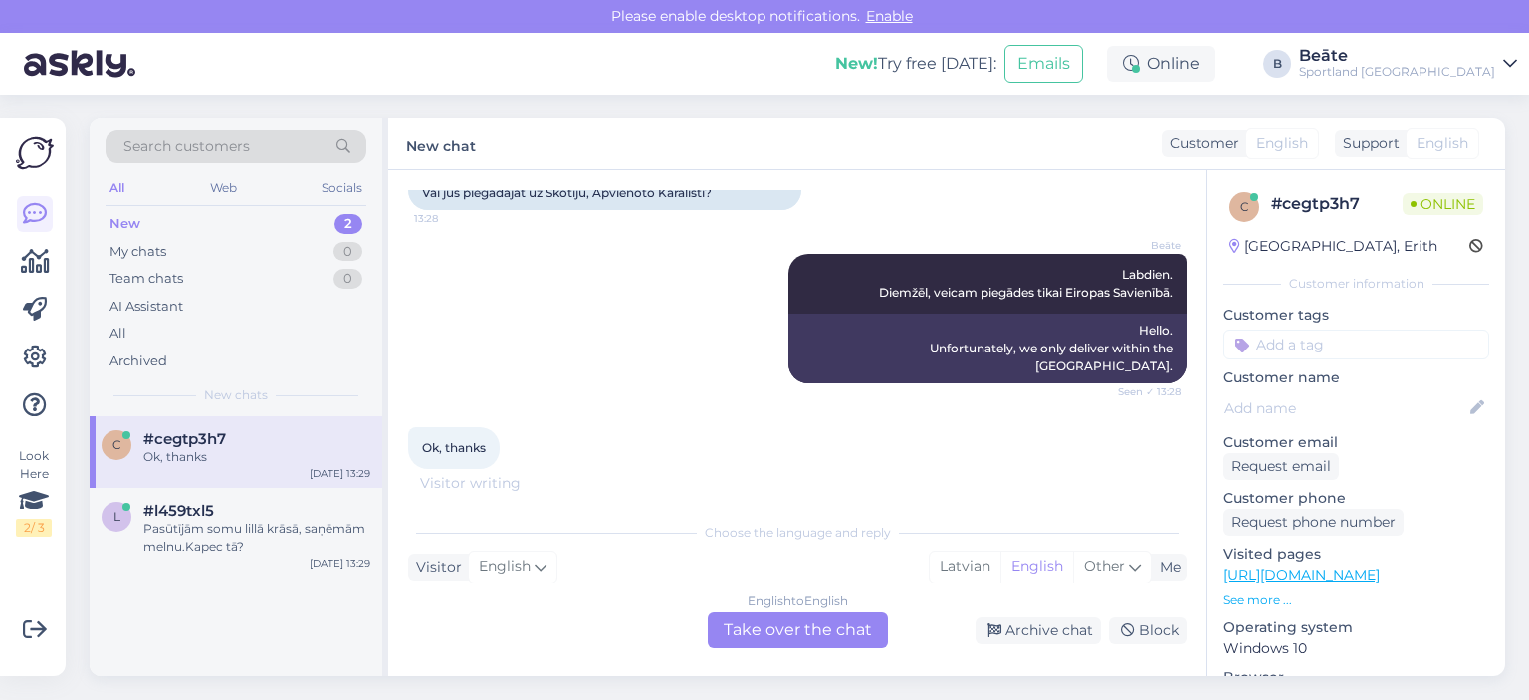
click at [800, 631] on div "English to English Take over the chat" at bounding box center [798, 630] width 180 height 36
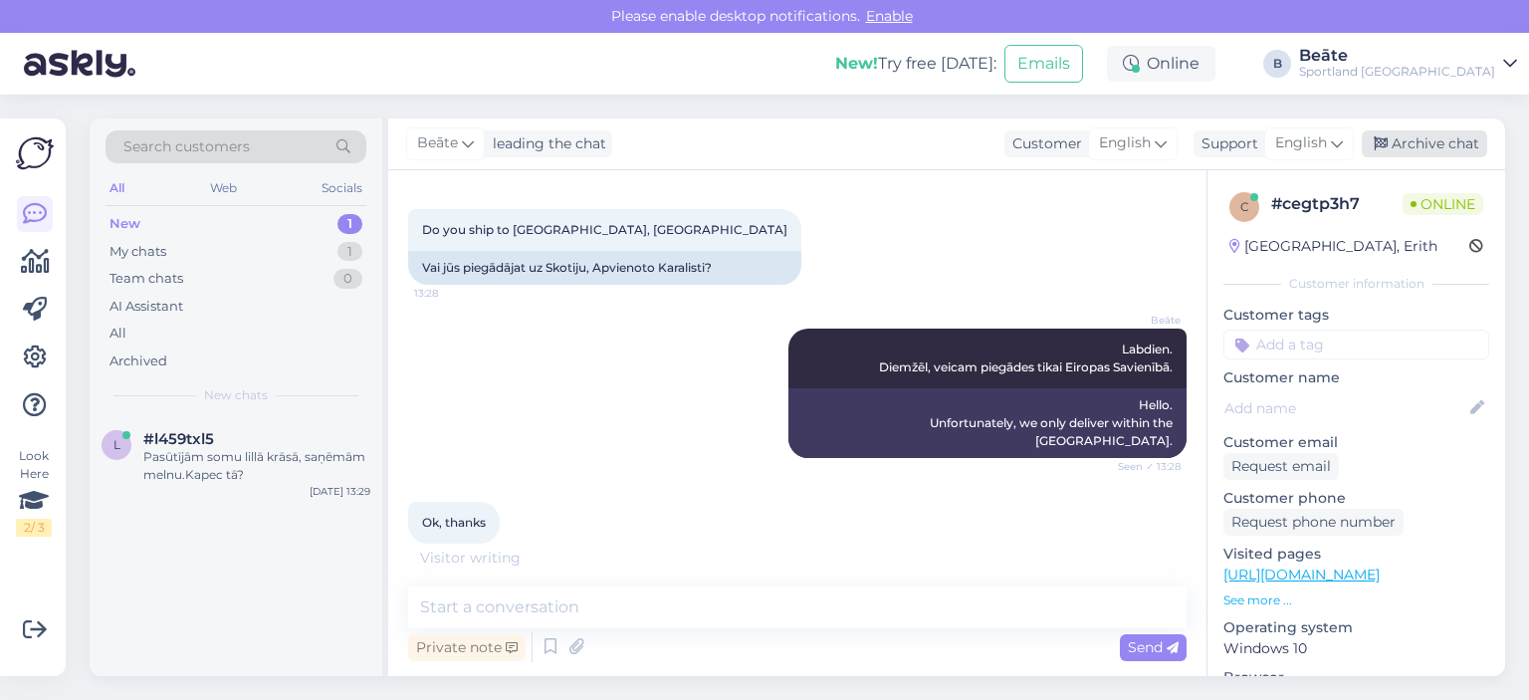
click at [1450, 148] on div "Archive chat" at bounding box center [1424, 143] width 125 height 27
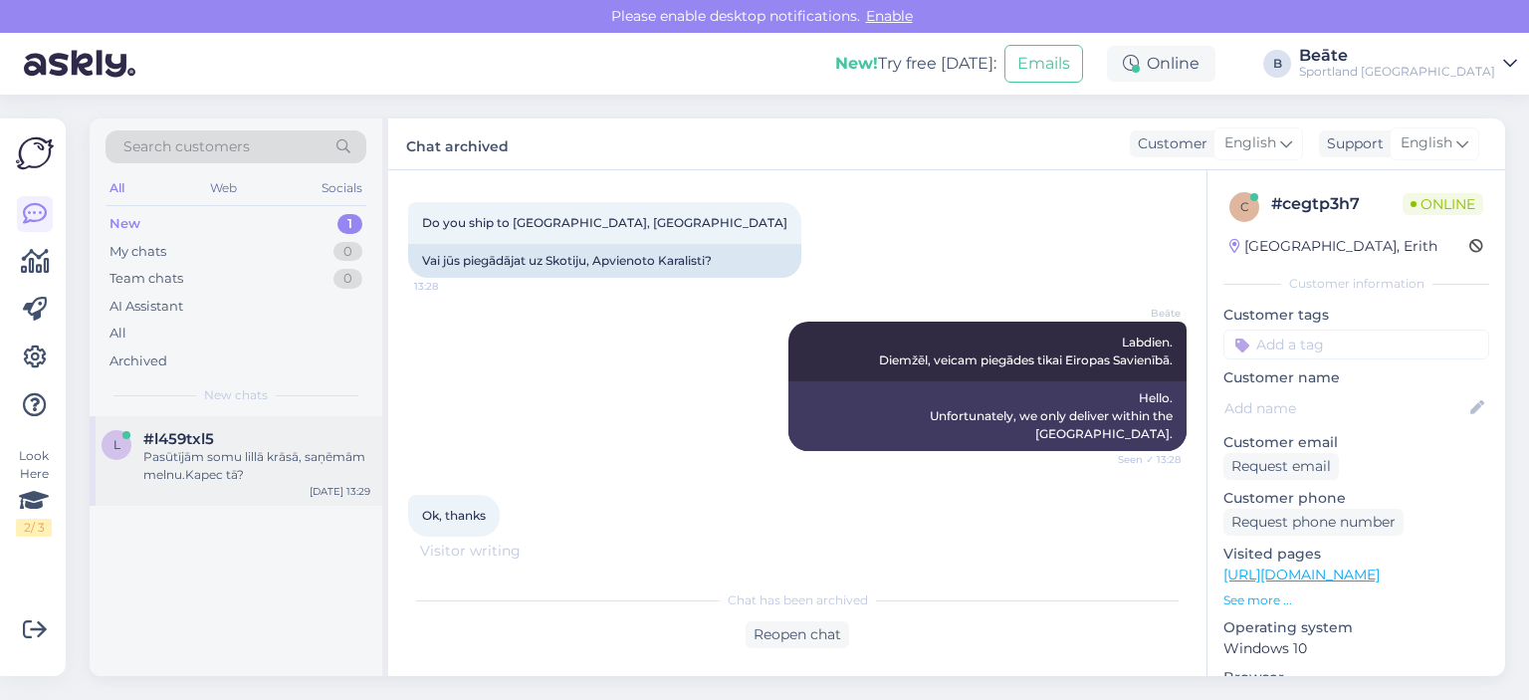
click at [256, 439] on div "#l459txl5" at bounding box center [256, 439] width 227 height 18
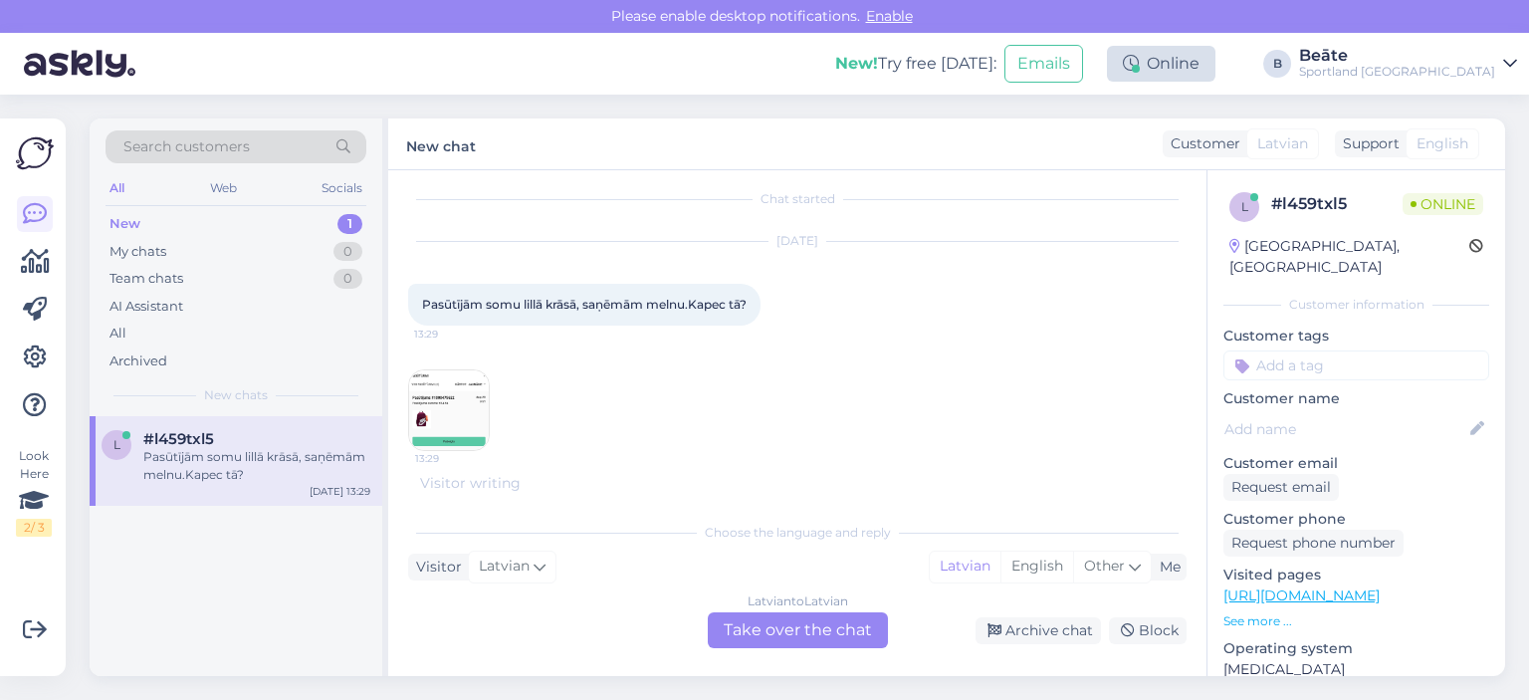
scroll to position [0, 0]
click at [1216, 57] on div "Online" at bounding box center [1161, 64] width 109 height 36
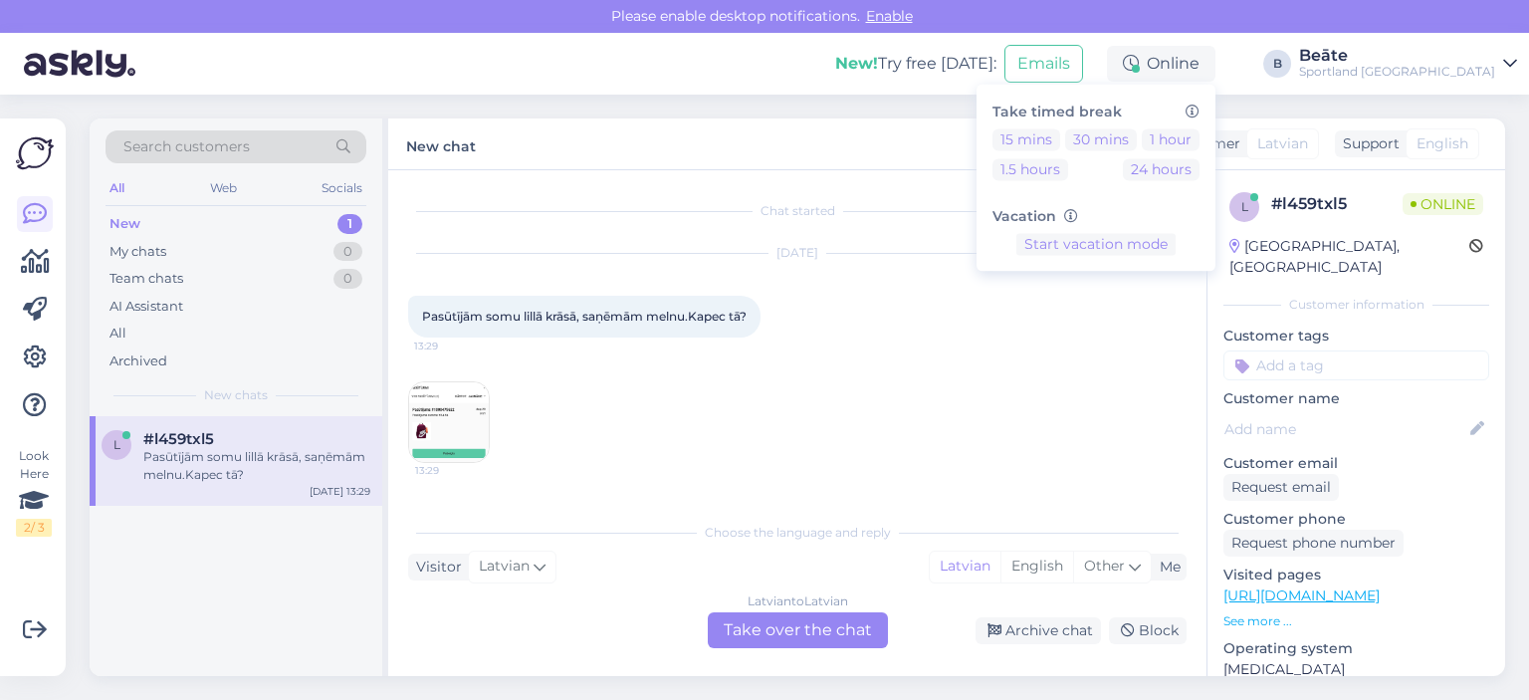
click at [781, 345] on div "[DATE] Pasūtījām somu lillā krāsā, saņēmām melnu.Kapec tā? 13:29 13:29" at bounding box center [797, 358] width 779 height 253
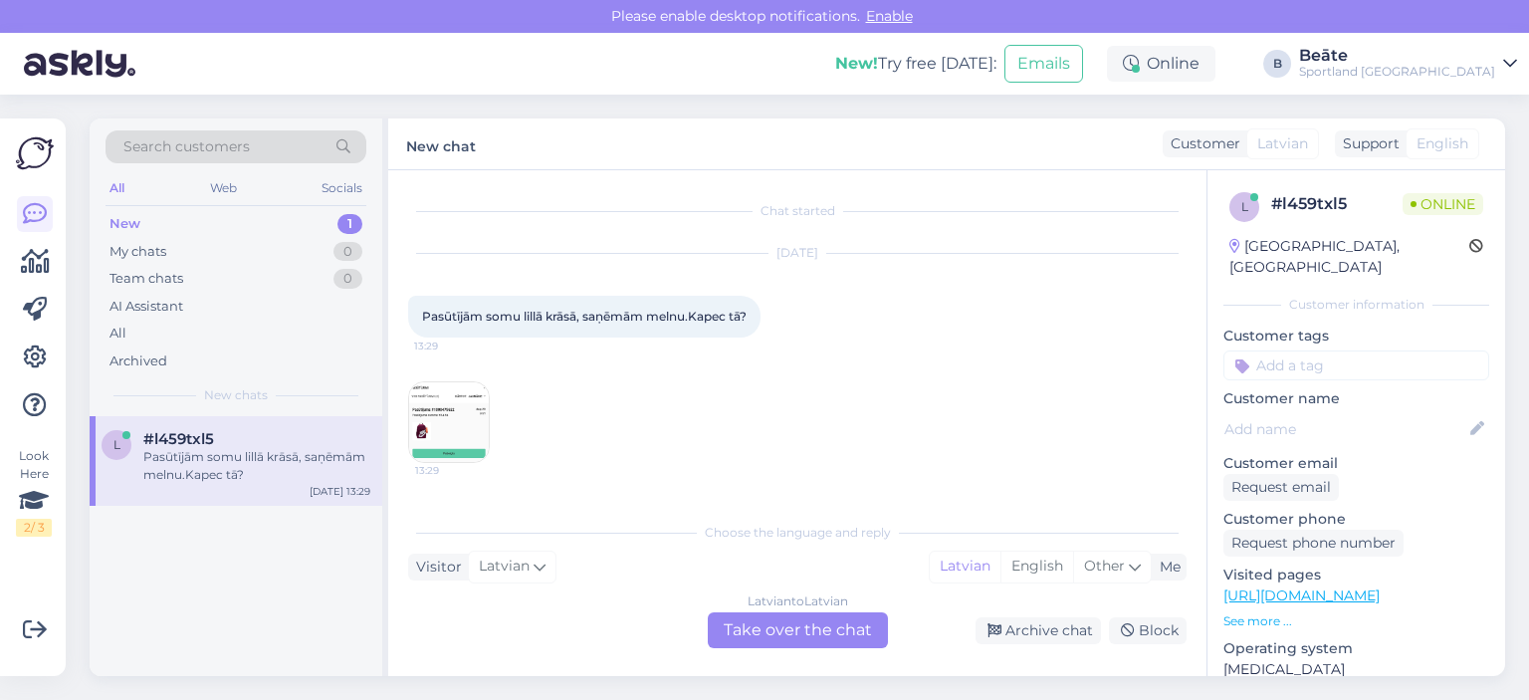
click at [443, 423] on img at bounding box center [449, 422] width 80 height 80
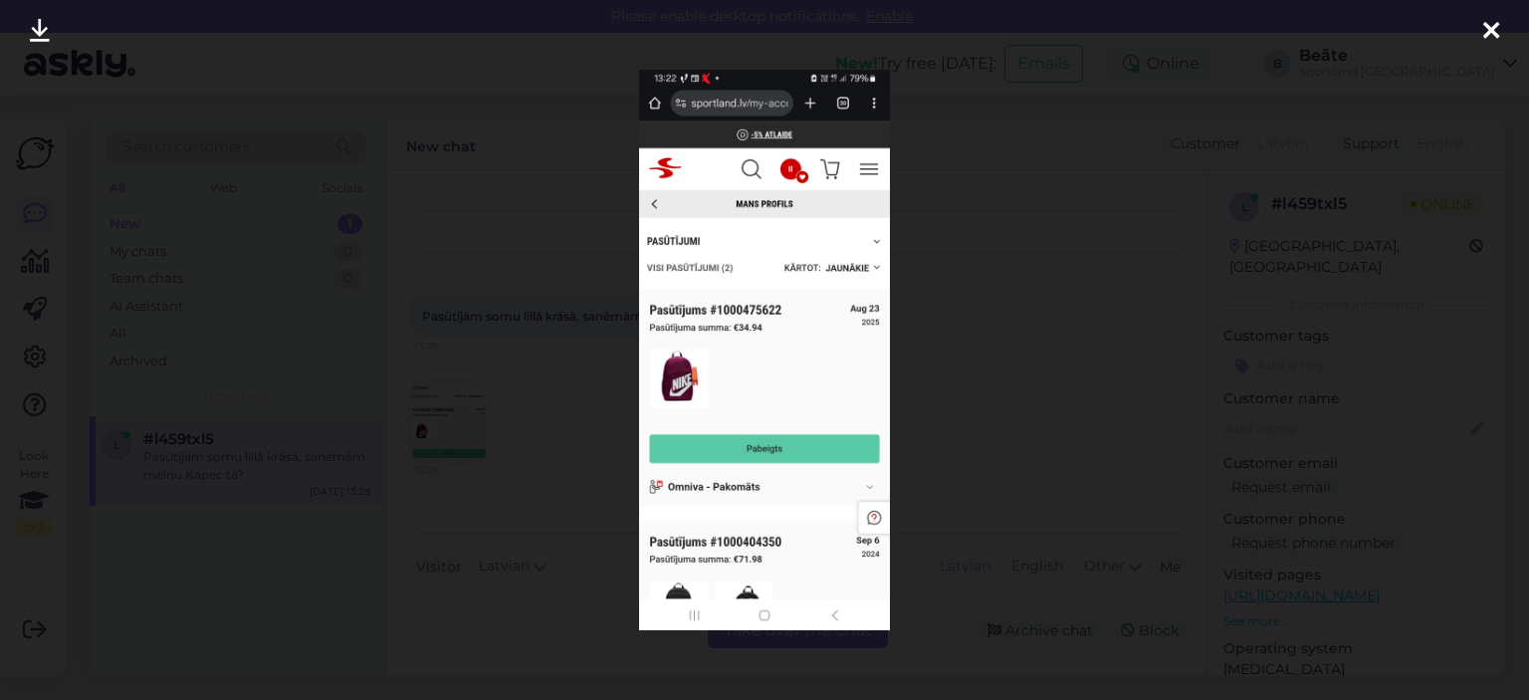
drag, startPoint x: 507, startPoint y: 334, endPoint x: 520, endPoint y: 341, distance: 15.2
click at [508, 334] on div at bounding box center [764, 350] width 1529 height 700
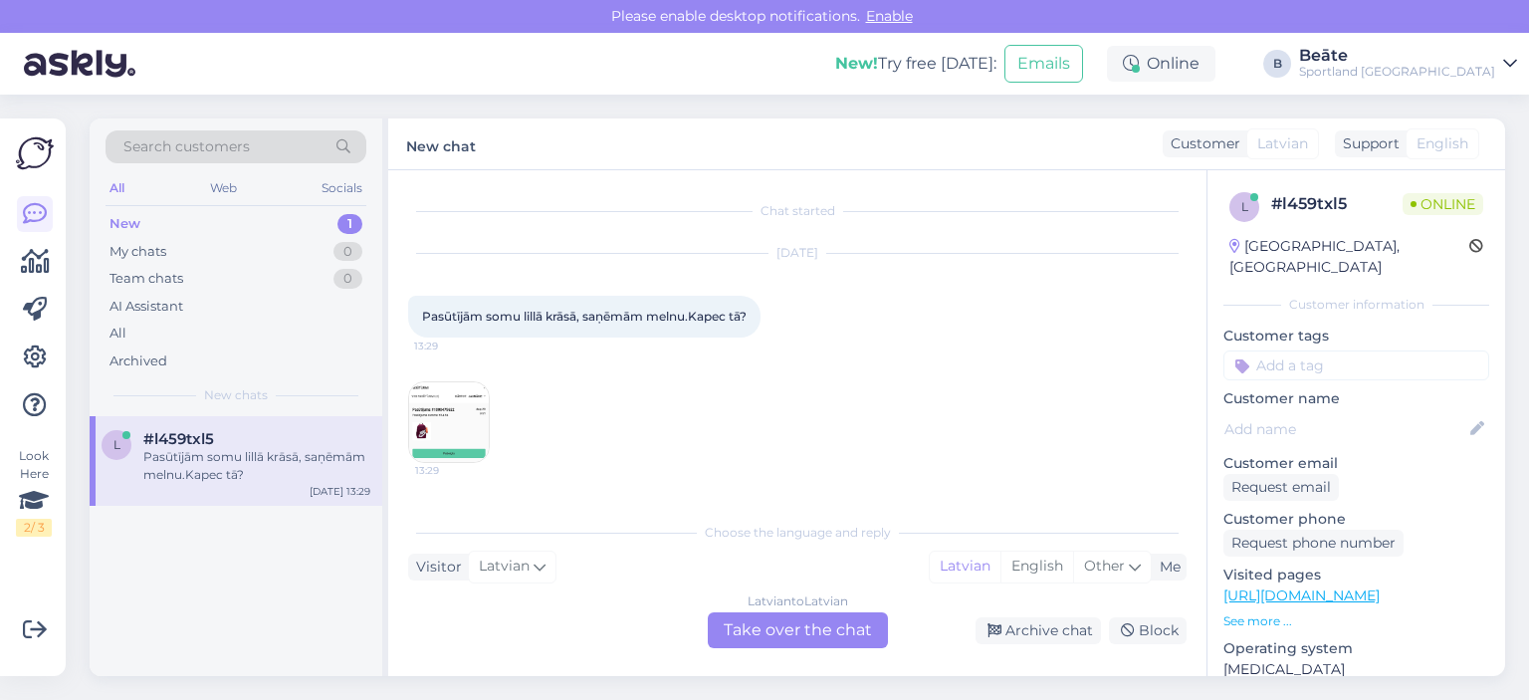
click at [751, 626] on div "Latvian to Latvian Take over the chat" at bounding box center [798, 630] width 180 height 36
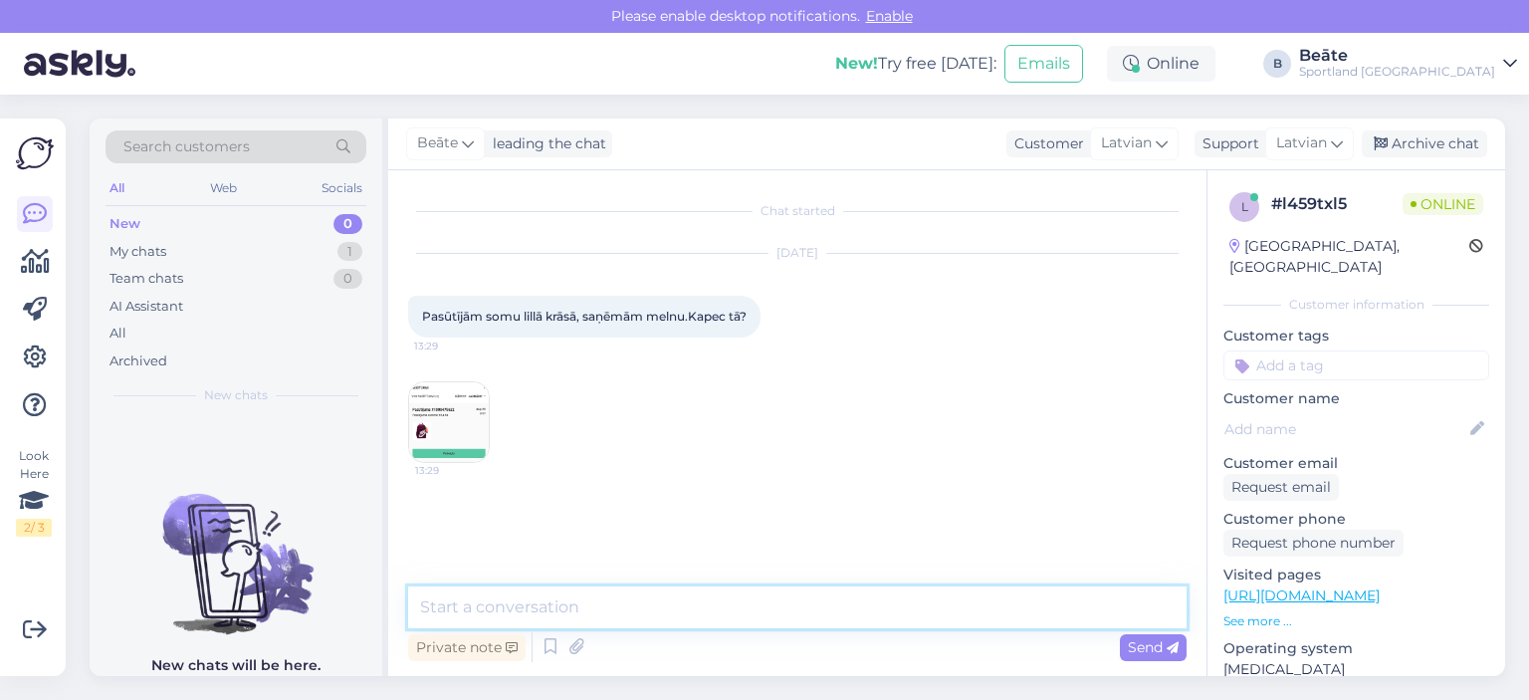
click at [734, 616] on textarea at bounding box center [797, 607] width 779 height 42
type textarea "Sveiki"
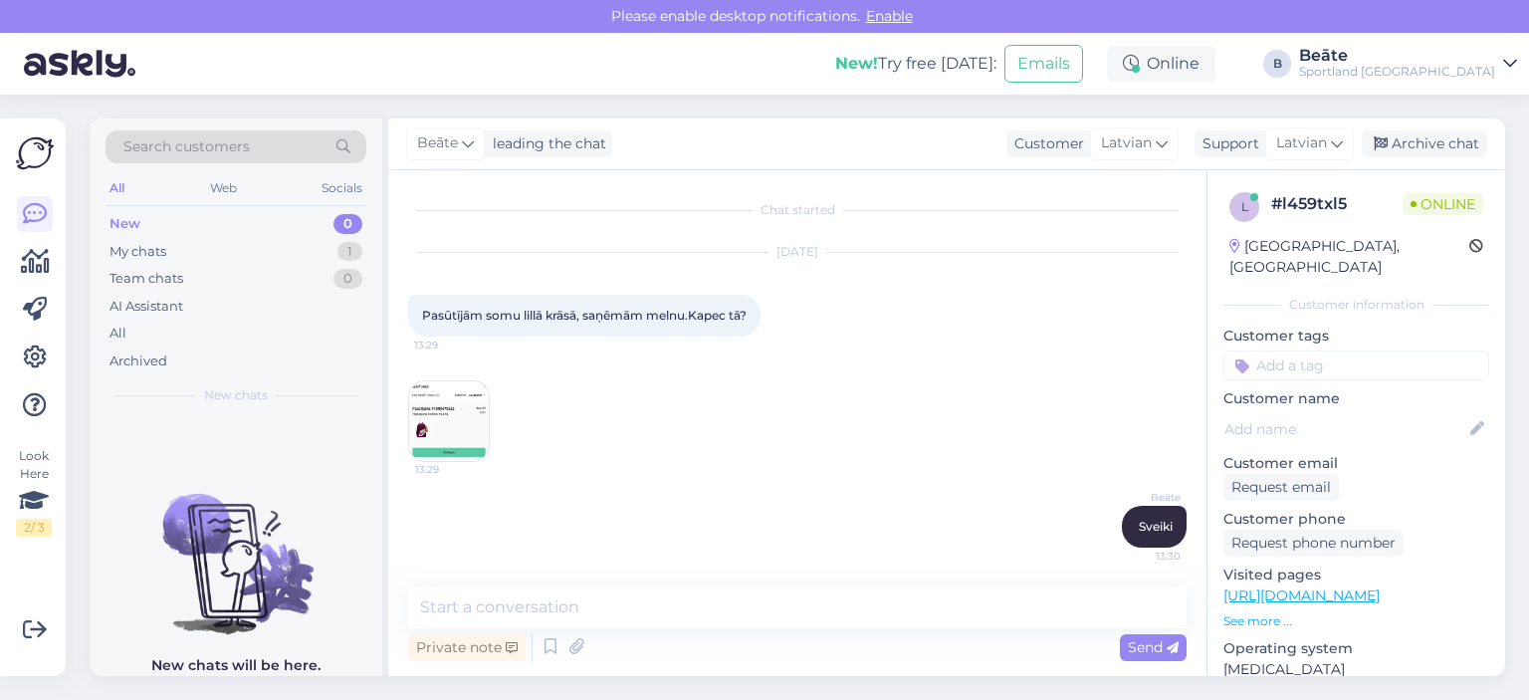
click at [448, 433] on img at bounding box center [449, 421] width 80 height 80
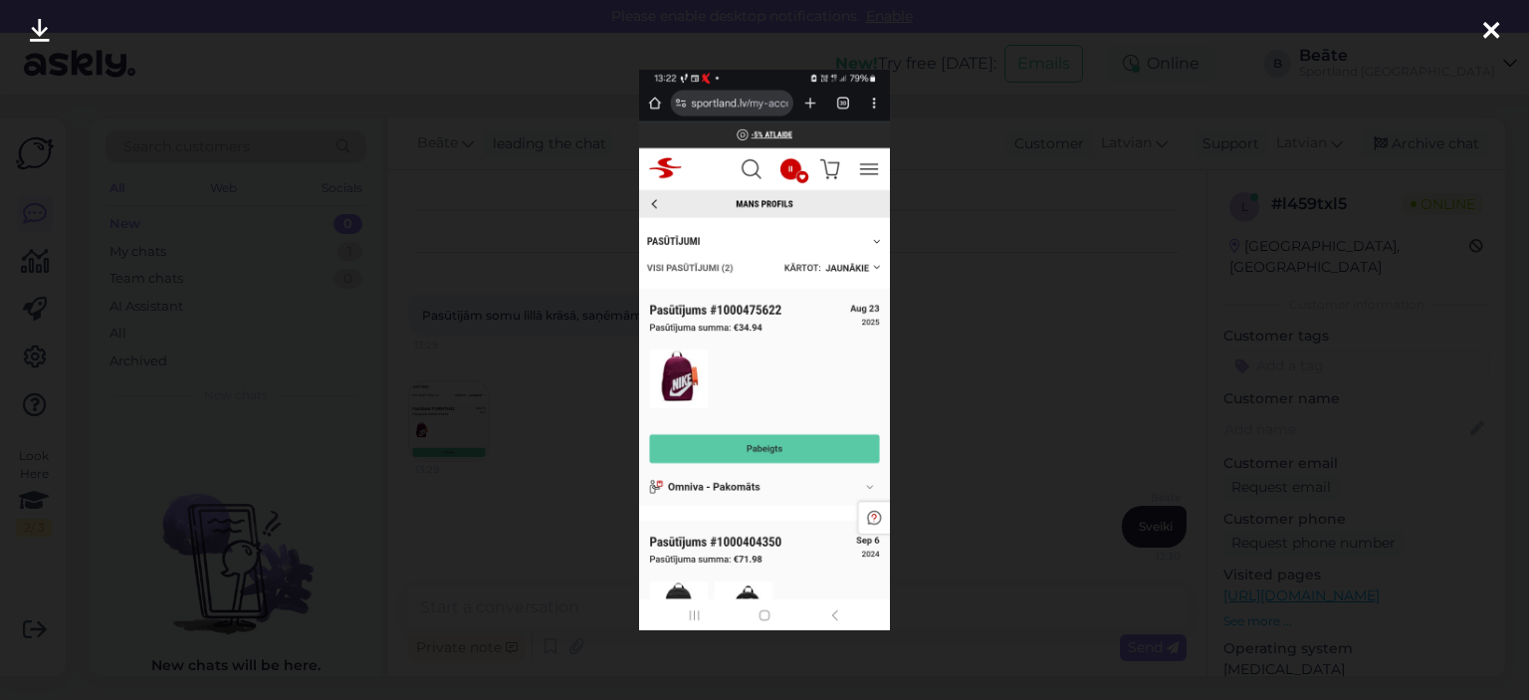
click at [1027, 441] on div at bounding box center [764, 350] width 1529 height 700
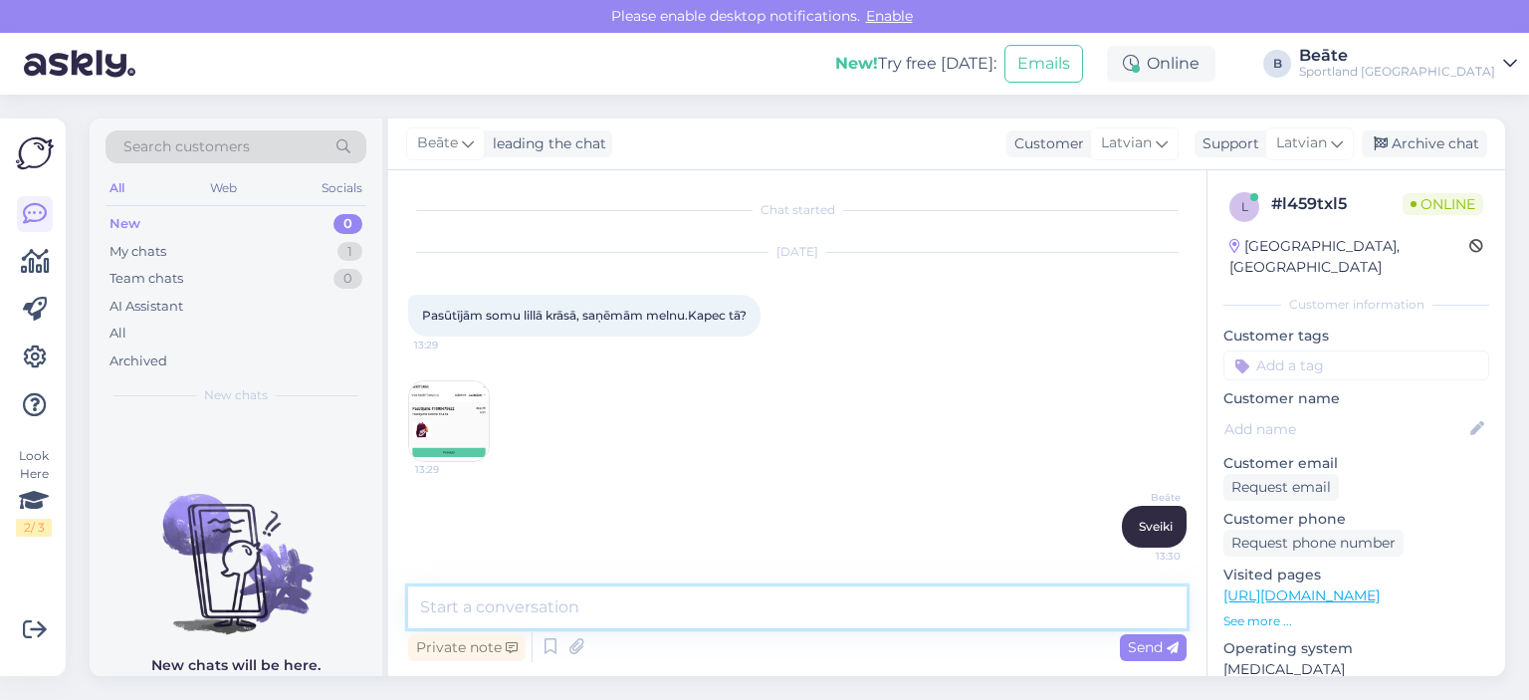
click at [926, 600] on textarea at bounding box center [797, 607] width 779 height 42
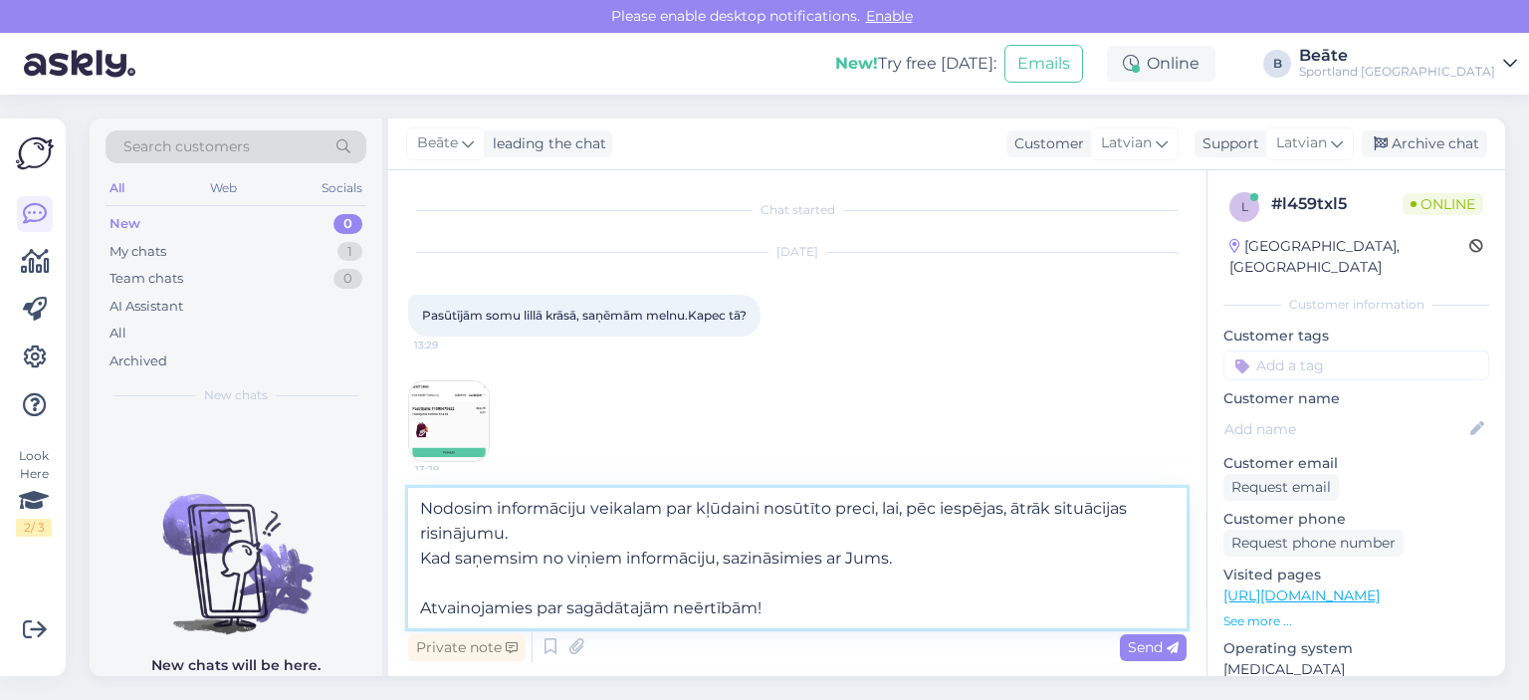
type textarea "Nodosim informāciju veikalam par kļūdaini nosūtīto preci, lai, pēc iespējas, āt…"
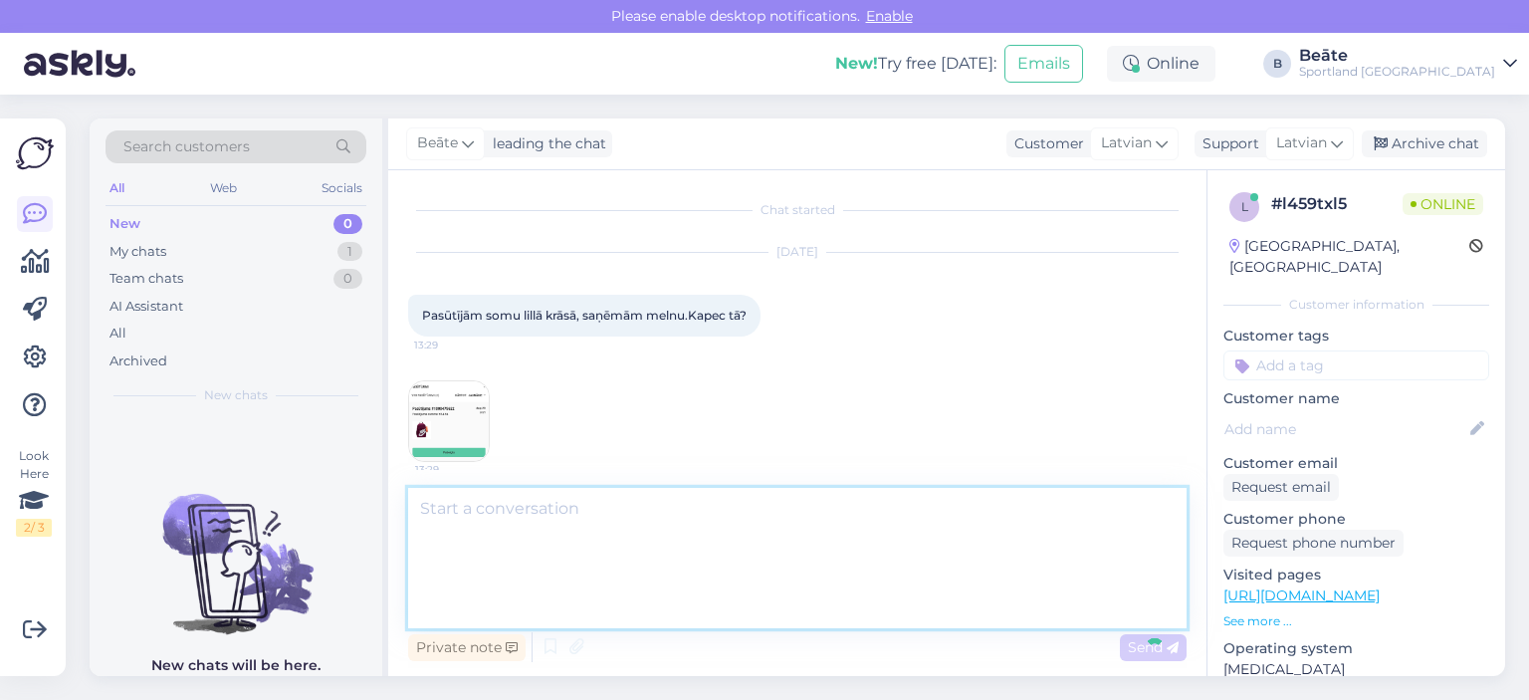
scroll to position [159, 0]
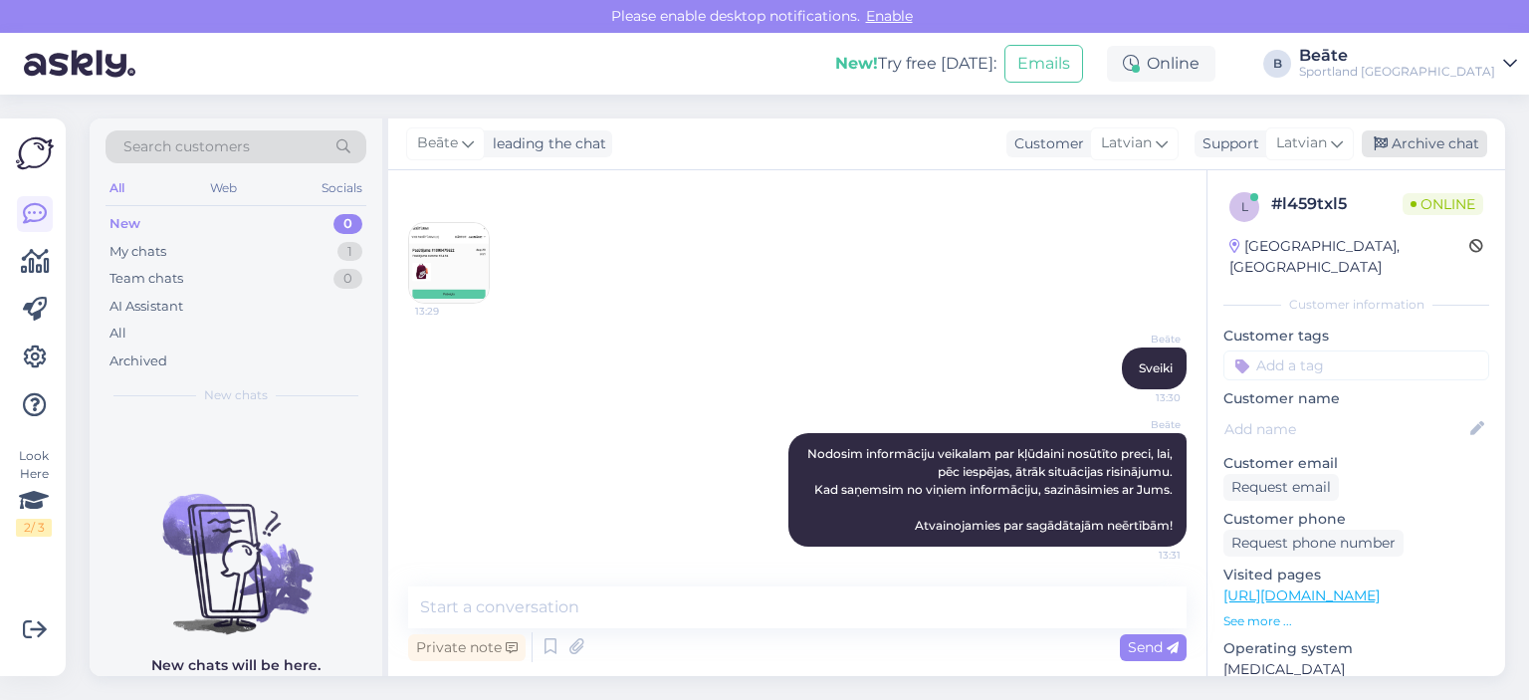
click at [1406, 142] on div "Archive chat" at bounding box center [1424, 143] width 125 height 27
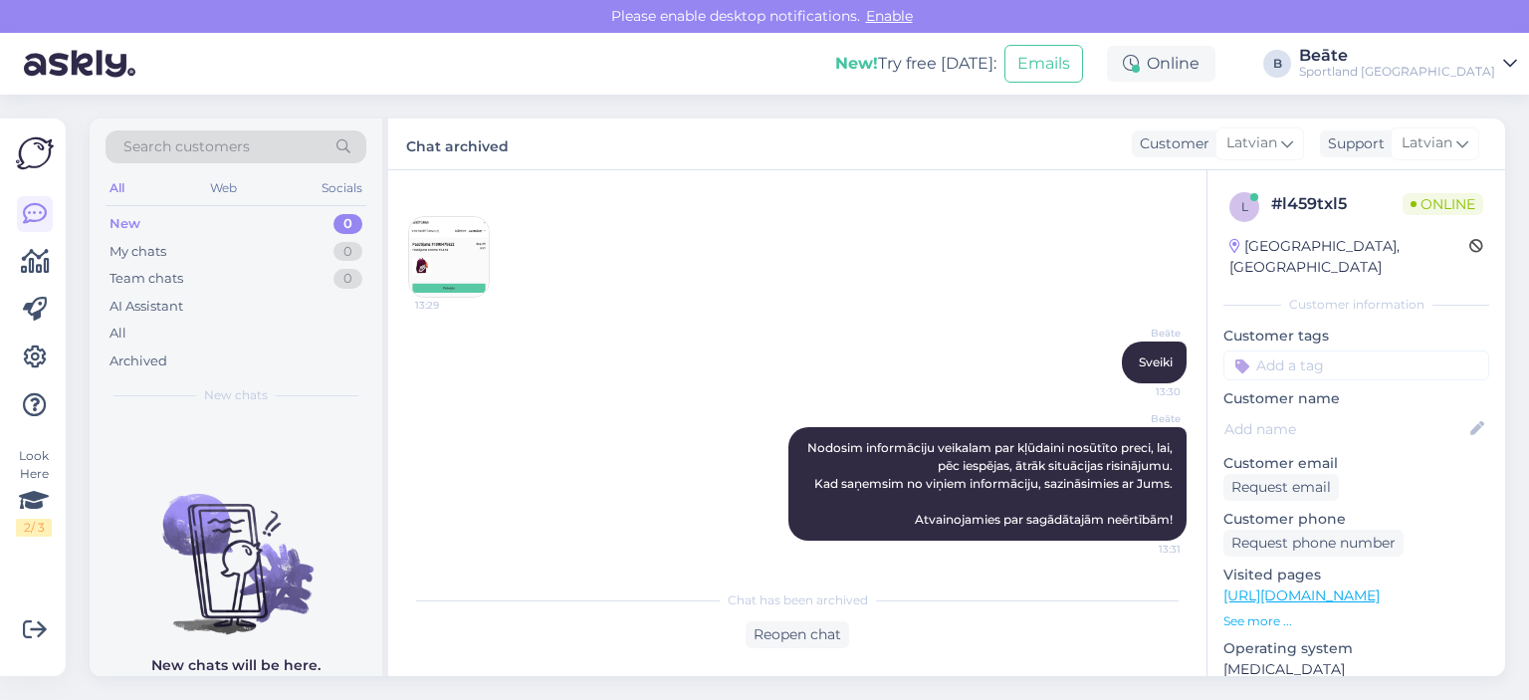
click at [481, 236] on img at bounding box center [449, 257] width 80 height 80
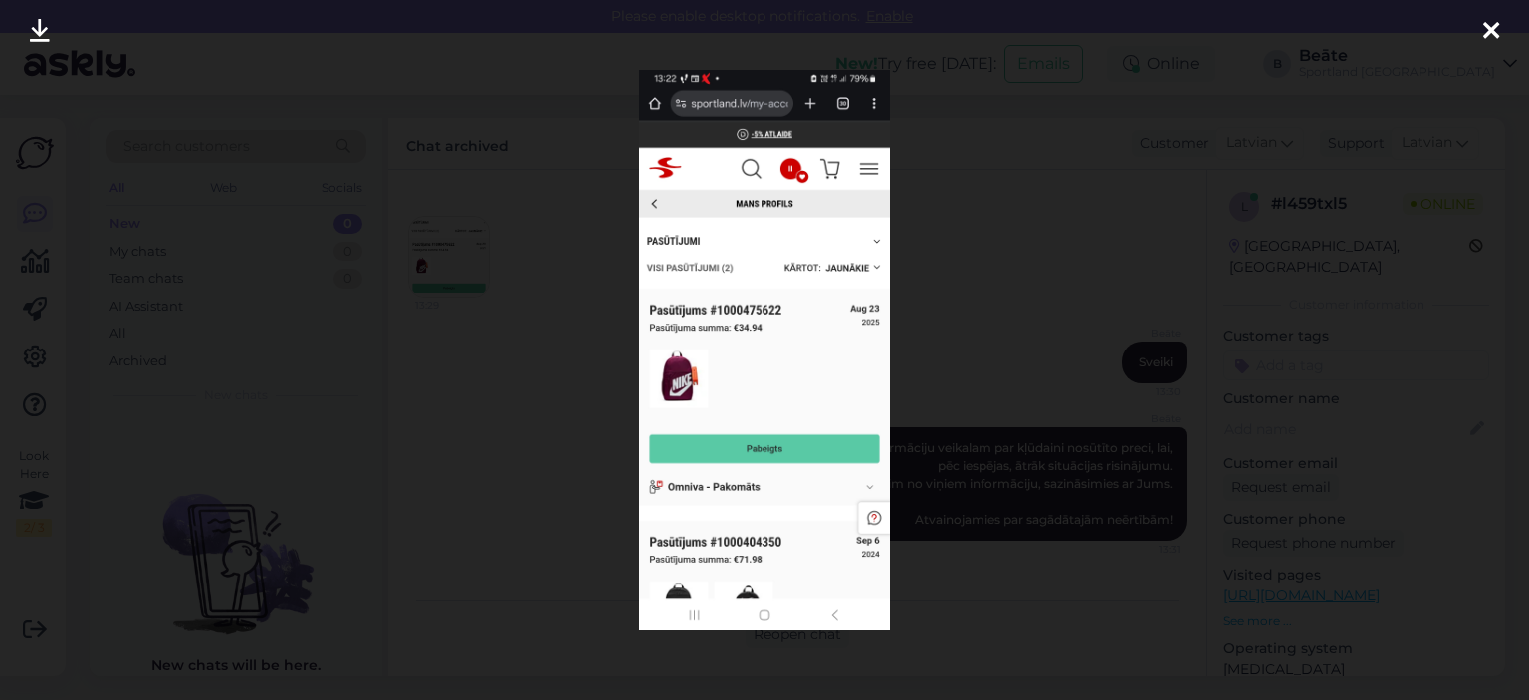
click at [983, 266] on div at bounding box center [764, 350] width 1529 height 700
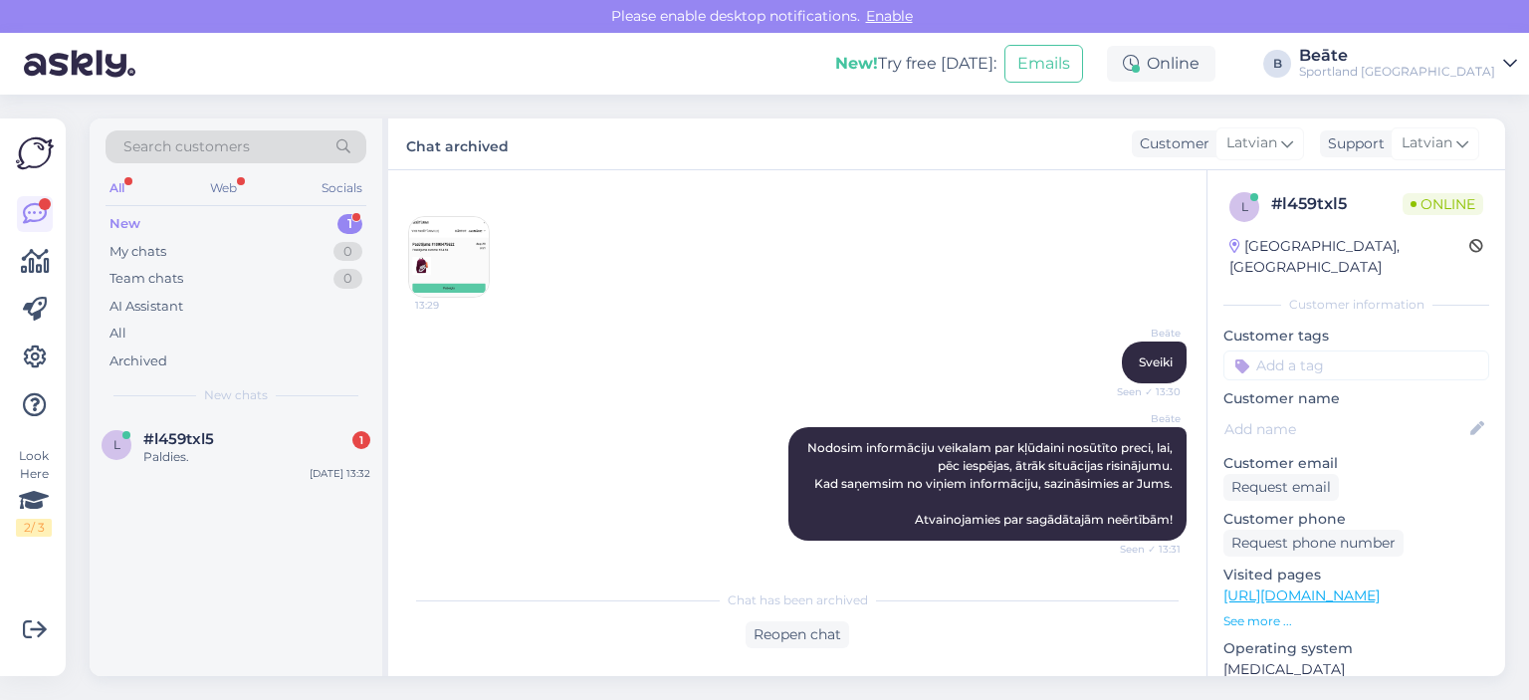
scroll to position [251, 0]
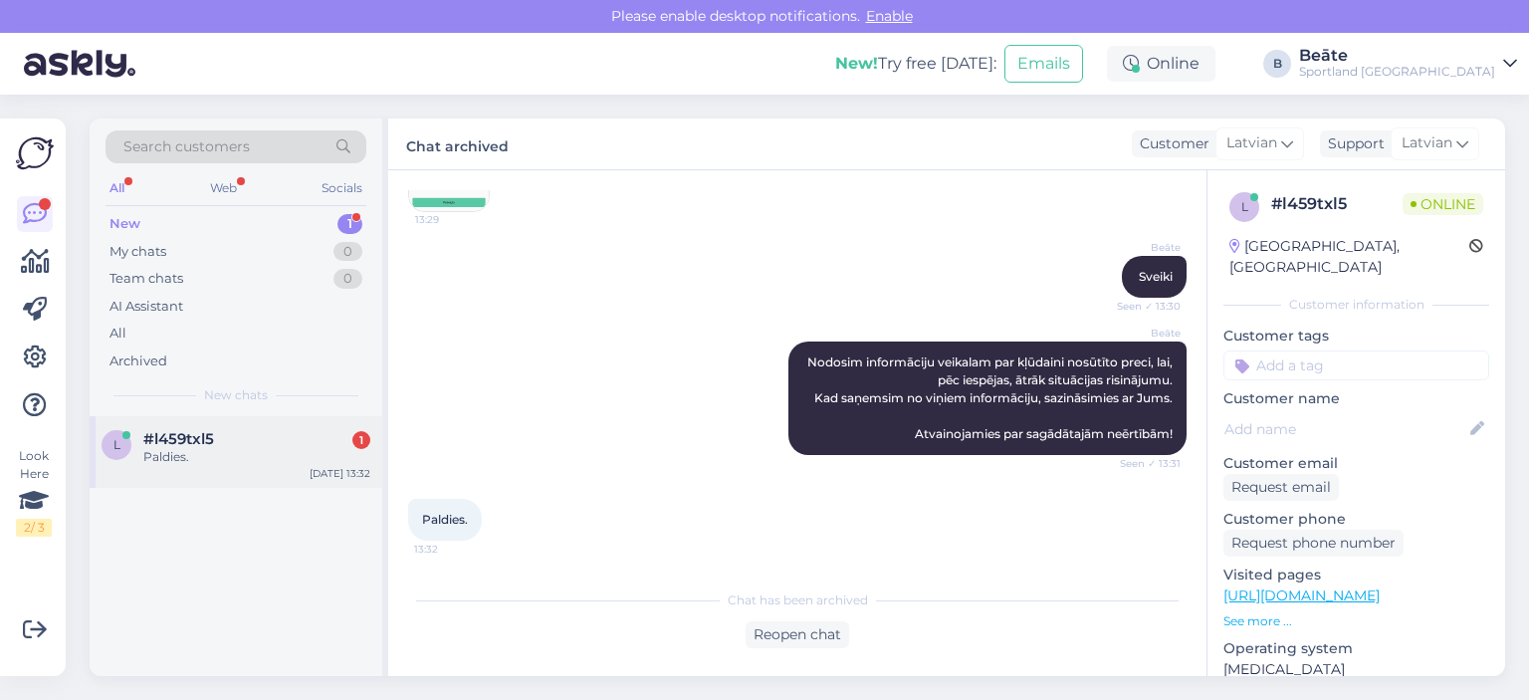
click at [223, 449] on div "Paldies." at bounding box center [256, 457] width 227 height 18
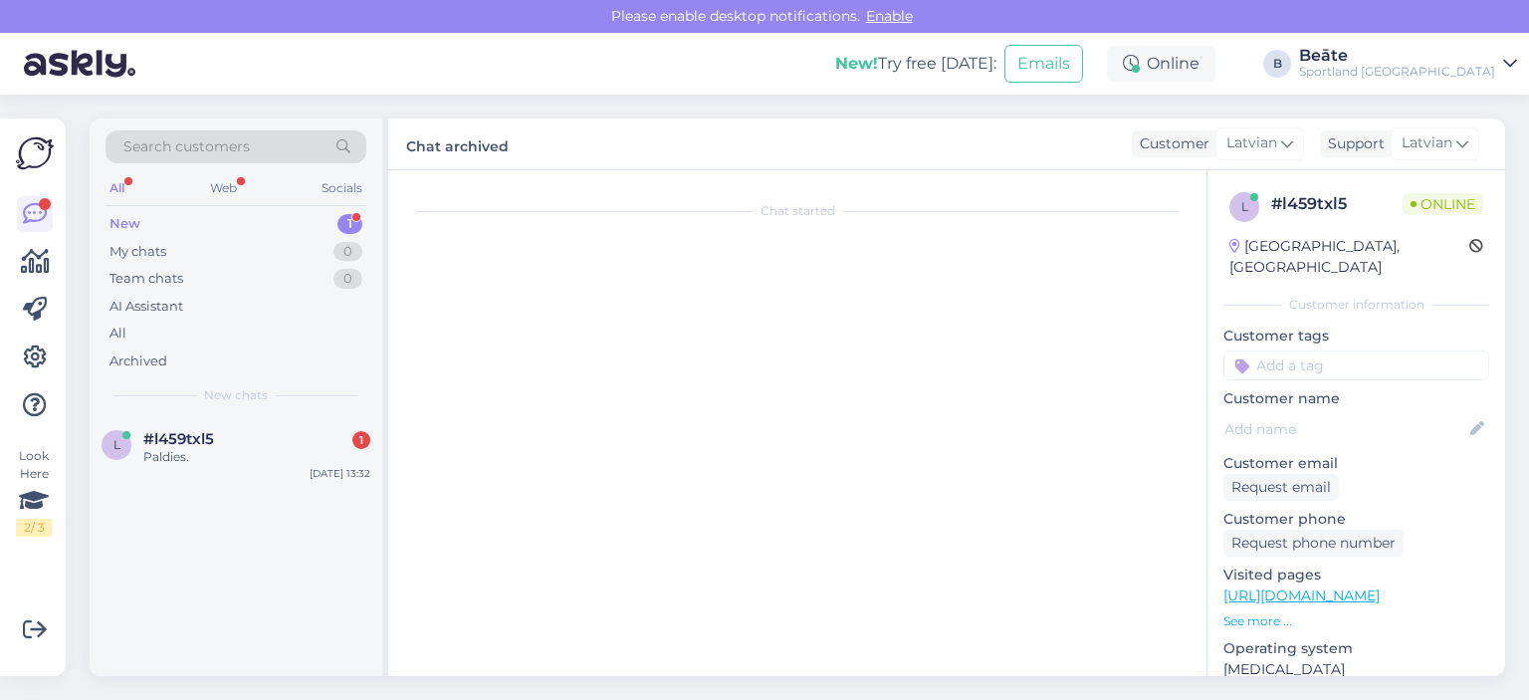
scroll to position [319, 0]
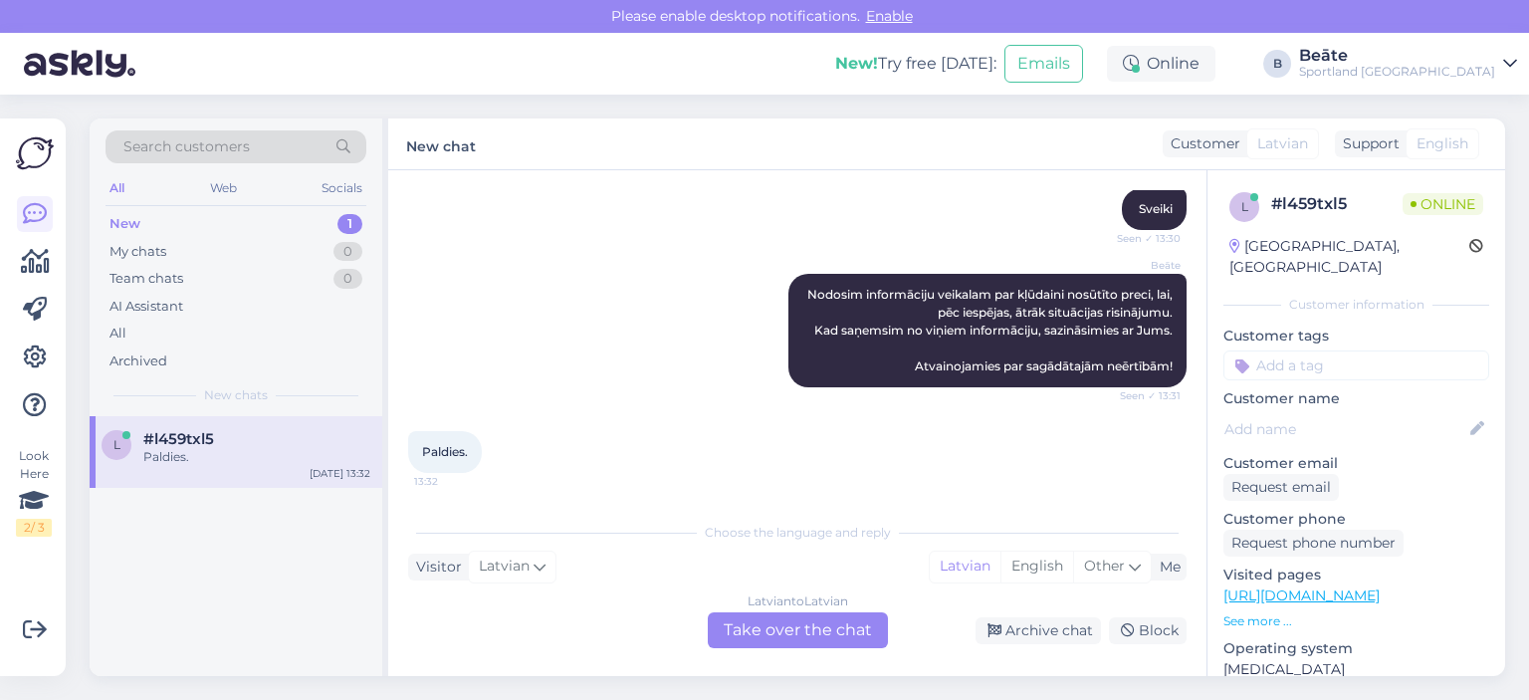
click at [860, 625] on div "Latvian to Latvian Take over the chat" at bounding box center [798, 630] width 180 height 36
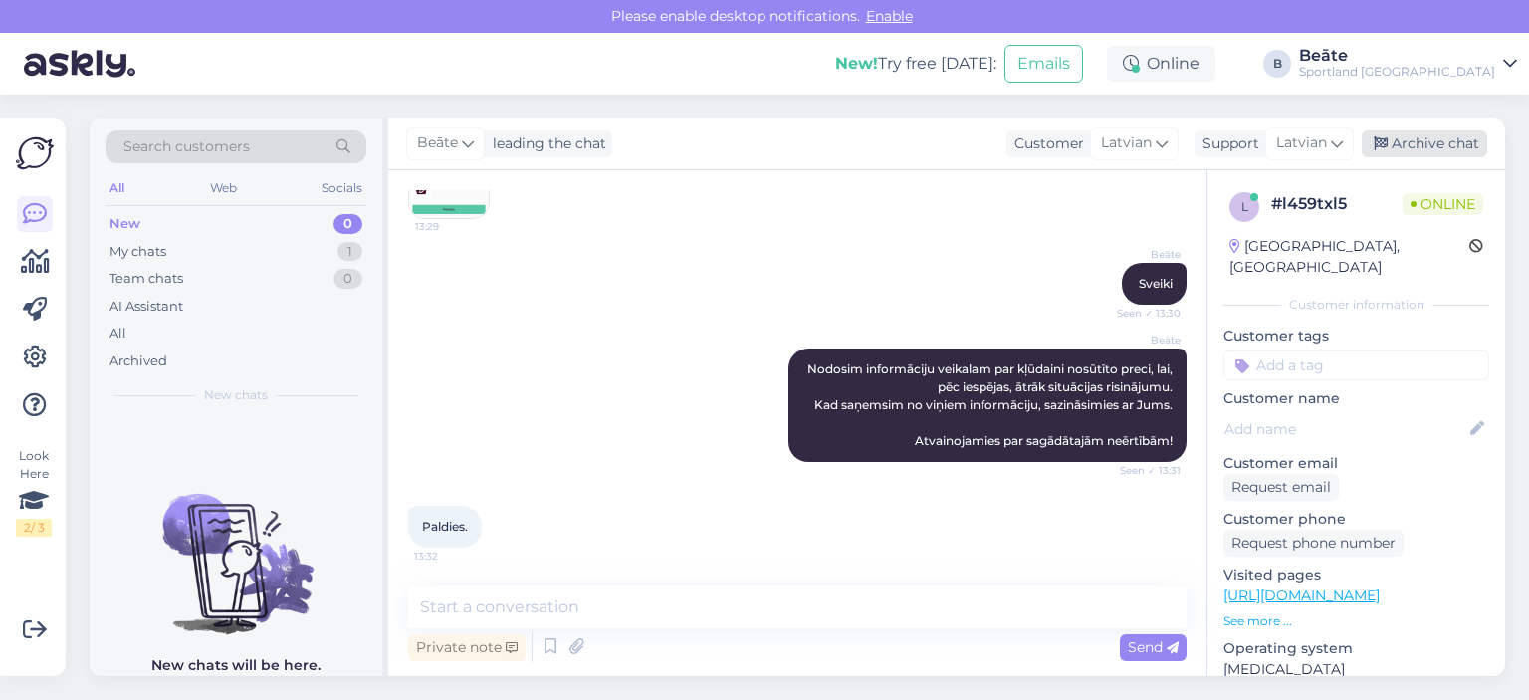
click at [1397, 149] on div "Archive chat" at bounding box center [1424, 143] width 125 height 27
